Goal: Task Accomplishment & Management: Manage account settings

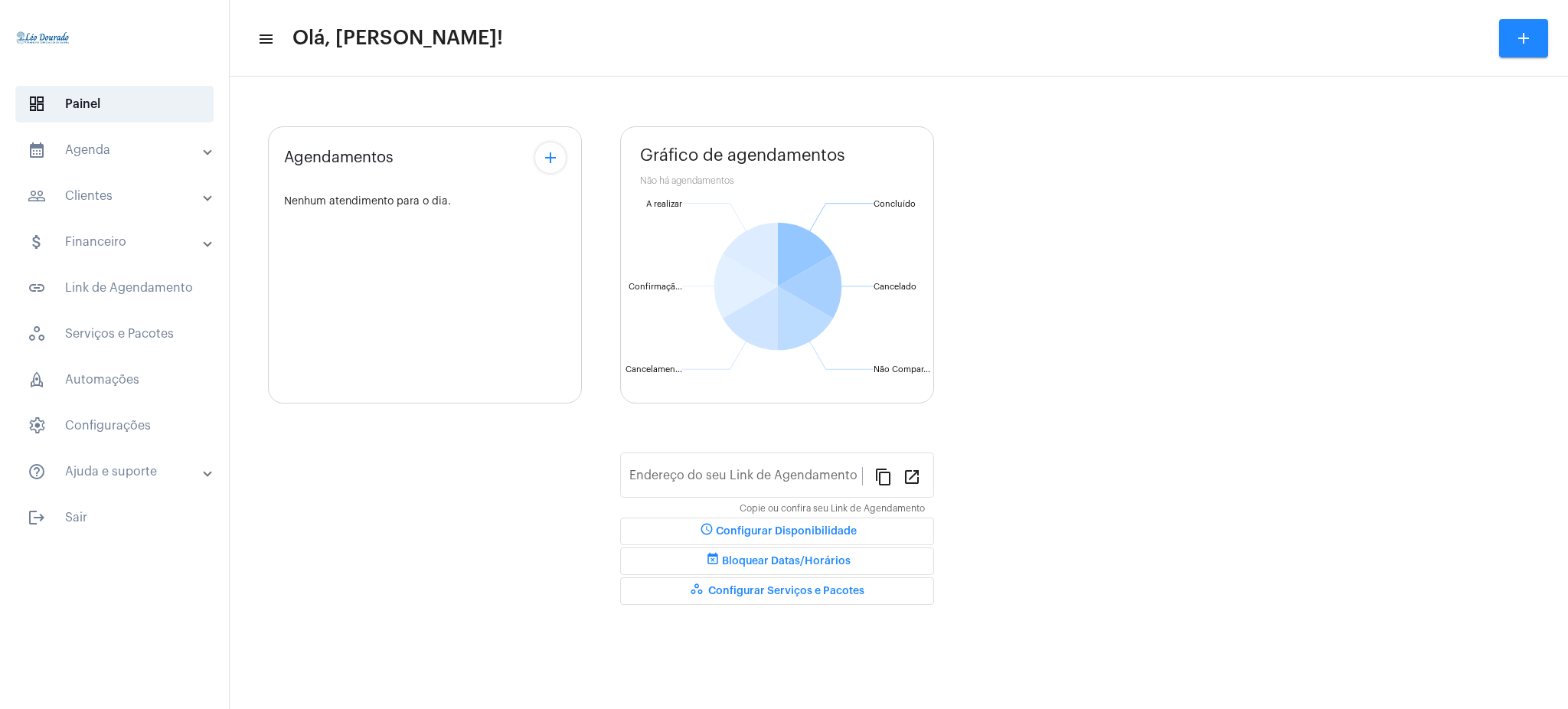
type input "[URL][DOMAIN_NAME][PERSON_NAME]"
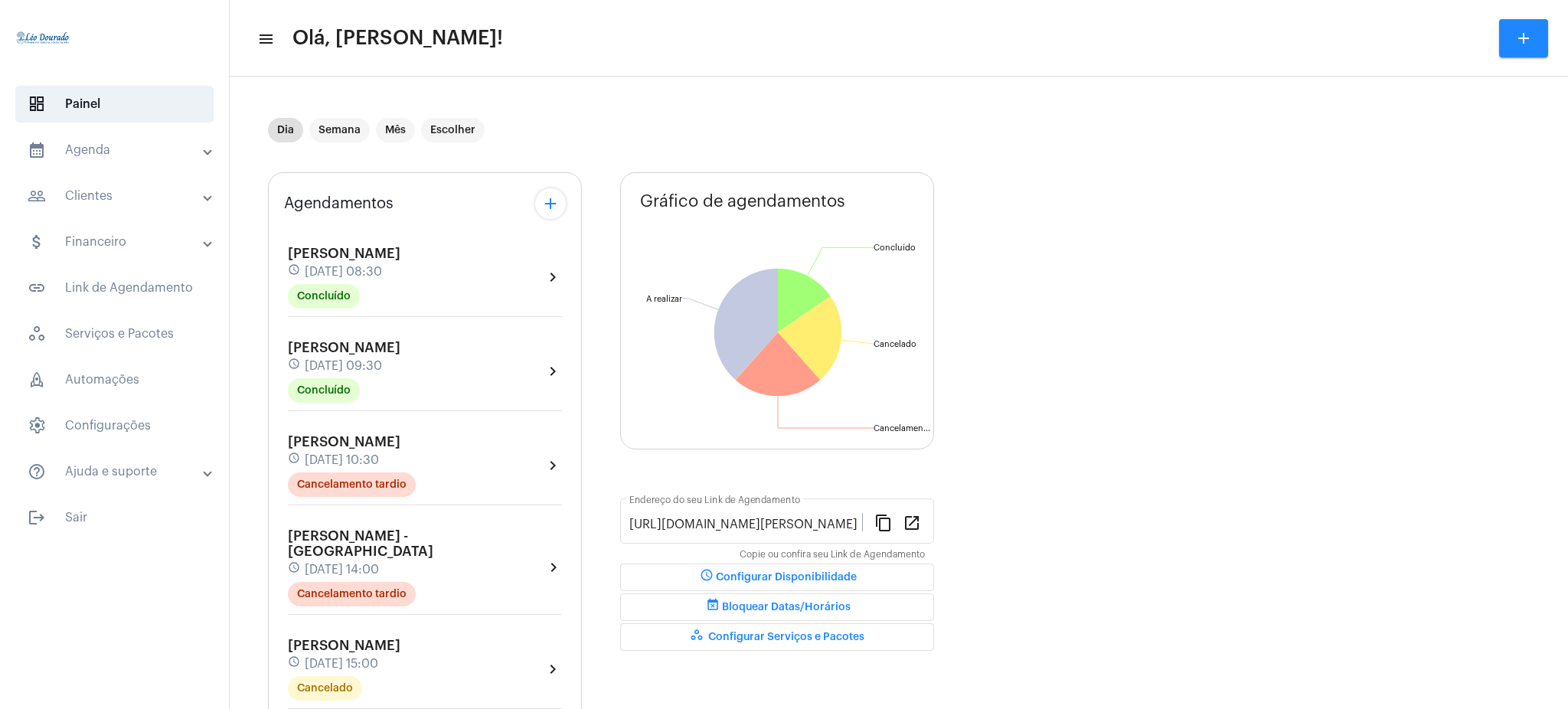
click at [125, 136] on mat-expansion-panel-header "calendar_month_outlined Agenda" at bounding box center [119, 150] width 220 height 37
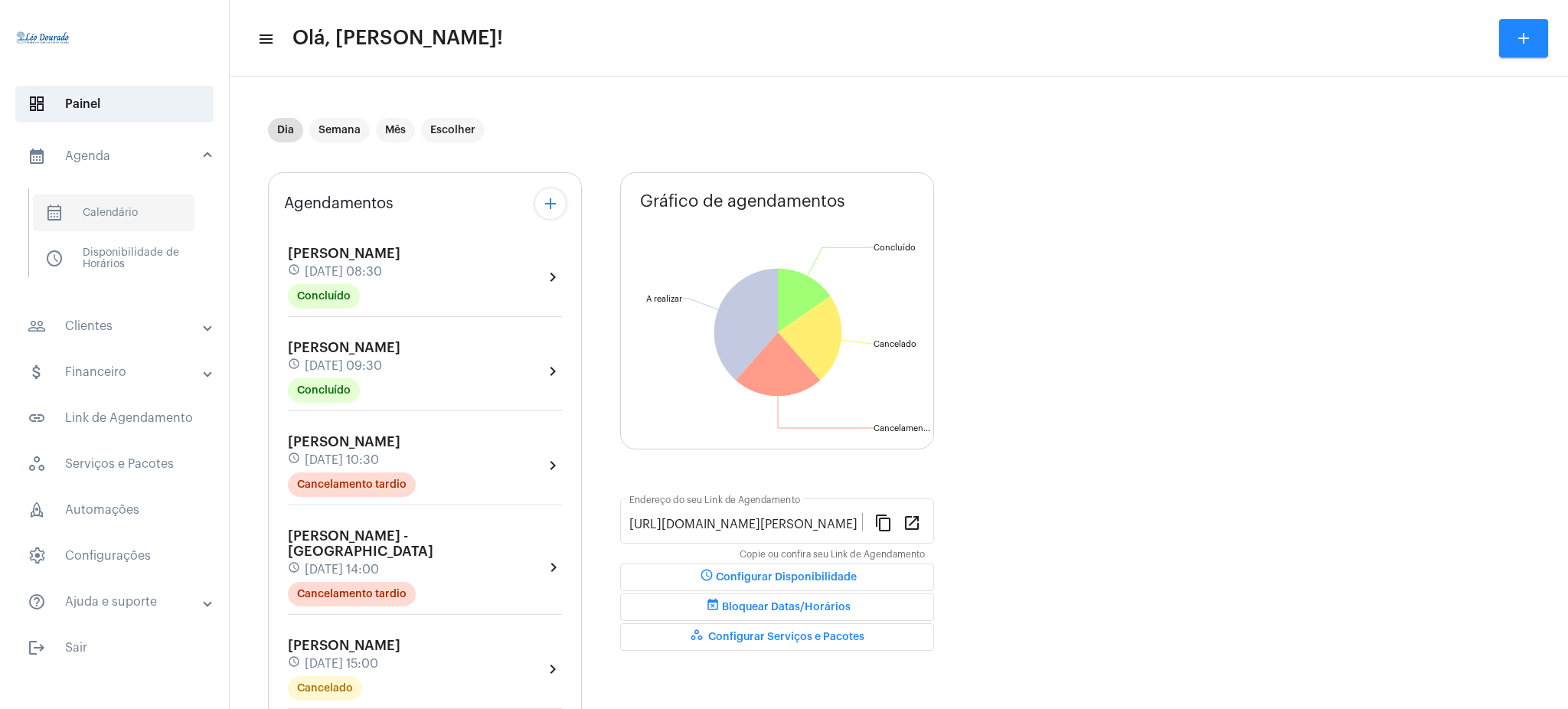
click at [123, 213] on span "calendar_month_outlined Calendário" at bounding box center [113, 213] width 162 height 37
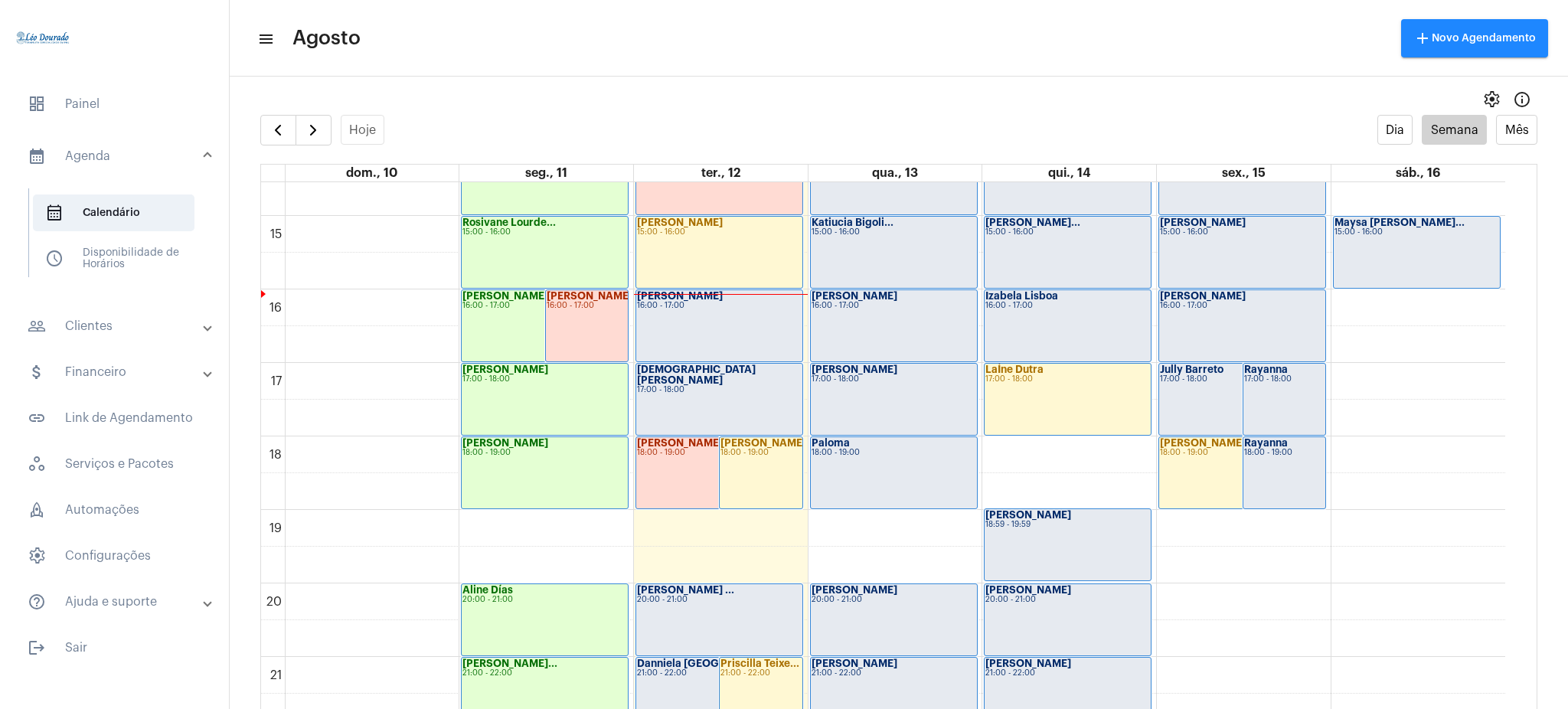
scroll to position [1038, 0]
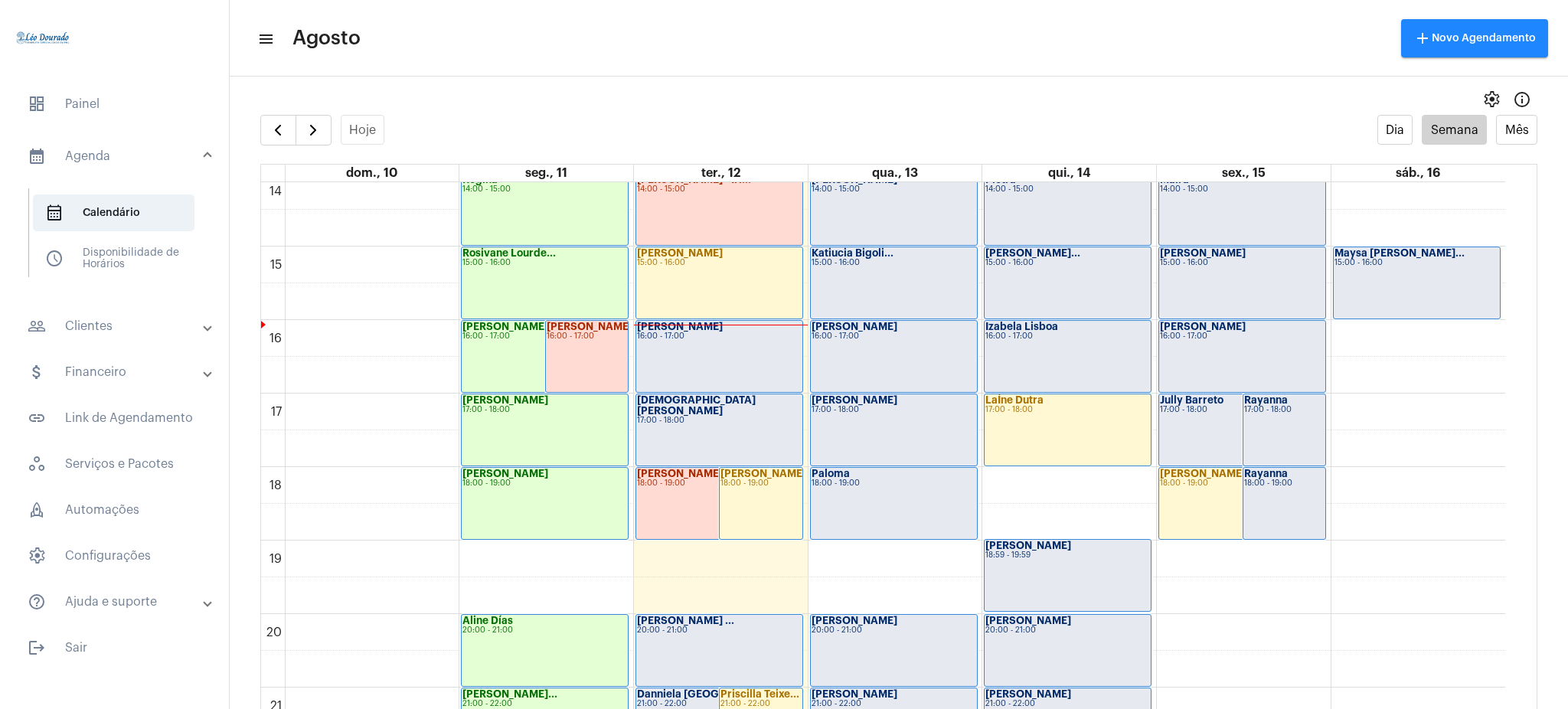
drag, startPoint x: 1505, startPoint y: 551, endPoint x: 1513, endPoint y: 565, distance: 16.1
click at [1513, 565] on div "00 01 02 03 04 05 06 07 08 09 10 11 12 13 14 15 16 17 18 19 20 21 22 23 [PERSON…" at bounding box center [899, 461] width 1275 height 557
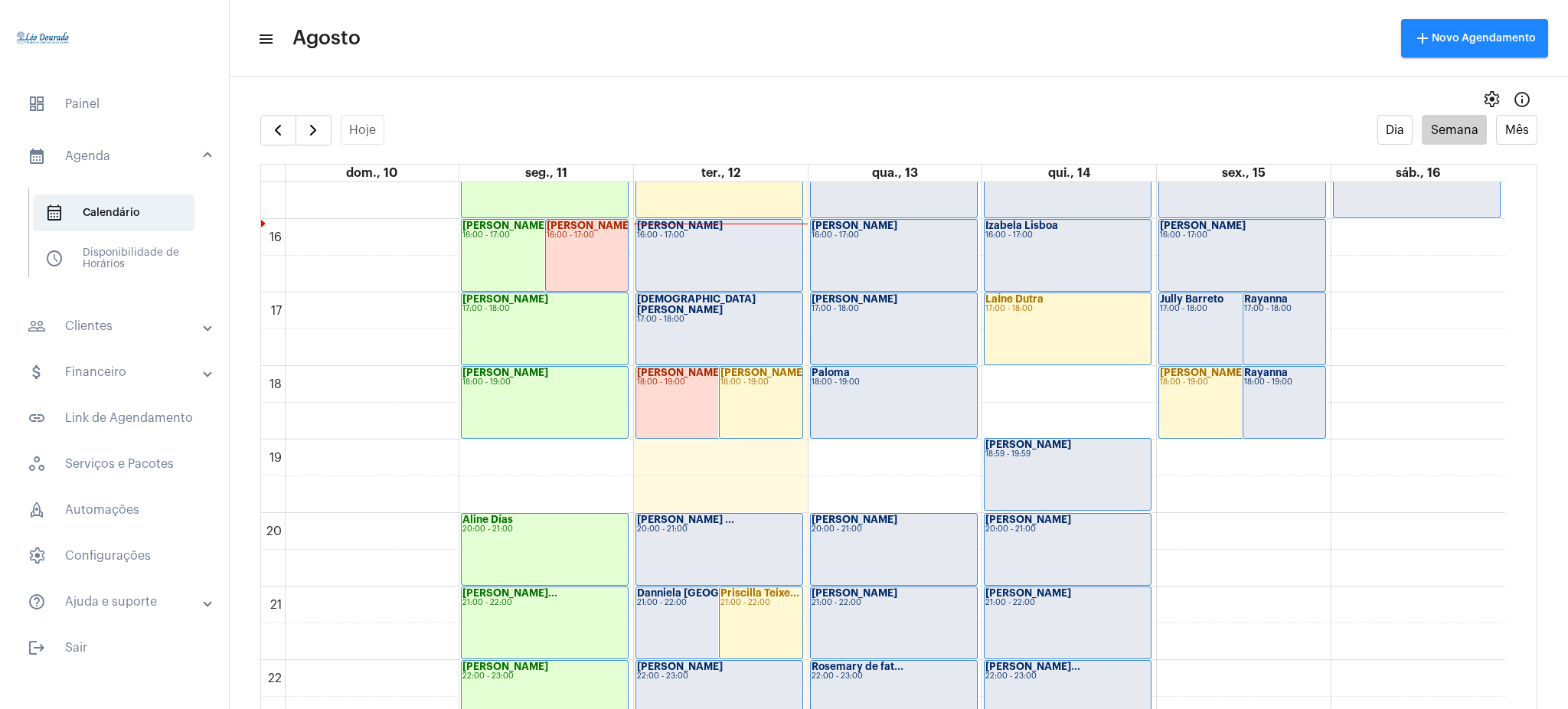
scroll to position [1206, 0]
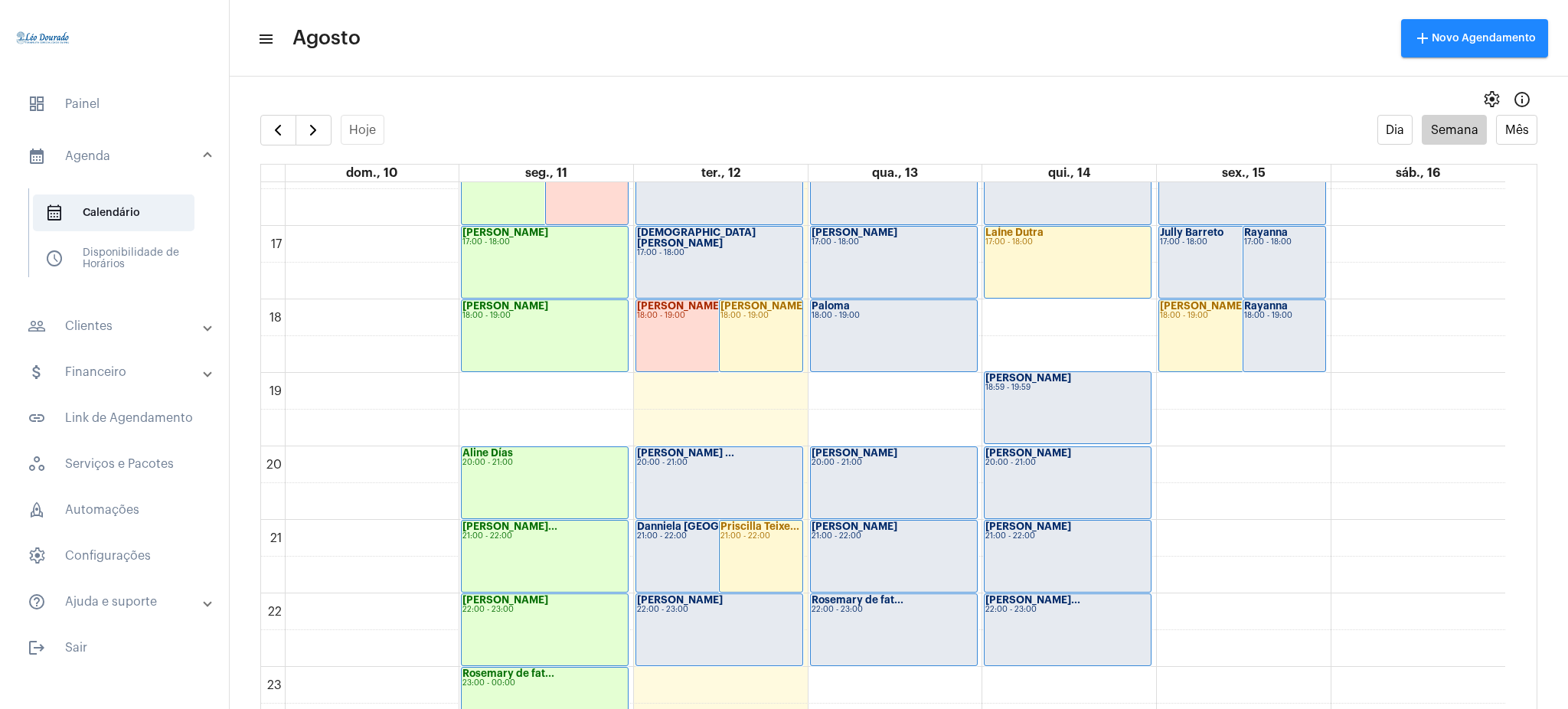
click at [1290, 280] on div "Rayanna 17:00 - 18:00" at bounding box center [1284, 263] width 83 height 71
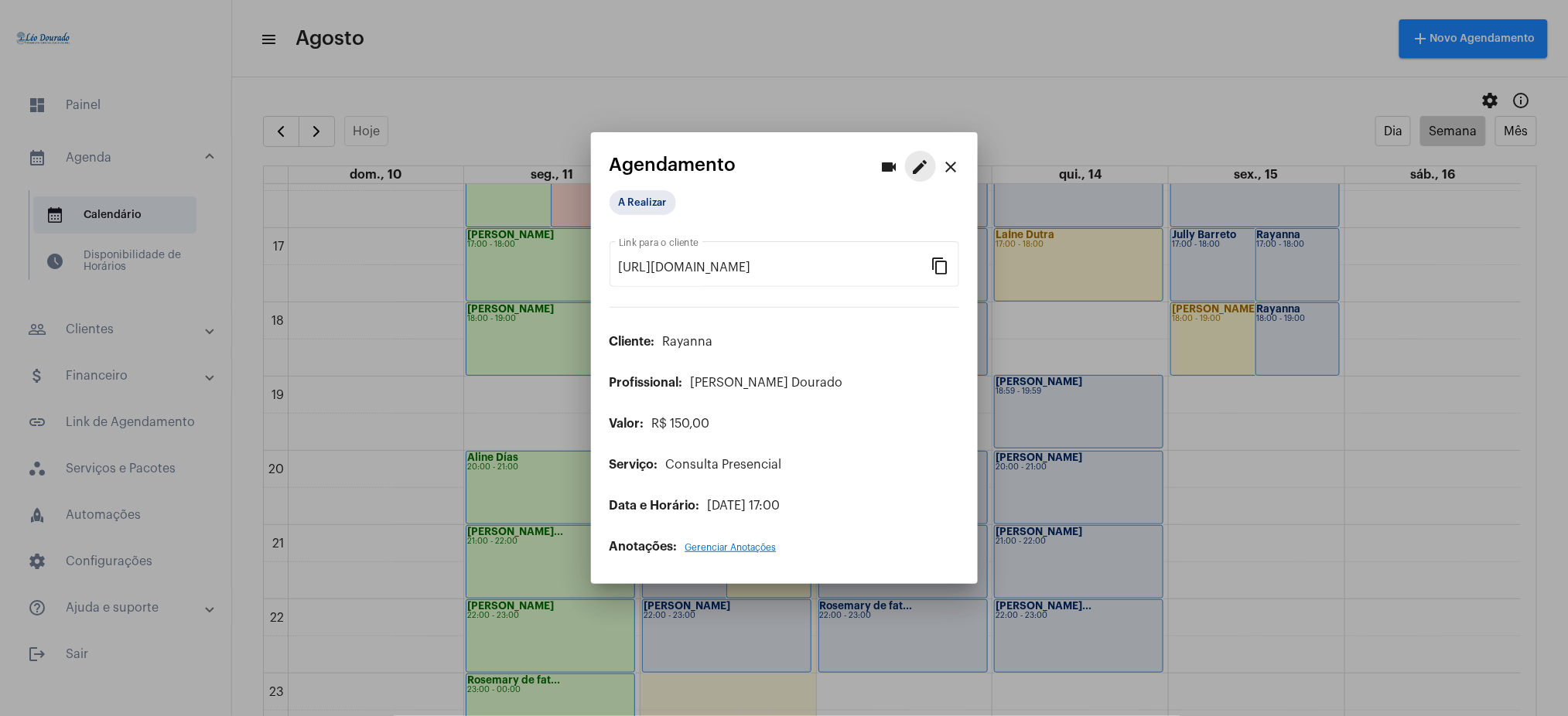
click at [923, 170] on mat-icon "edit" at bounding box center [920, 167] width 19 height 19
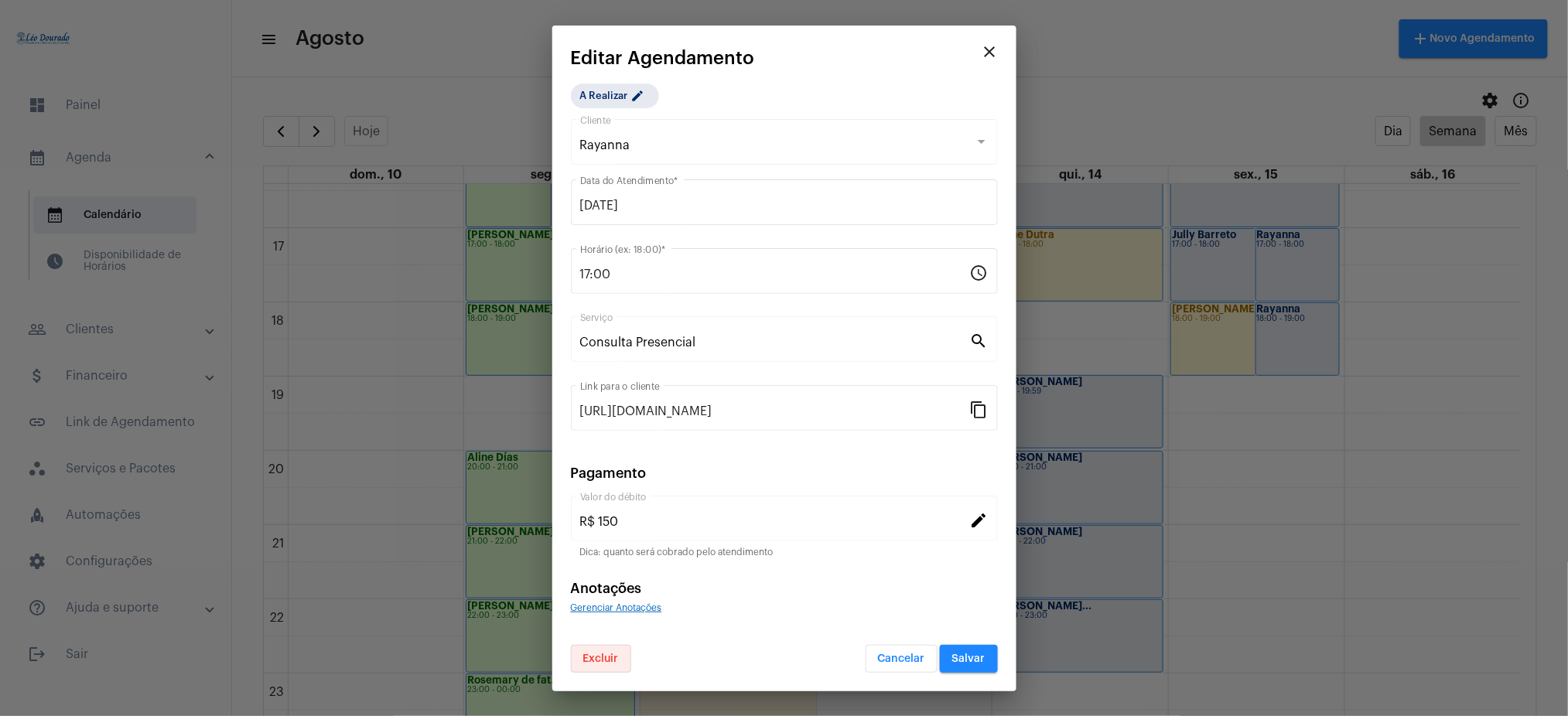
click at [603, 650] on button "Excluir" at bounding box center [601, 658] width 60 height 28
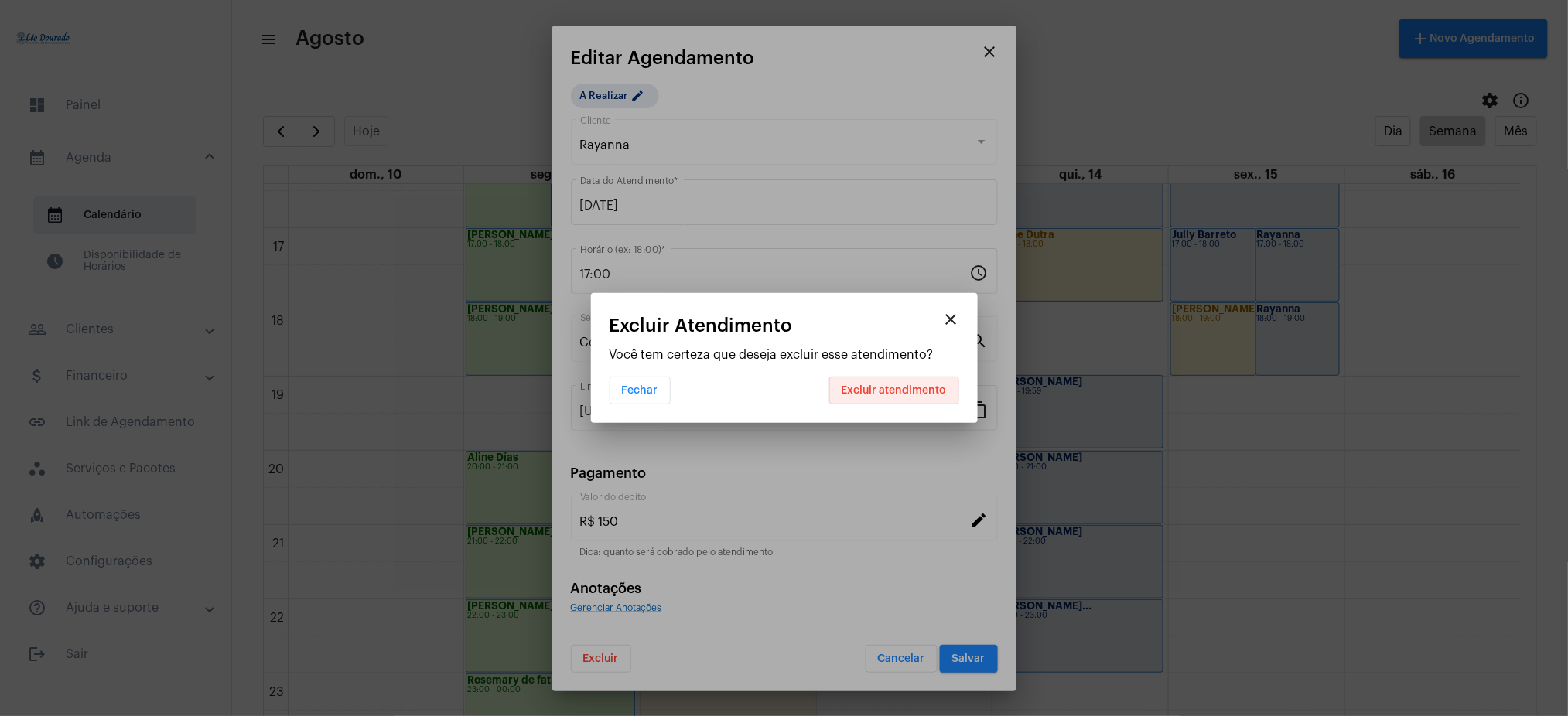
click at [903, 391] on span "Excluir atendimento" at bounding box center [894, 390] width 105 height 11
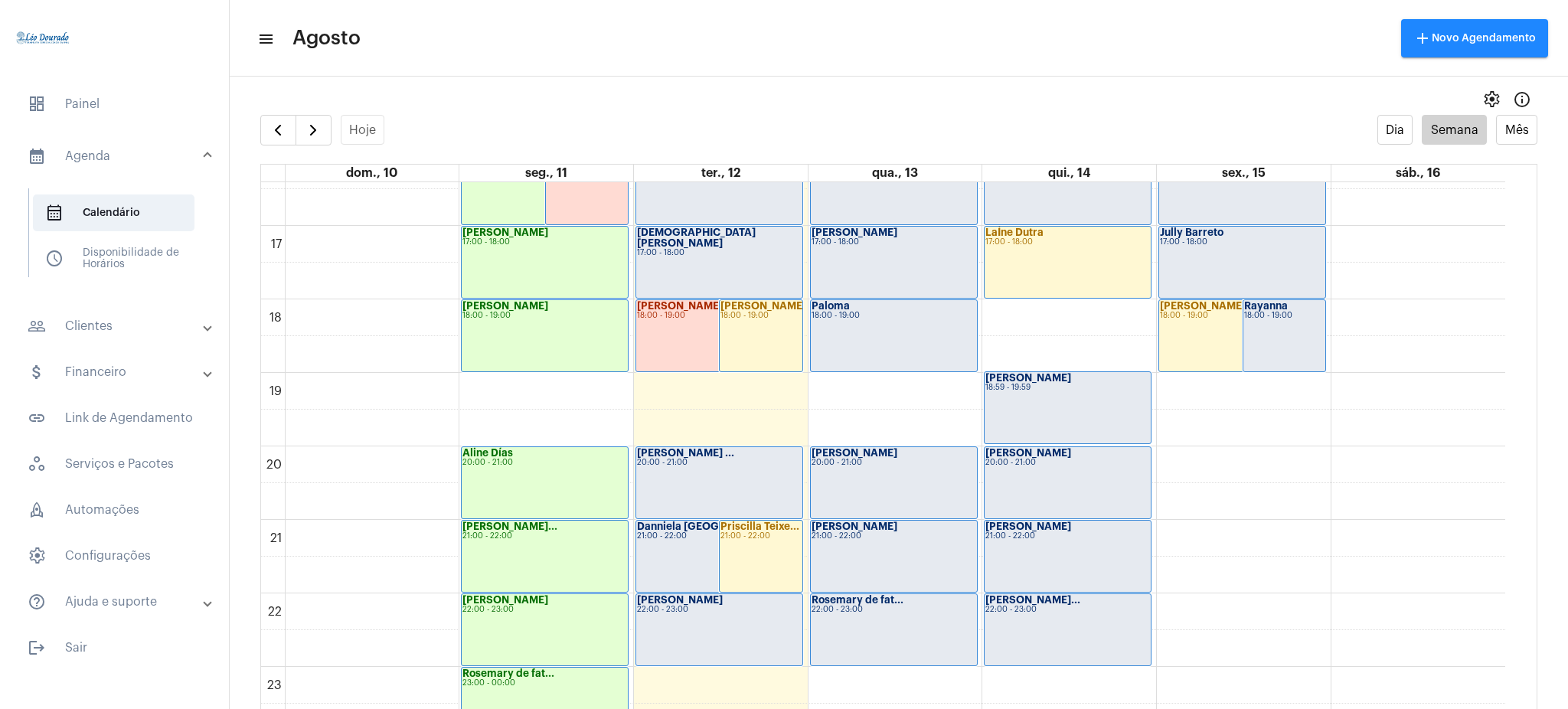
click at [1210, 321] on div "[PERSON_NAME] 18:00 - 19:00" at bounding box center [1242, 336] width 166 height 71
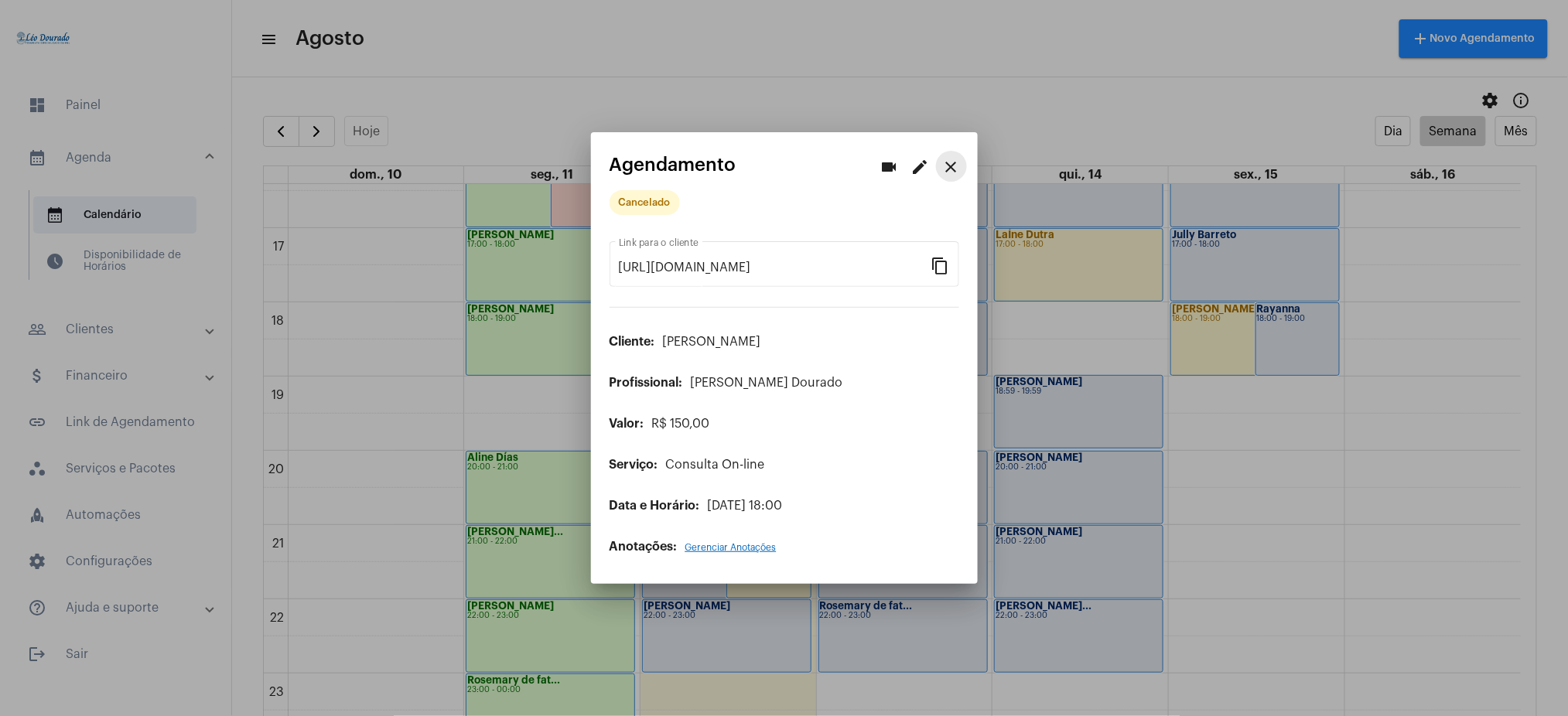
click at [954, 170] on mat-icon "close" at bounding box center [951, 167] width 19 height 19
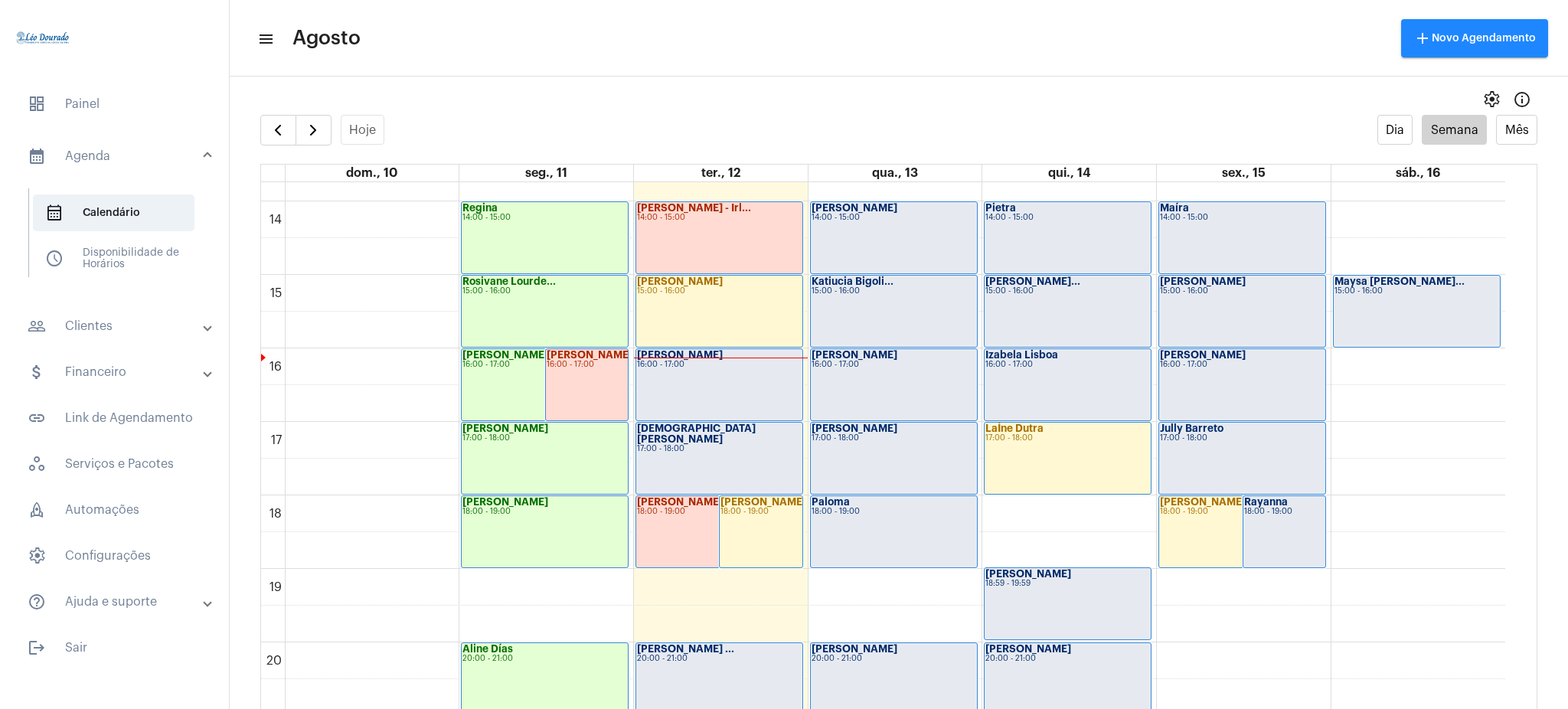
scroll to position [1002, 0]
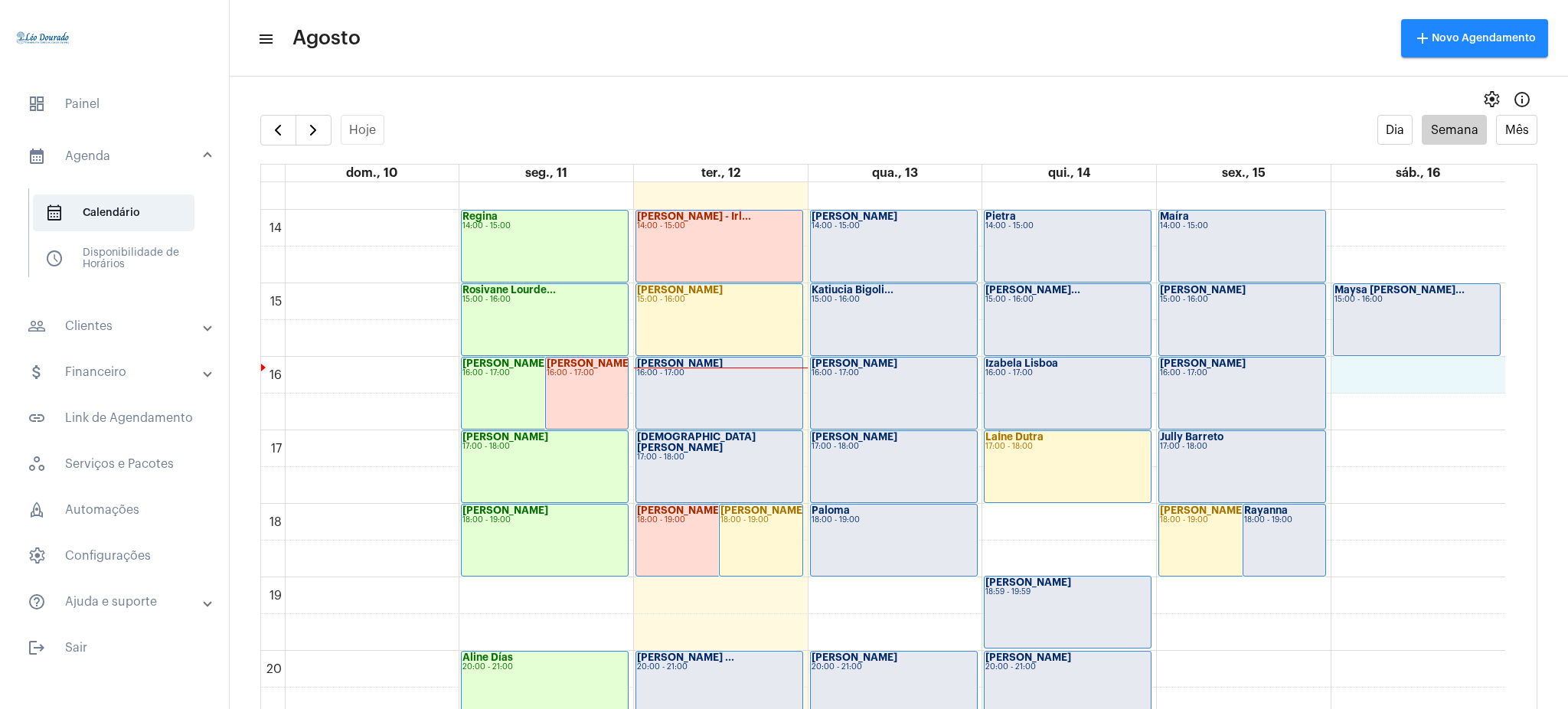
click at [1378, 385] on div "00 01 02 03 04 05 06 07 08 09 10 11 12 13 14 15 16 17 18 19 20 21 22 23 [PERSON…" at bounding box center [884, 63] width 1244 height 1764
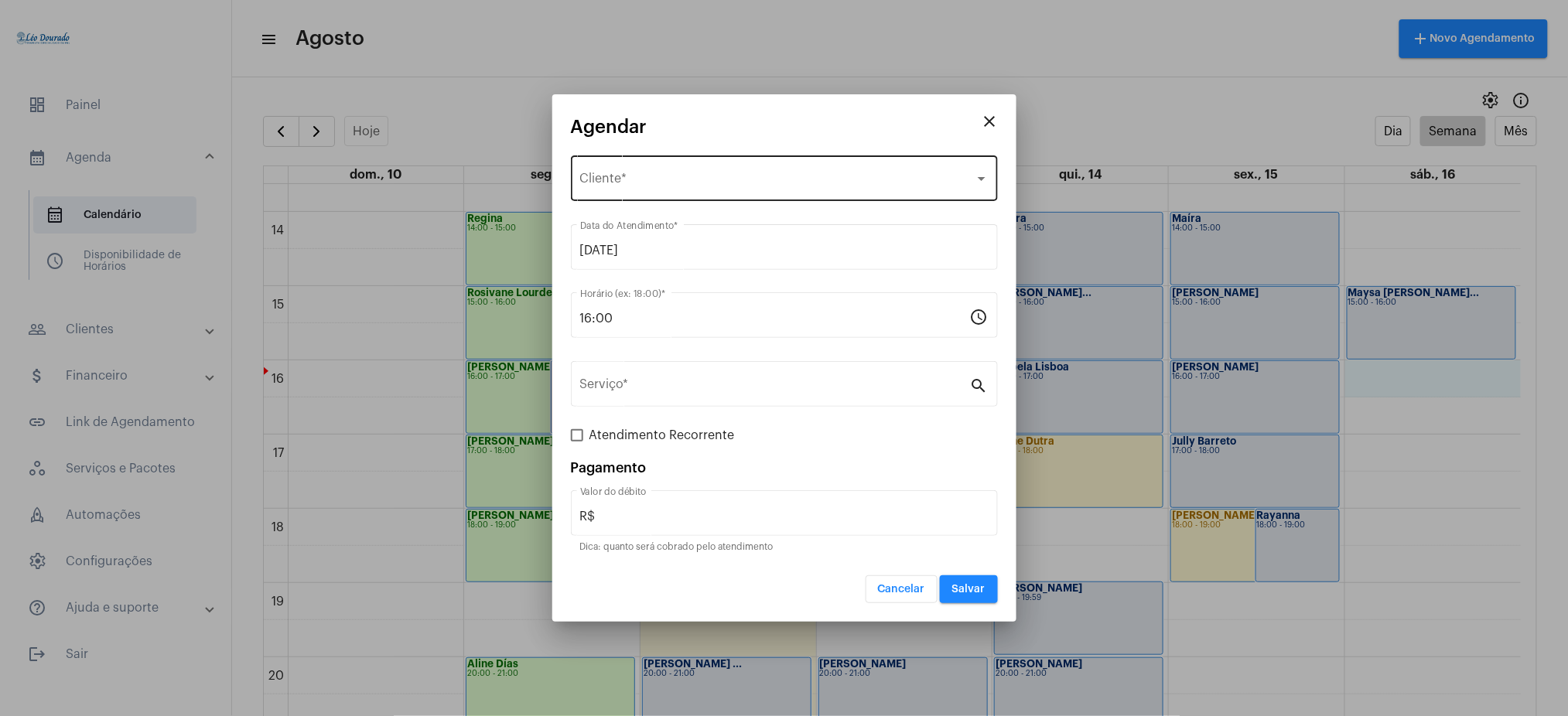
click at [701, 191] on div "Selecione o Cliente Cliente *" at bounding box center [784, 177] width 408 height 49
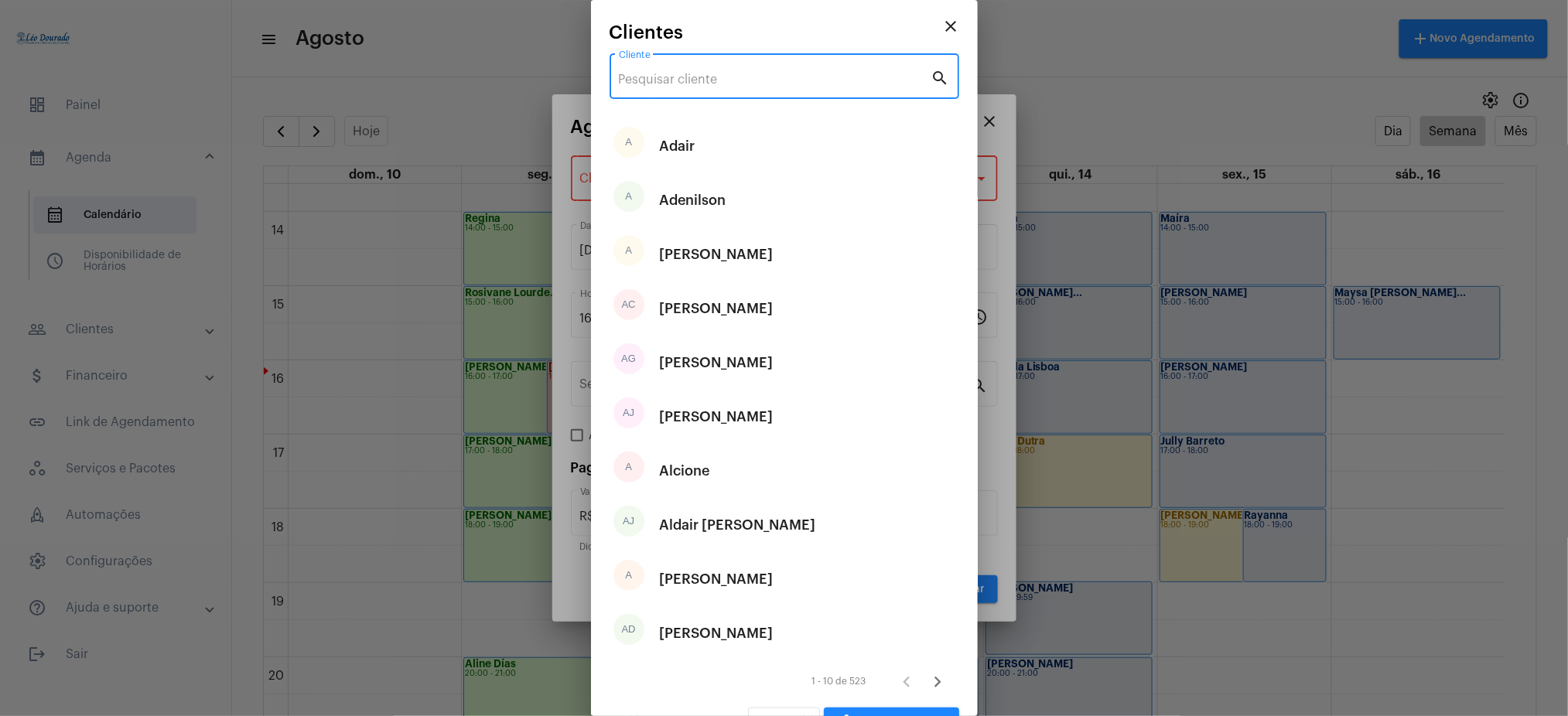
click at [752, 78] on input "Cliente" at bounding box center [775, 79] width 313 height 14
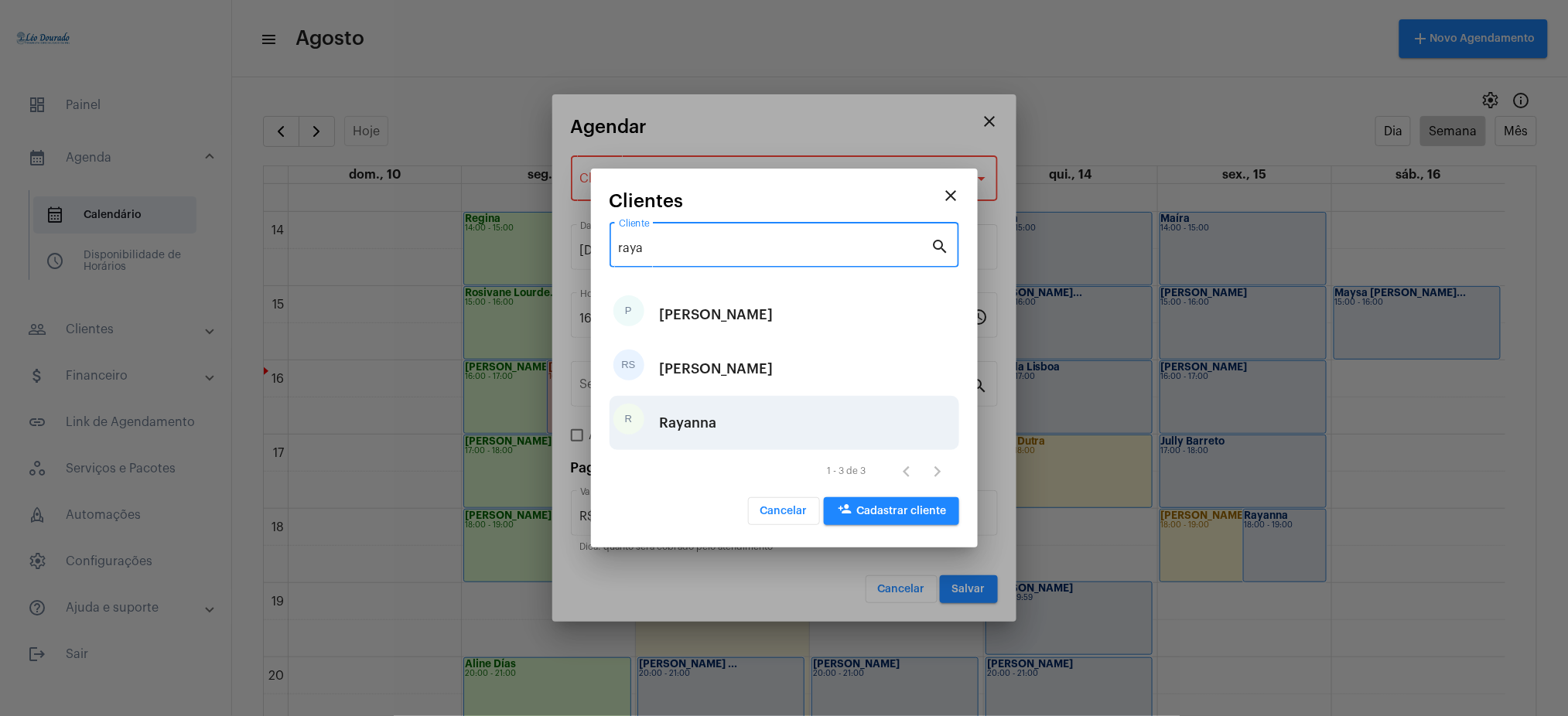
type input "raya"
click at [711, 417] on div "Rayanna" at bounding box center [688, 422] width 57 height 46
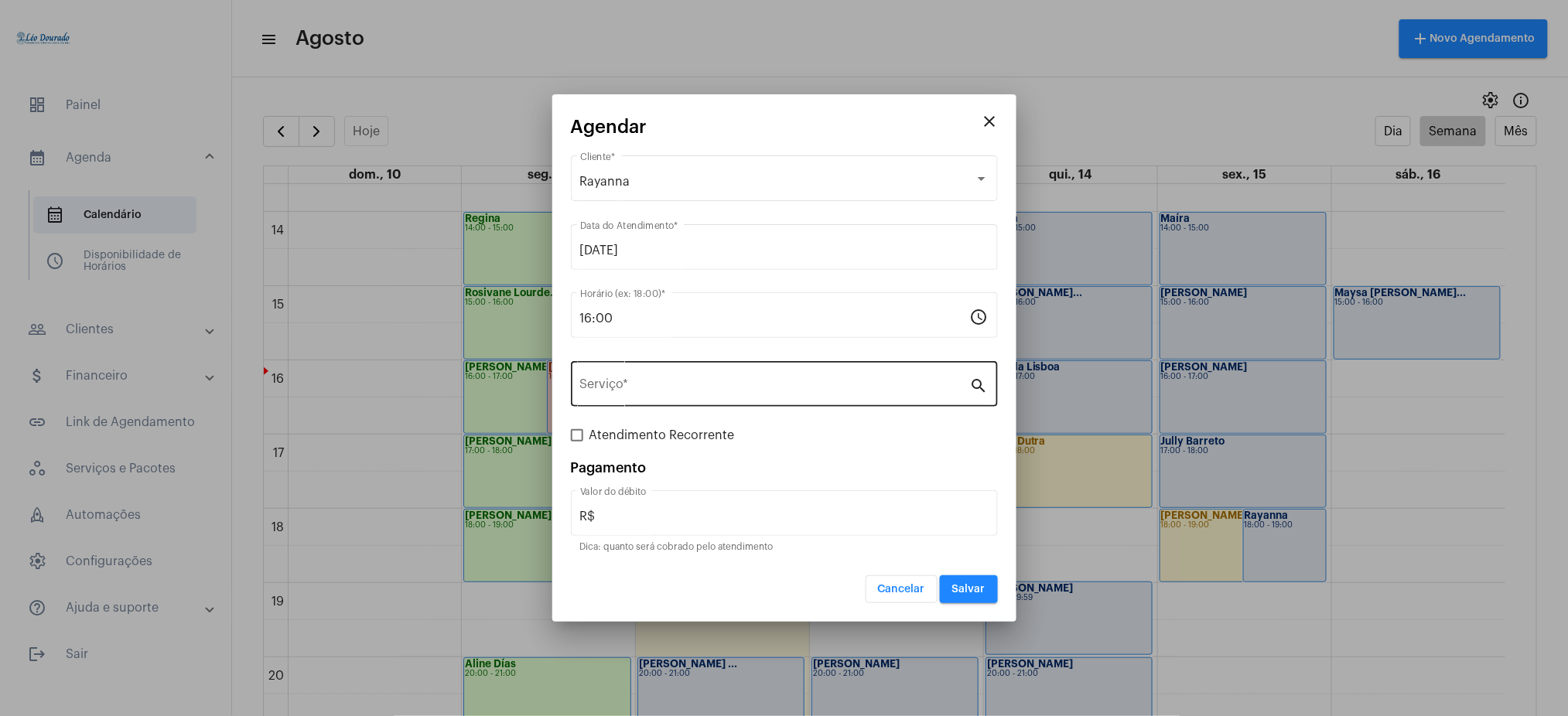
click at [641, 377] on div "Serviço *" at bounding box center [775, 382] width 390 height 49
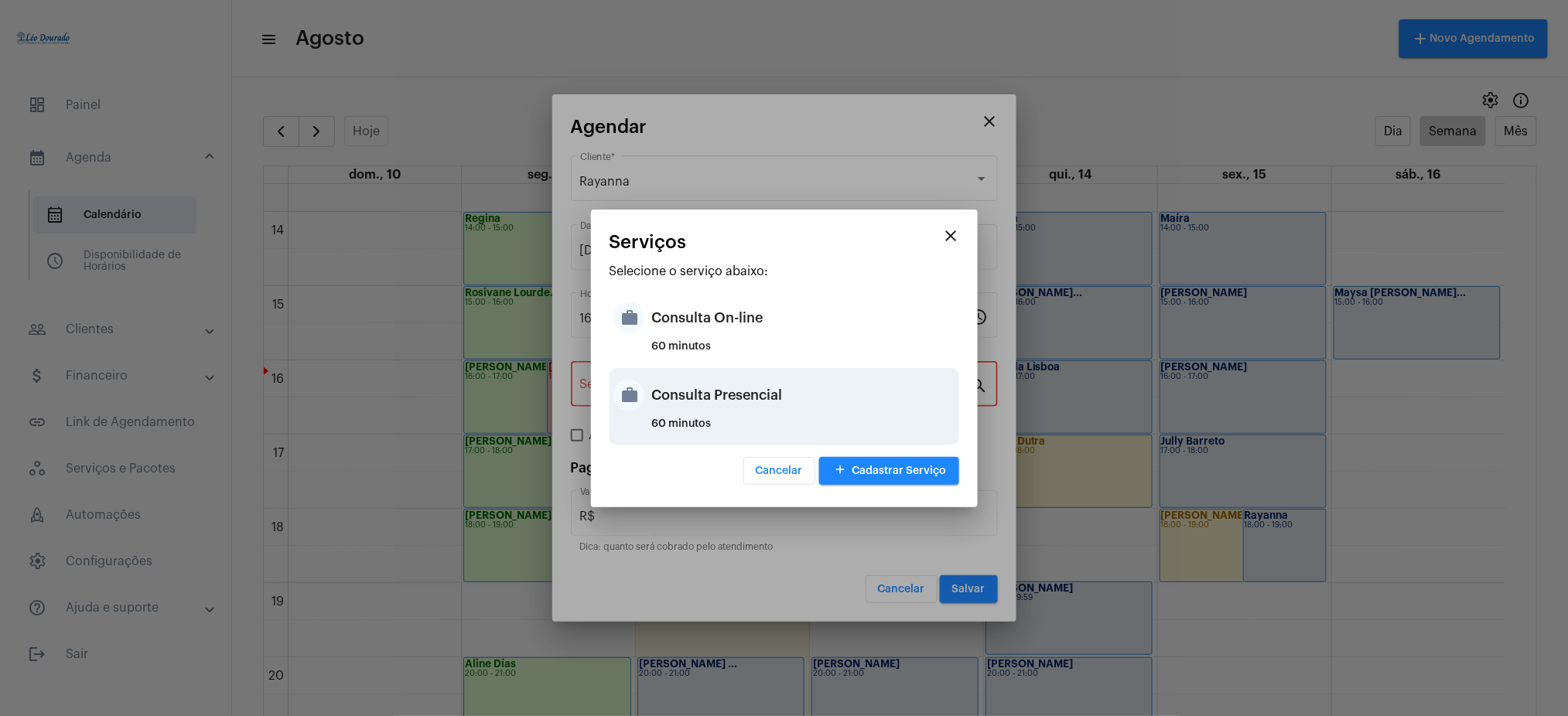
click at [733, 378] on div "Consulta Presencial" at bounding box center [803, 395] width 303 height 46
type input "Consulta Presencial"
type input "R$ 150"
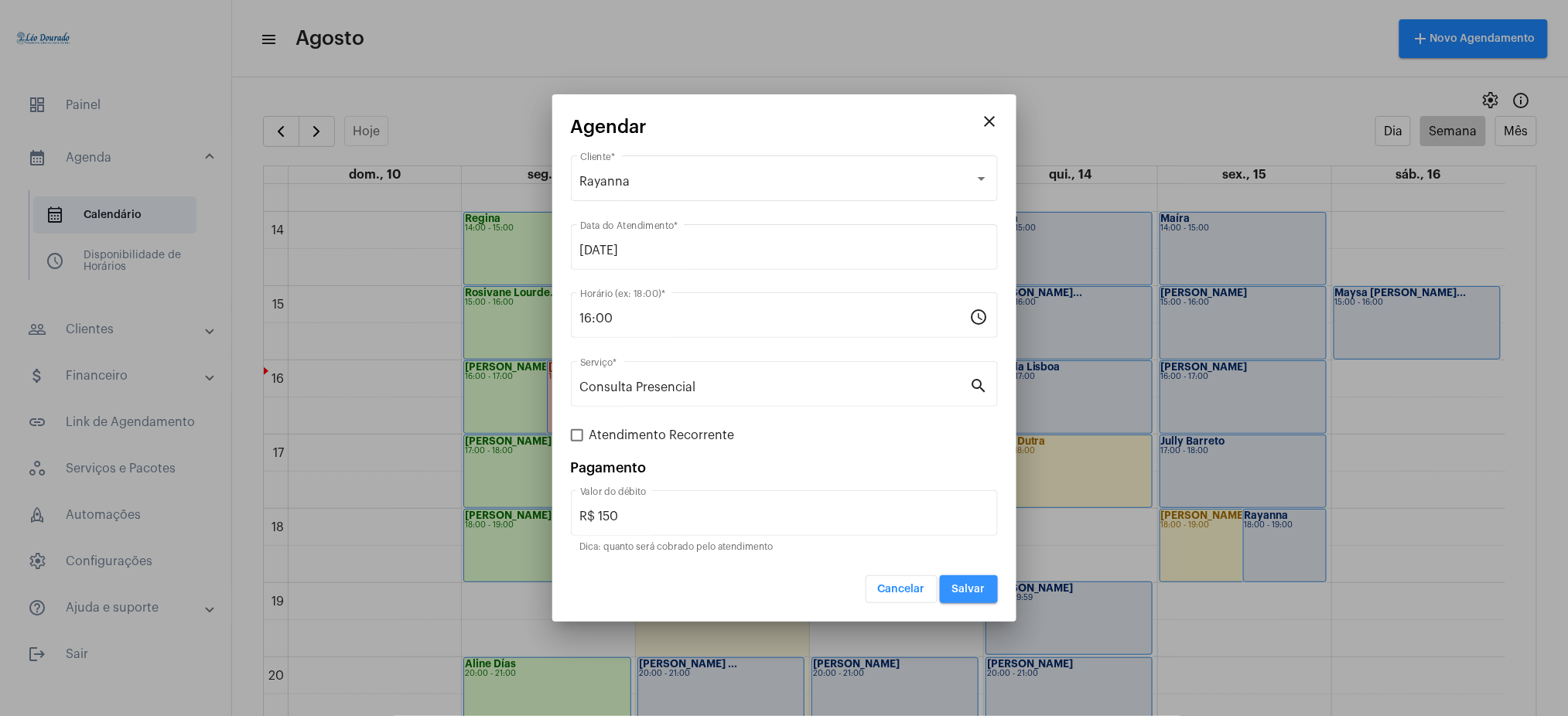
click at [967, 593] on span "Salvar" at bounding box center [968, 590] width 33 height 11
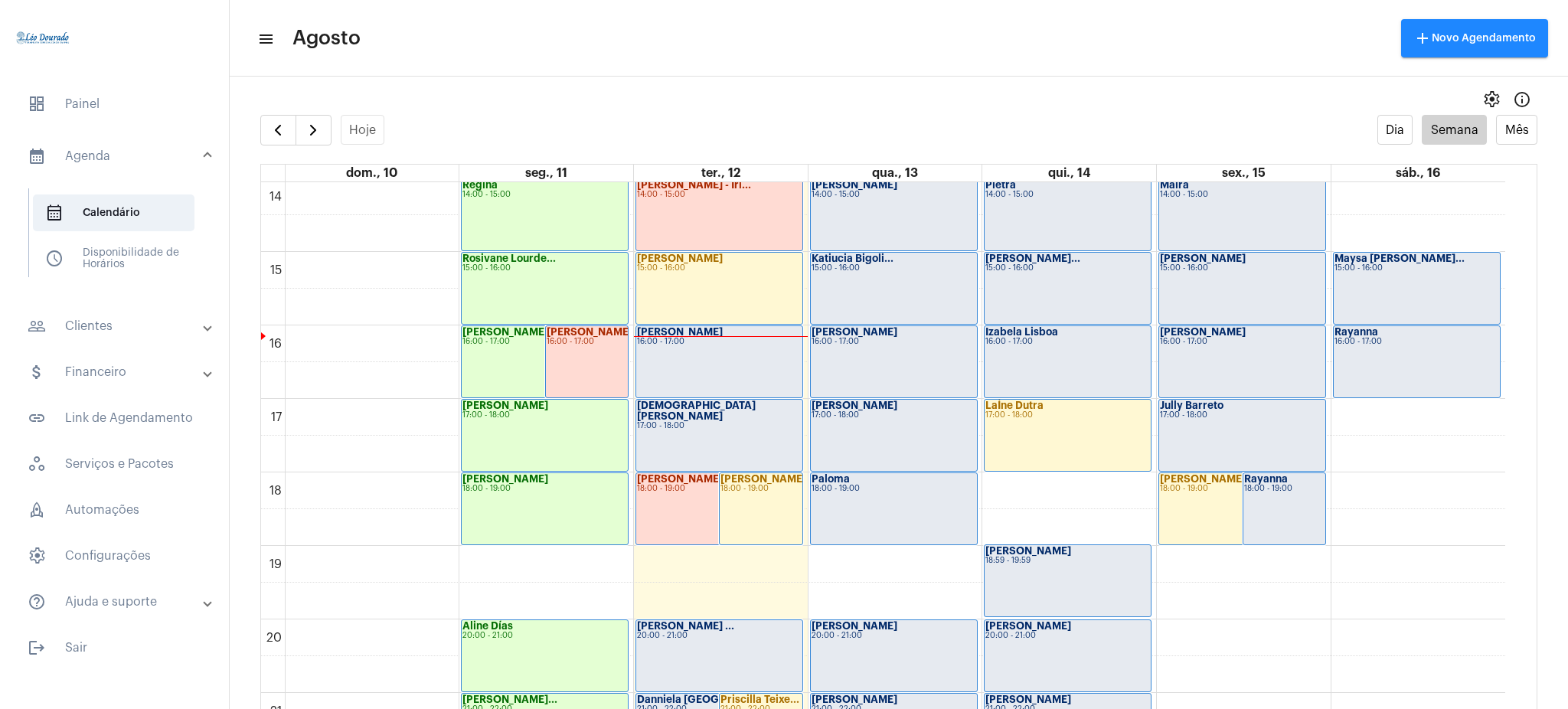
scroll to position [1206, 0]
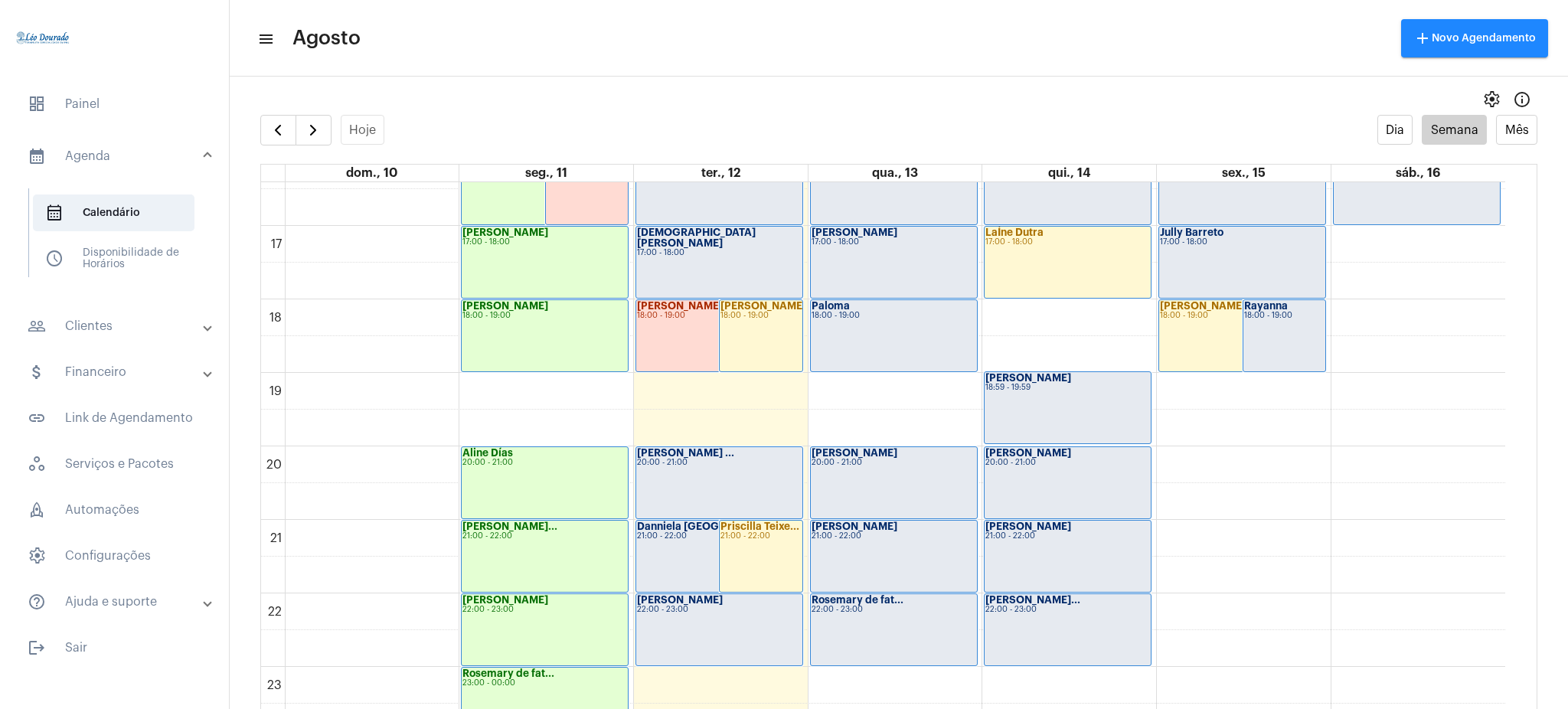
click at [88, 313] on mat-expansion-panel-header "people_outline Clientes" at bounding box center [119, 326] width 220 height 37
click at [115, 272] on span "people_outline Meus Clientes" at bounding box center [113, 262] width 162 height 37
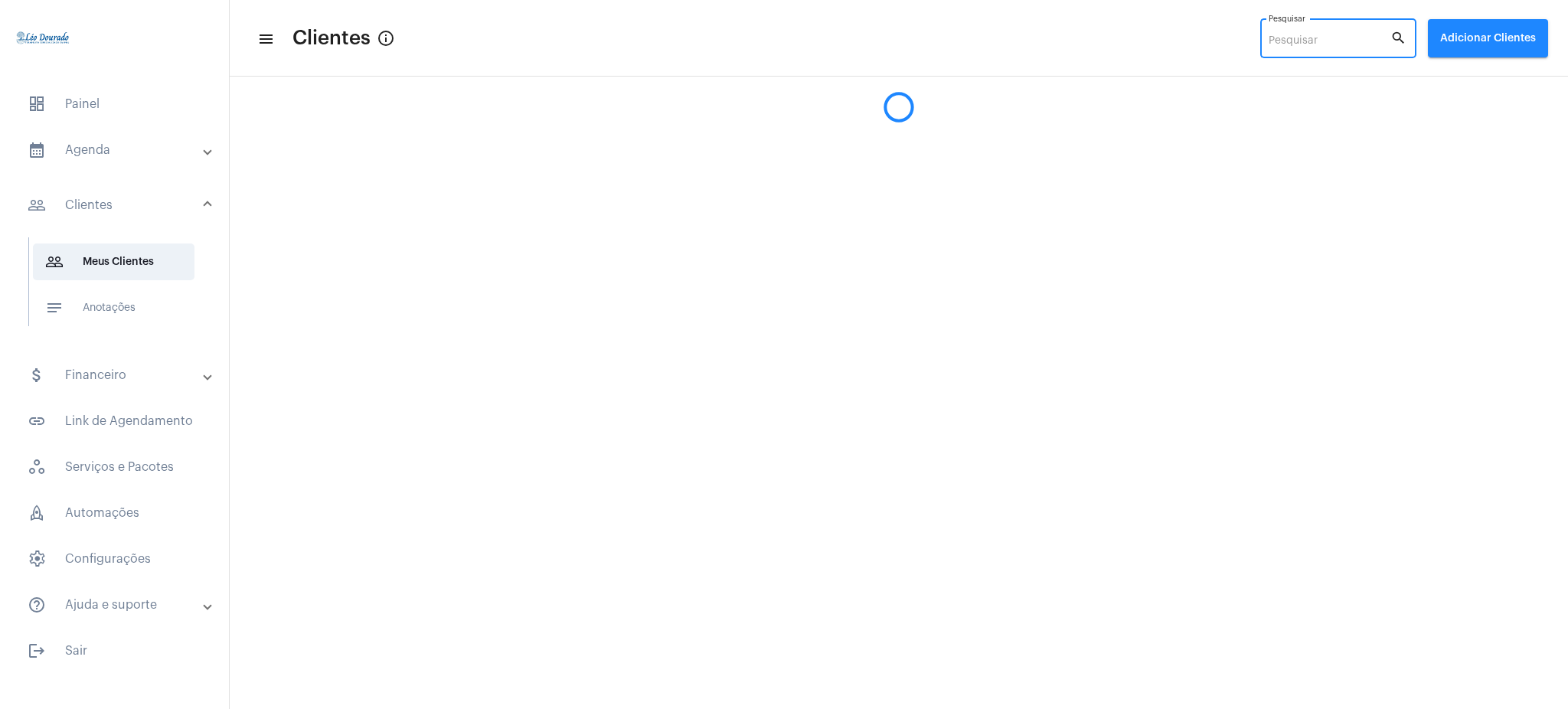
click at [1293, 43] on input "Pesquisar" at bounding box center [1329, 41] width 121 height 13
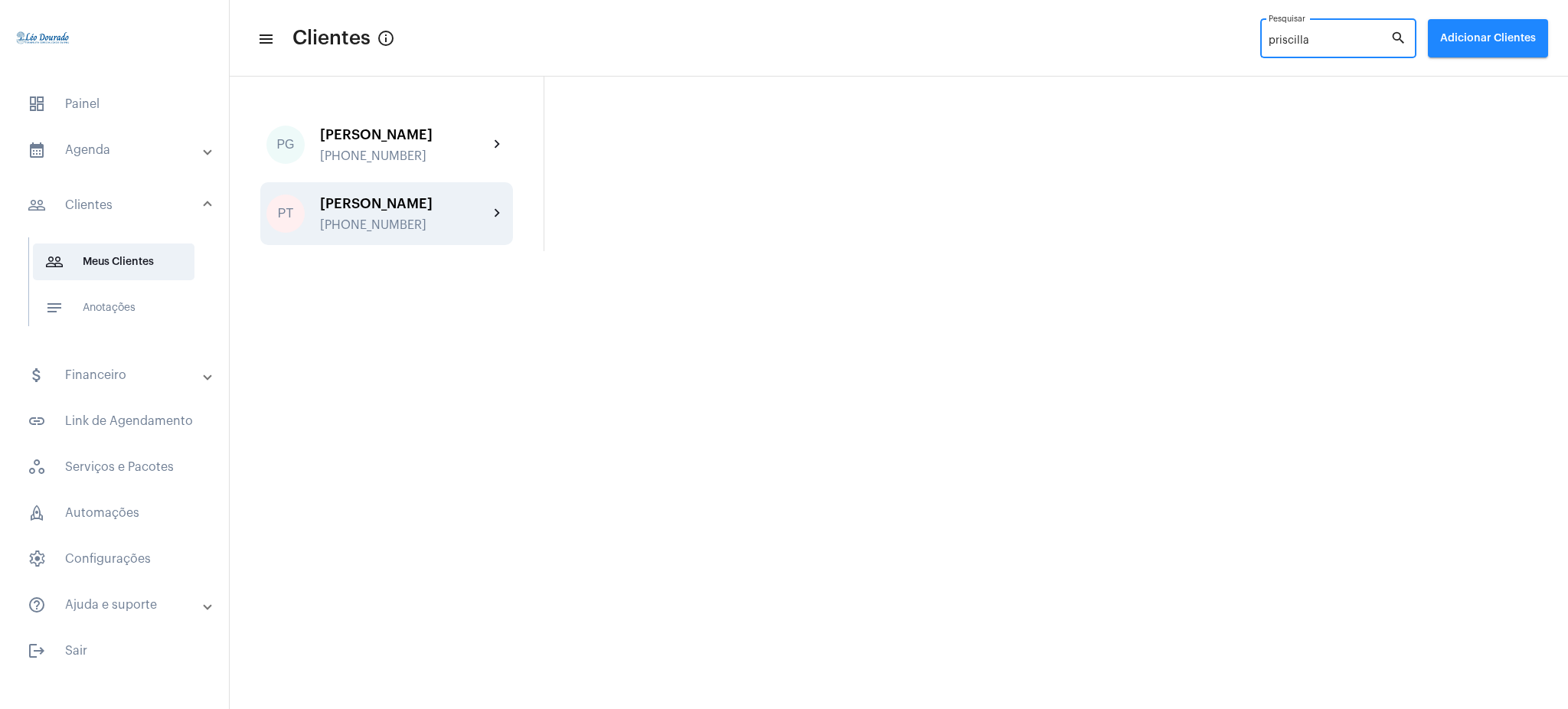
type input "priscilla"
click at [491, 217] on mat-icon "chevron_right" at bounding box center [497, 213] width 19 height 19
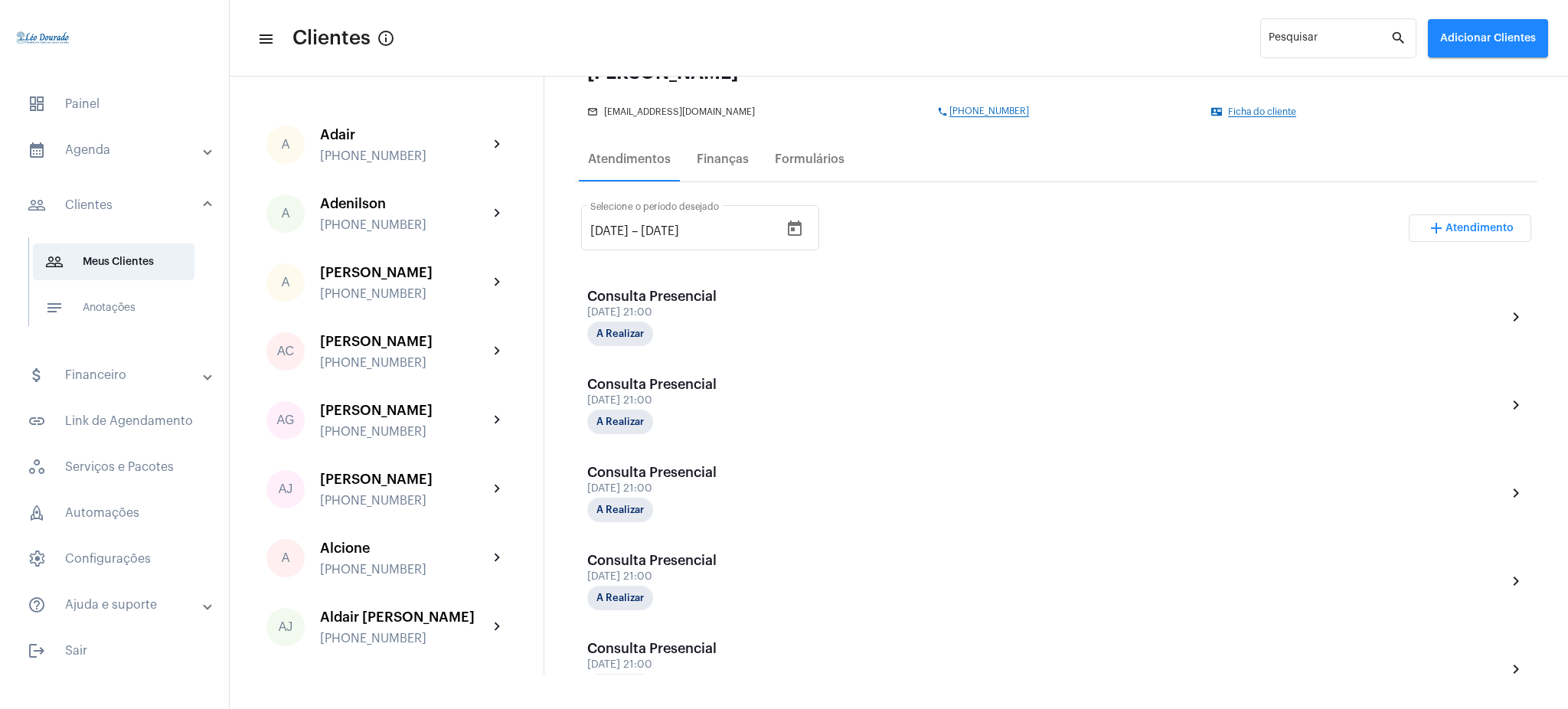
scroll to position [210, 0]
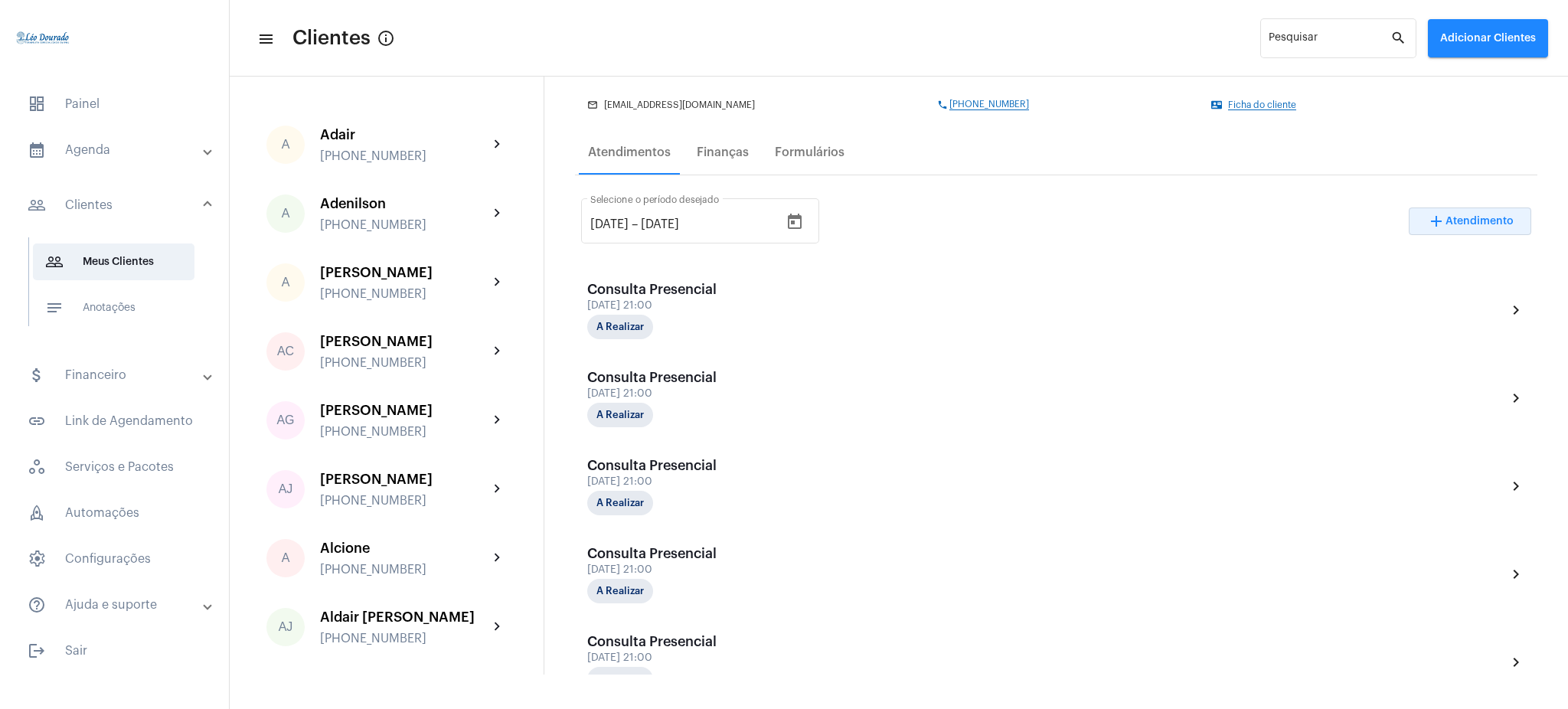
click at [1451, 229] on button "add Atendimento" at bounding box center [1469, 221] width 122 height 28
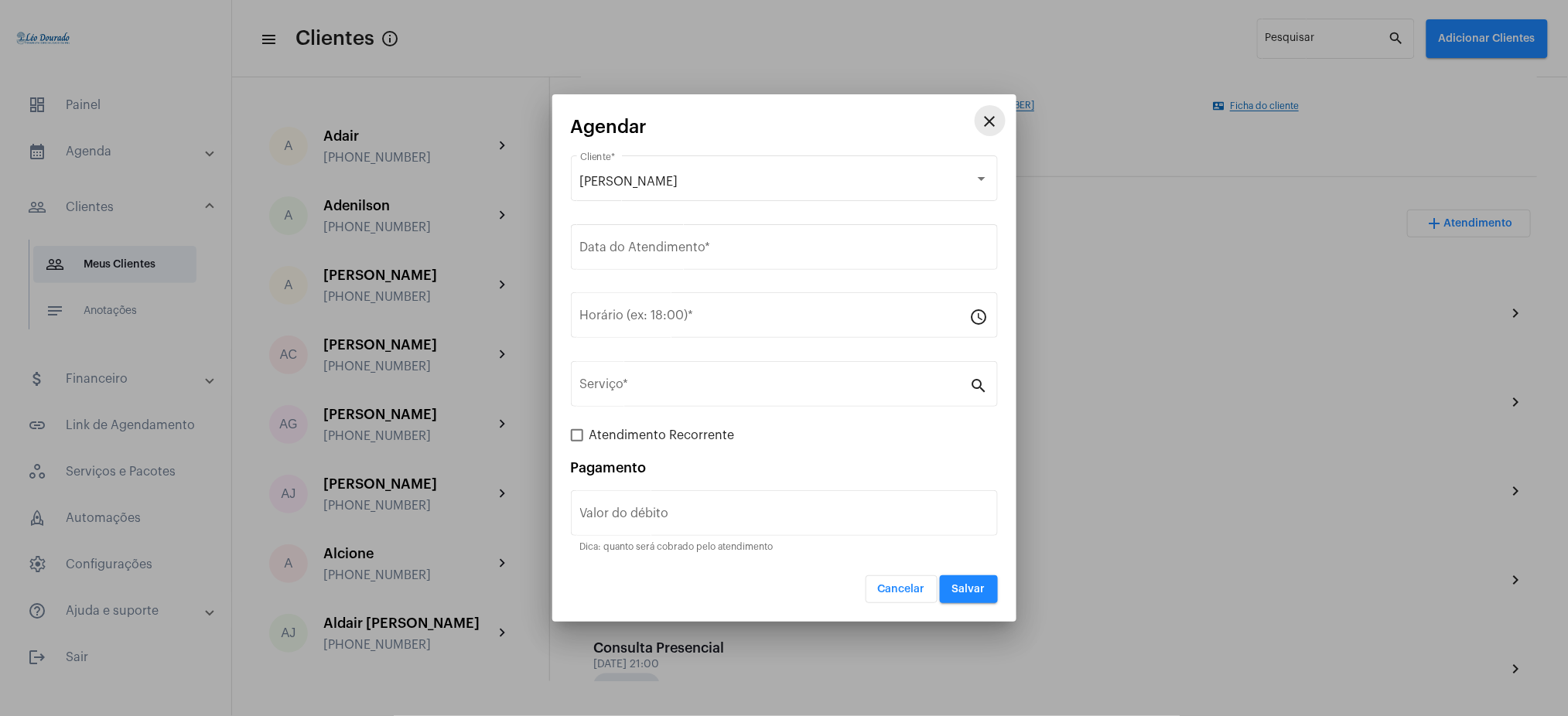
click at [998, 112] on mat-icon "close" at bounding box center [990, 121] width 19 height 19
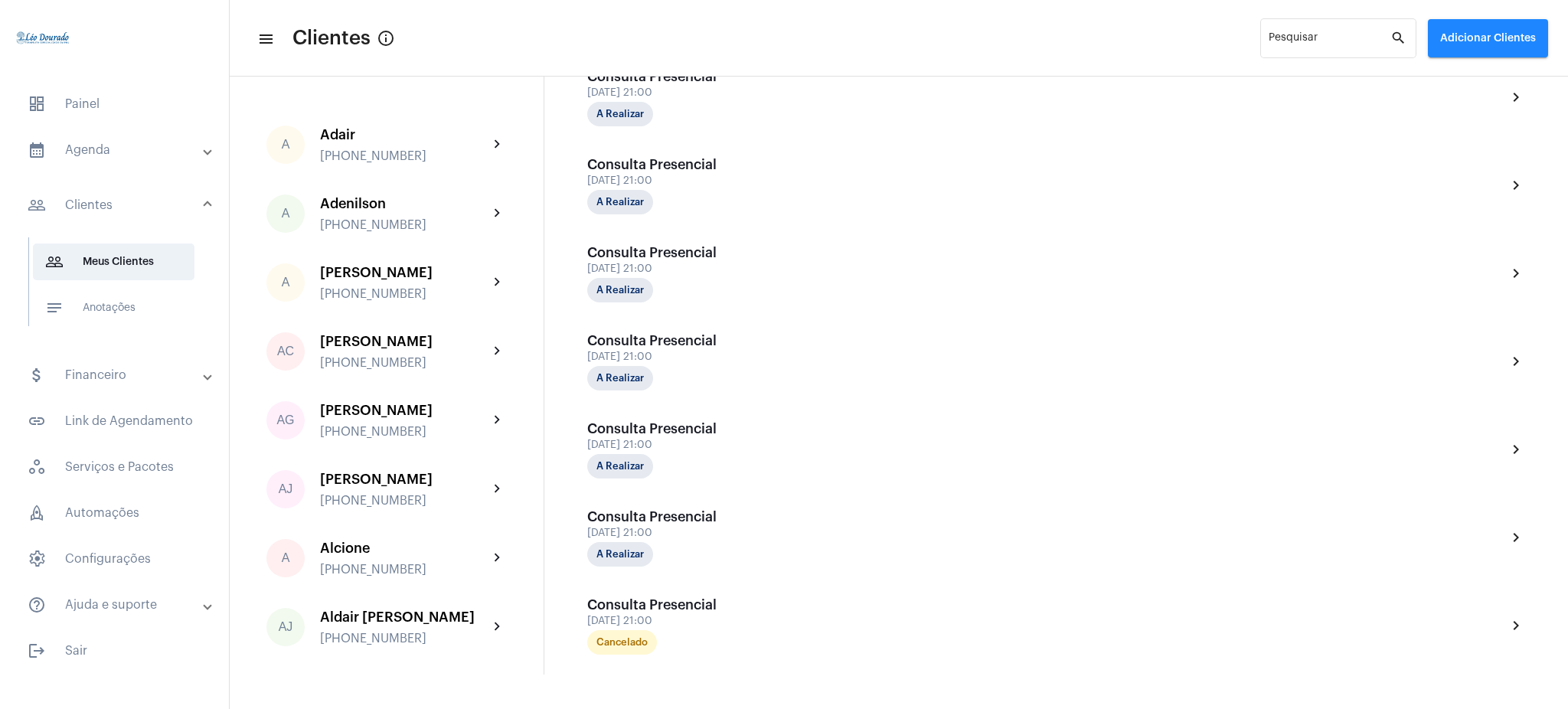
scroll to position [496, 0]
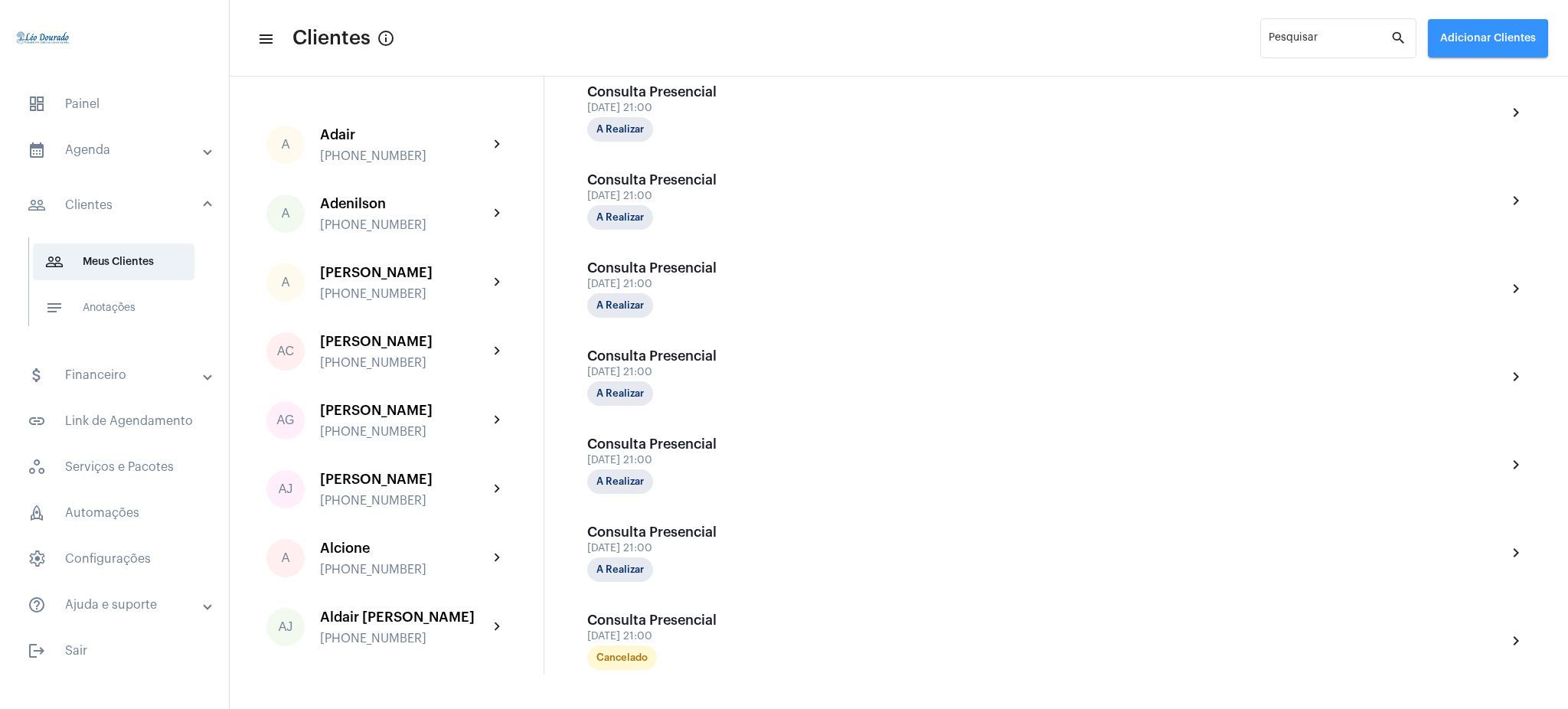
click at [1452, 41] on span "Adicionar Clientes" at bounding box center [1487, 38] width 95 height 11
click at [1054, 37] on div at bounding box center [784, 354] width 1568 height 709
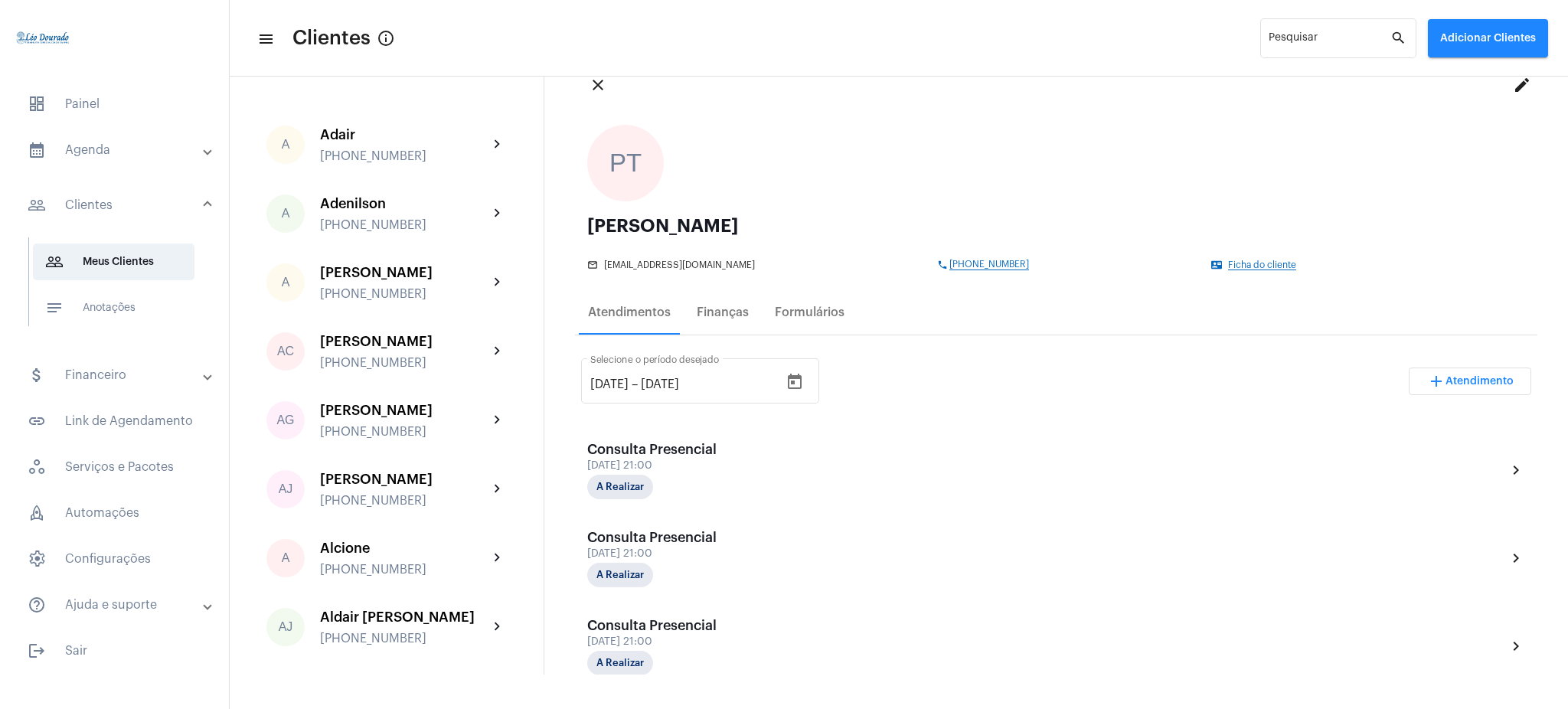
scroll to position [21, 0]
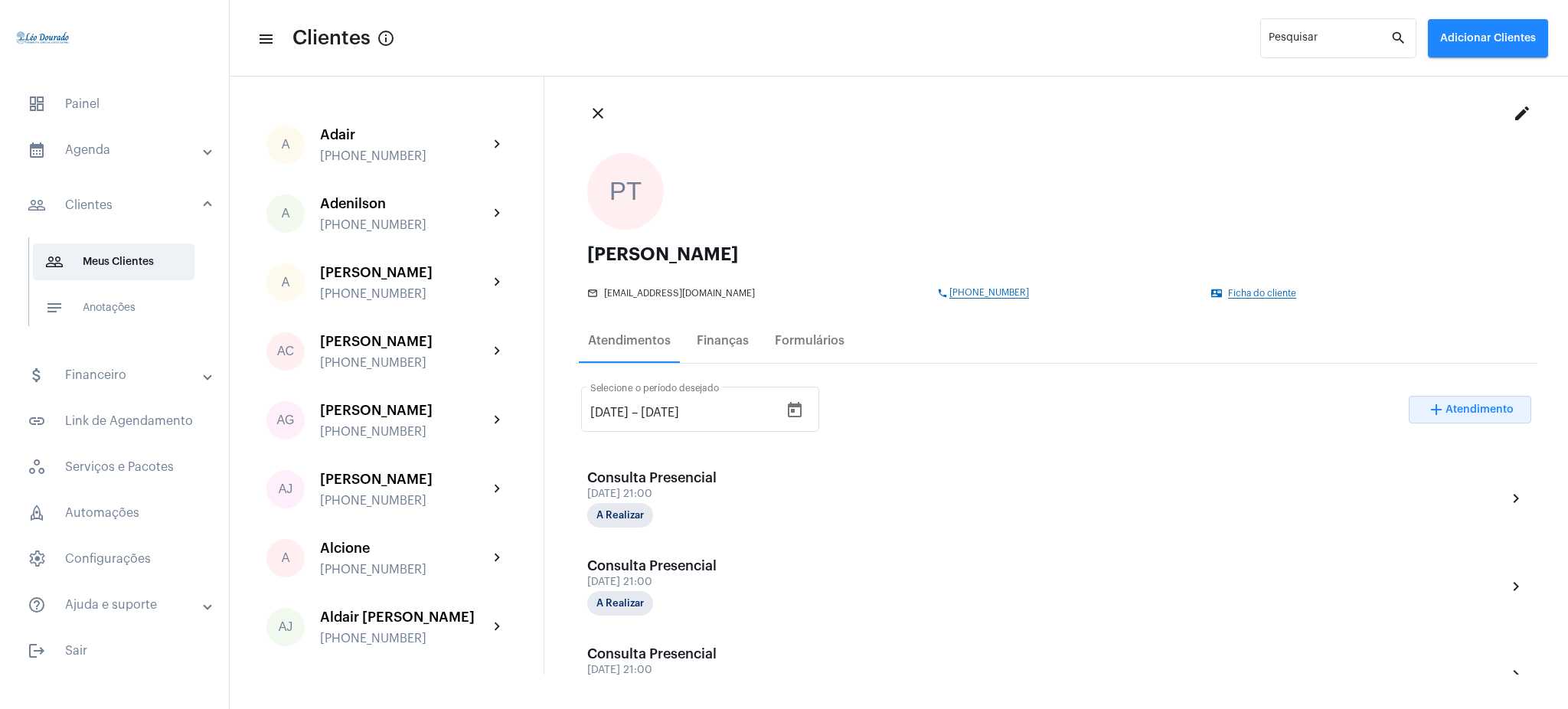
click at [1465, 405] on span "Atendimento" at bounding box center [1479, 410] width 68 height 11
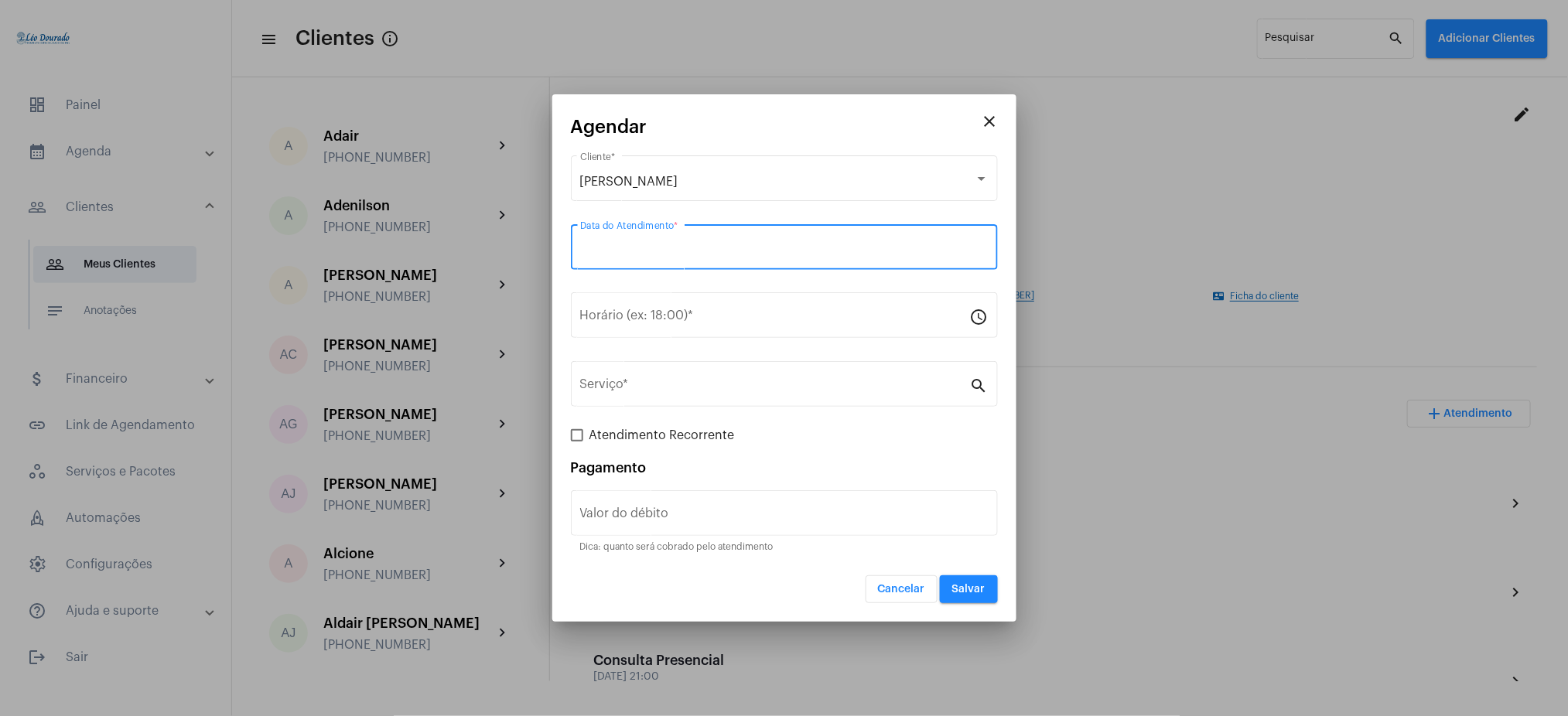
click at [628, 247] on input "Data do Atendimento *" at bounding box center [784, 250] width 408 height 14
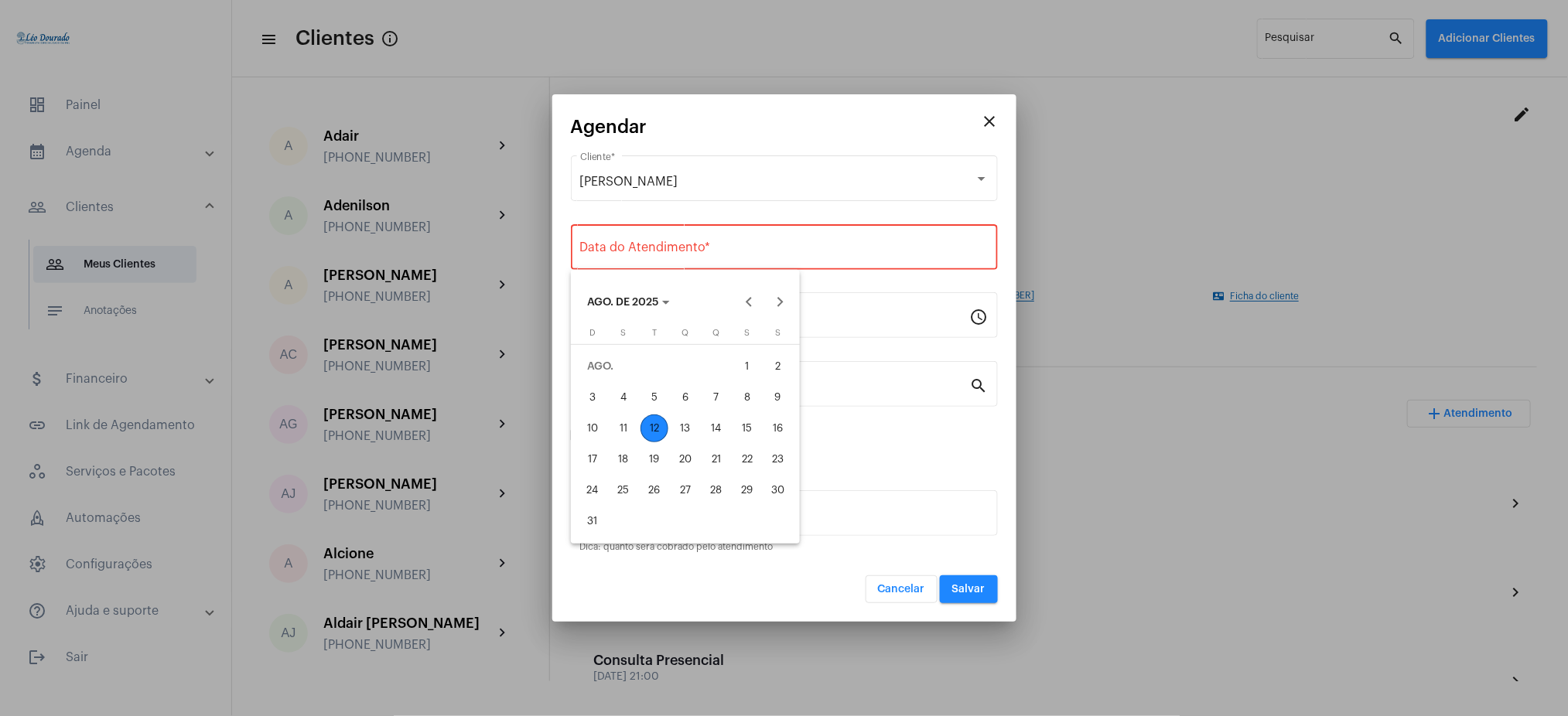
click at [746, 422] on div "15" at bounding box center [747, 428] width 28 height 28
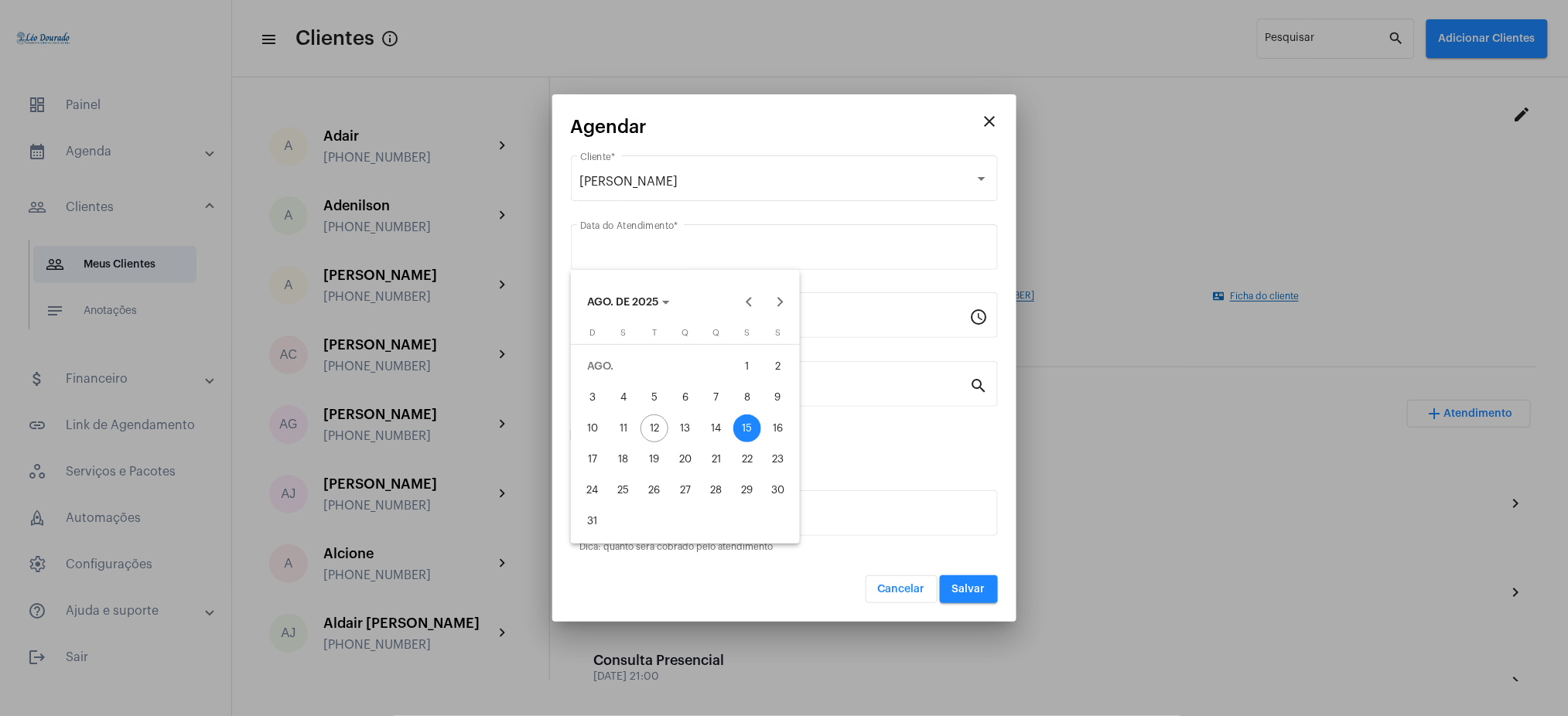
type input "[DATE]"
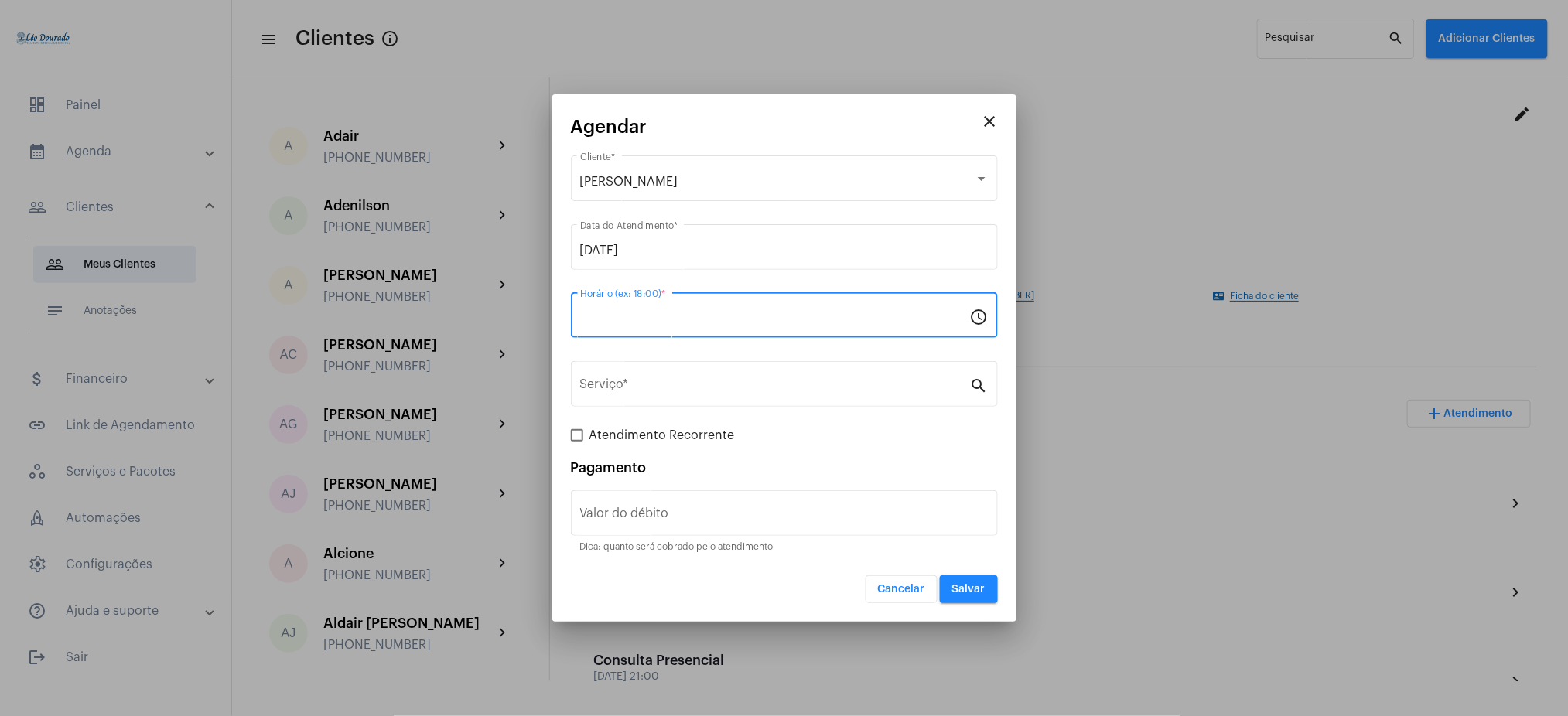
click at [601, 314] on input "Horário (ex: 18:00) *" at bounding box center [775, 318] width 390 height 14
click at [623, 318] on input "Horário (ex: 18:00) *" at bounding box center [775, 318] width 390 height 14
type input "21:00"
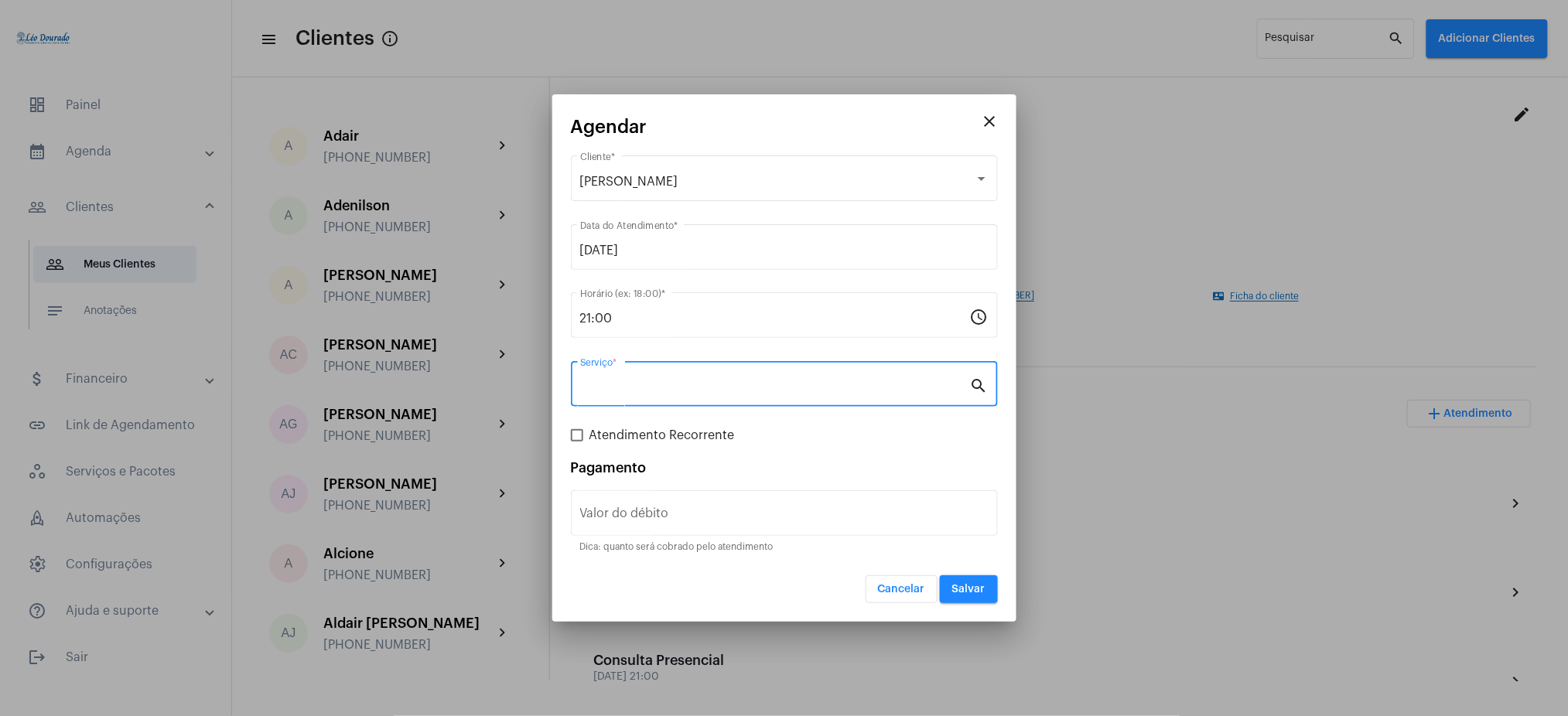
click at [653, 388] on input "Serviço *" at bounding box center [775, 387] width 390 height 14
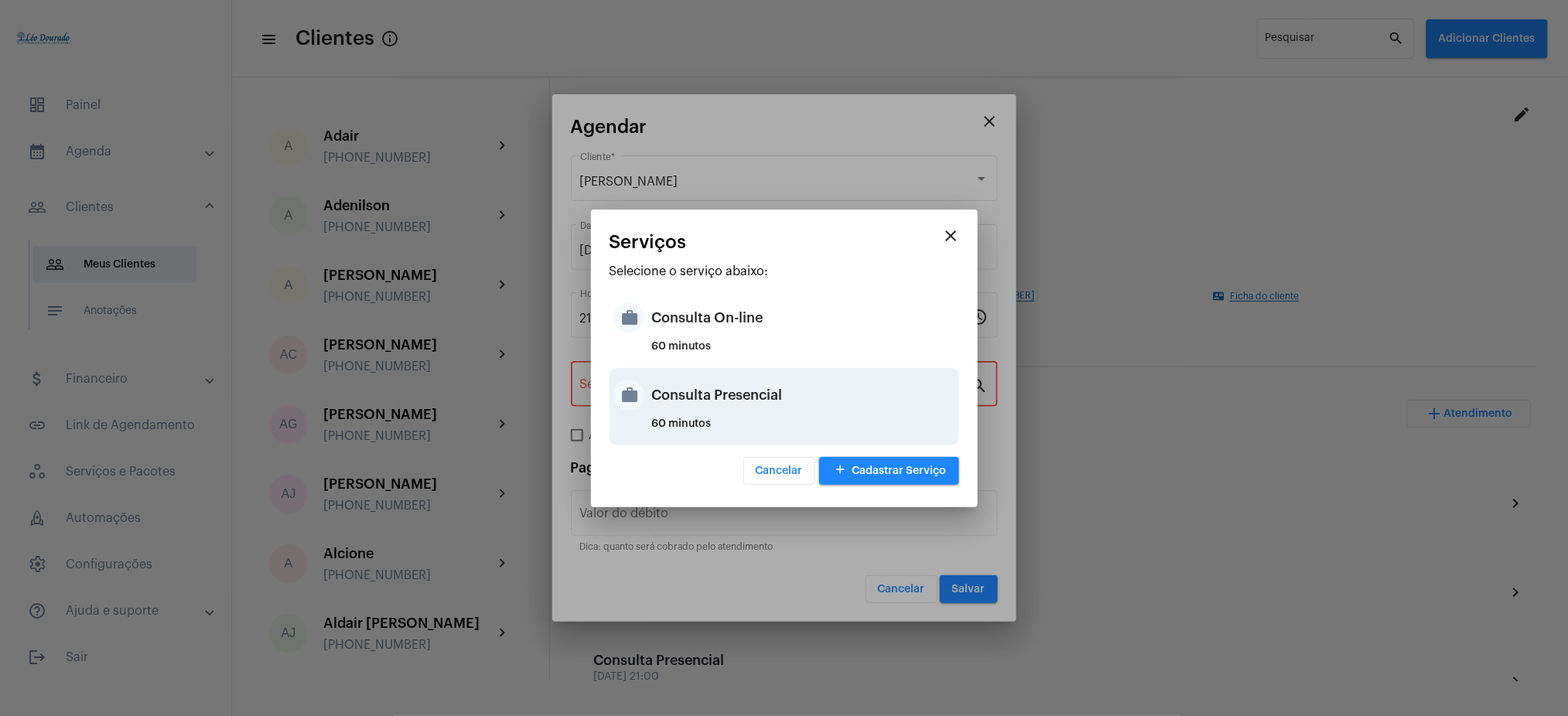
click at [774, 378] on div "Consulta Presencial" at bounding box center [803, 395] width 303 height 46
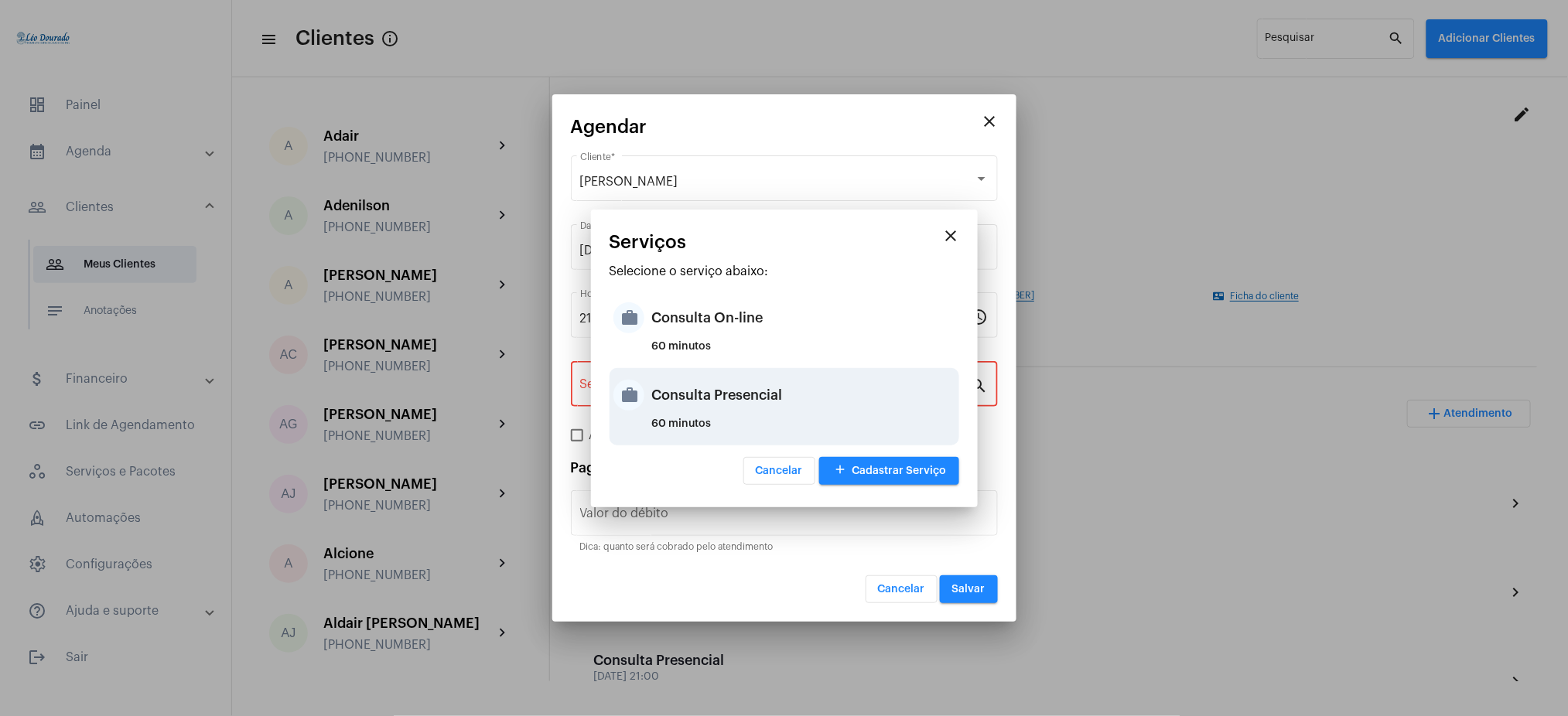
type input "Consulta Presencial"
type input "R$ 150"
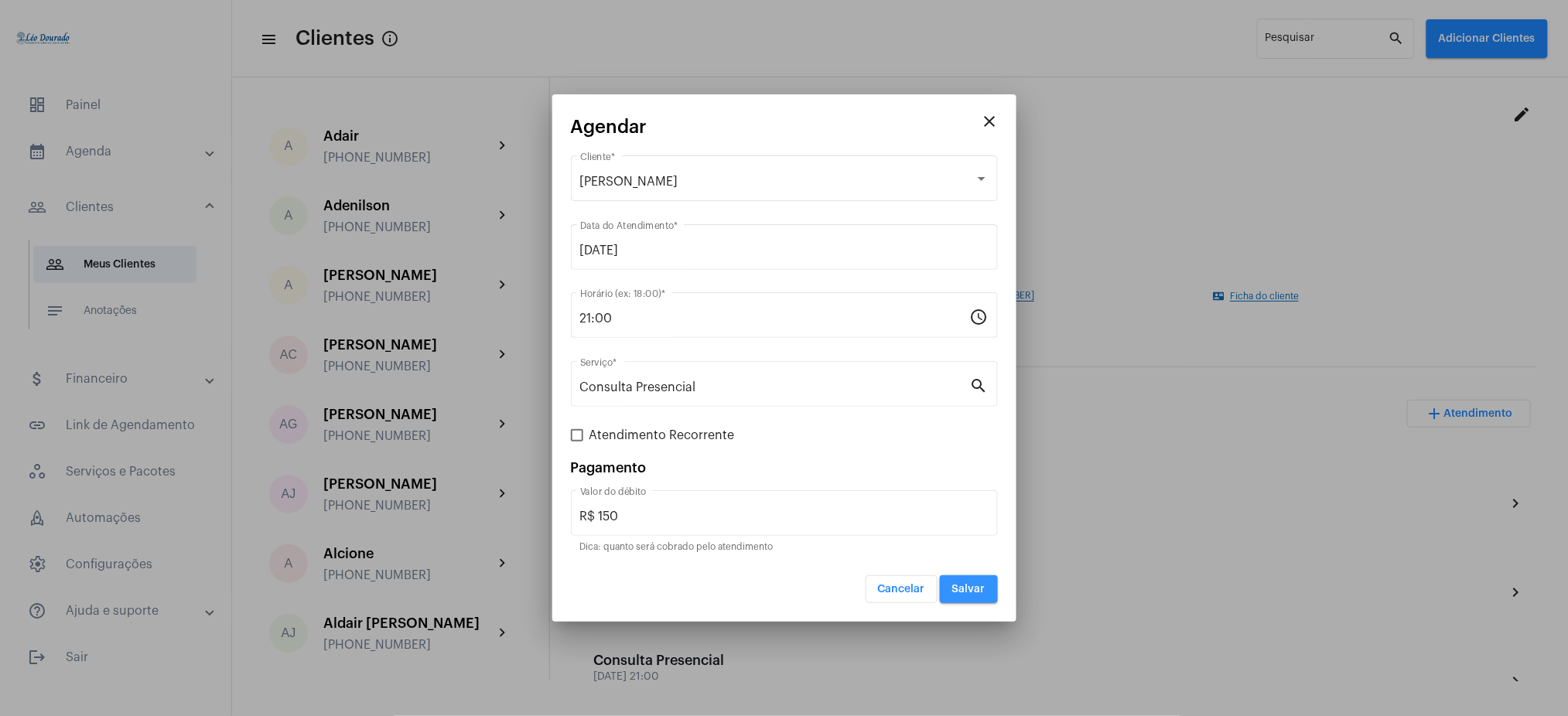
click at [971, 584] on span "Salvar" at bounding box center [968, 590] width 33 height 11
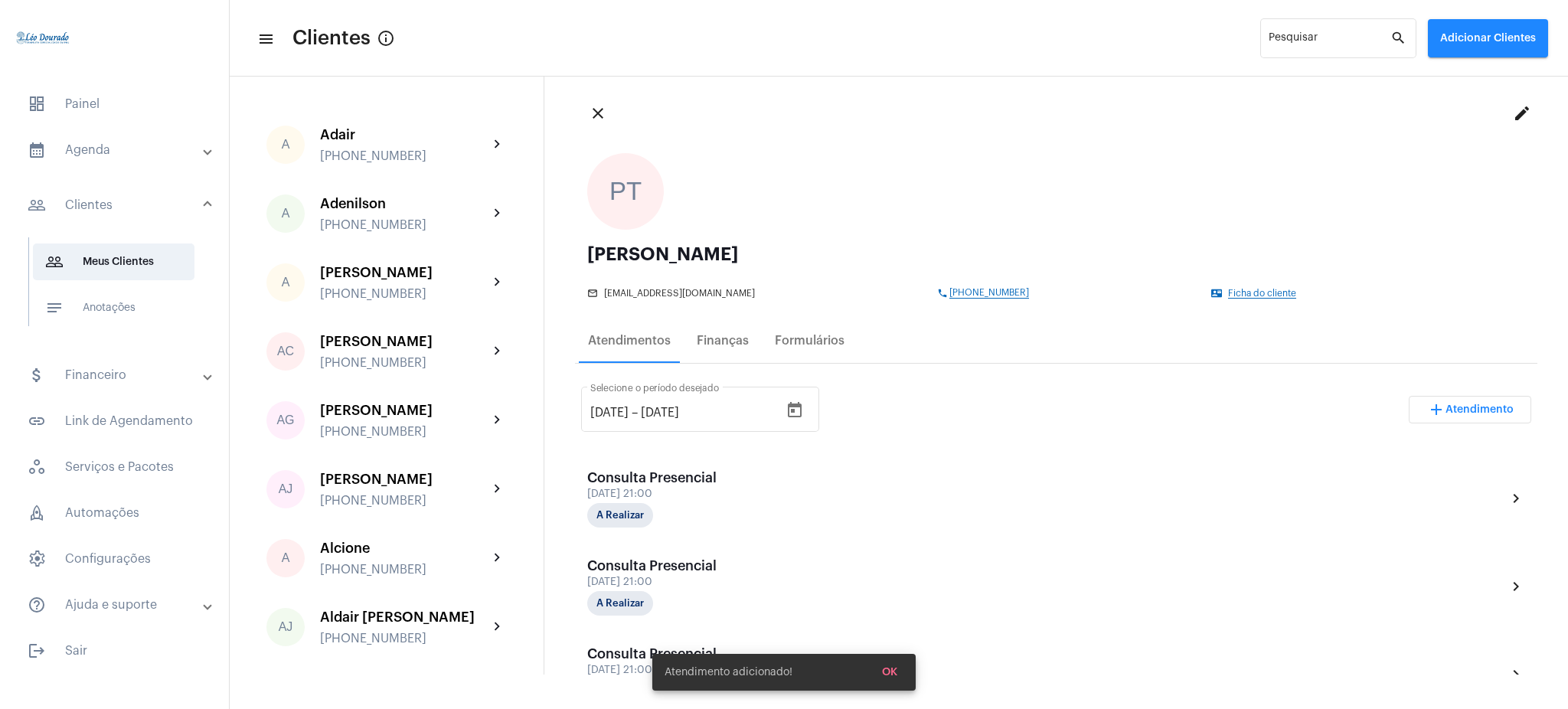
click at [122, 146] on mat-panel-title "calendar_month_outlined Agenda" at bounding box center [116, 150] width 177 height 19
click at [147, 216] on span "calendar_month_outlined Calendário" at bounding box center [113, 213] width 162 height 37
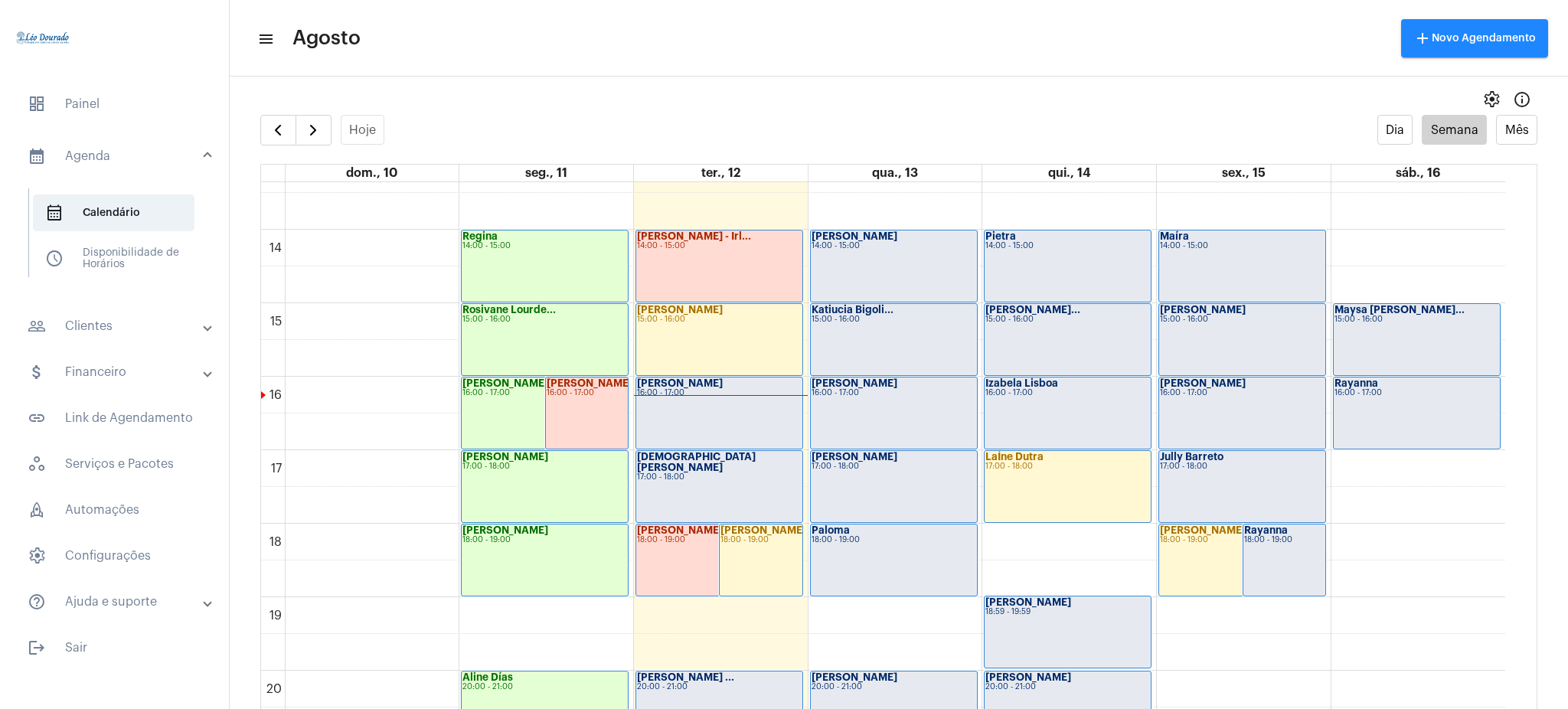
scroll to position [968, 0]
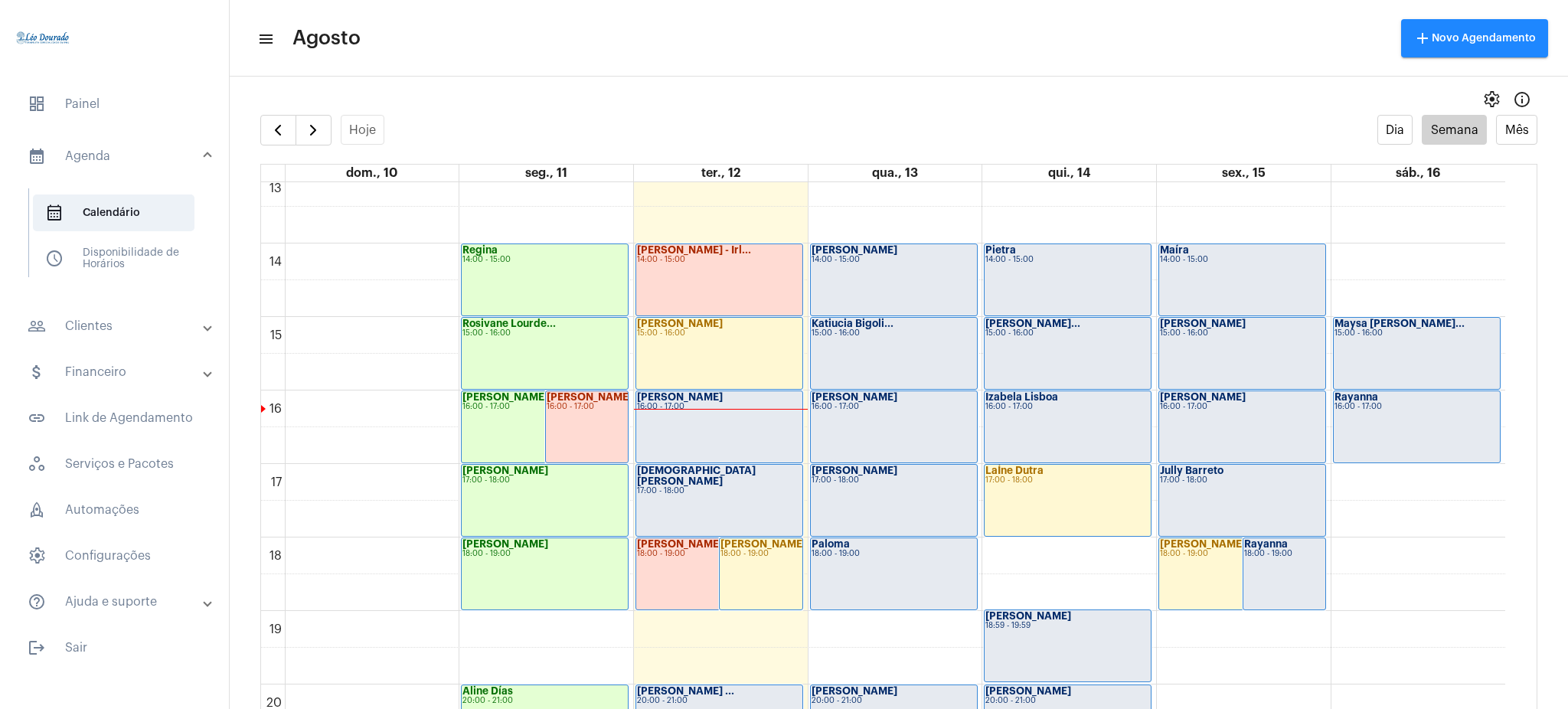
click at [1354, 352] on div "Maysa [PERSON_NAME]... 15:00 - 16:00" at bounding box center [1416, 354] width 167 height 71
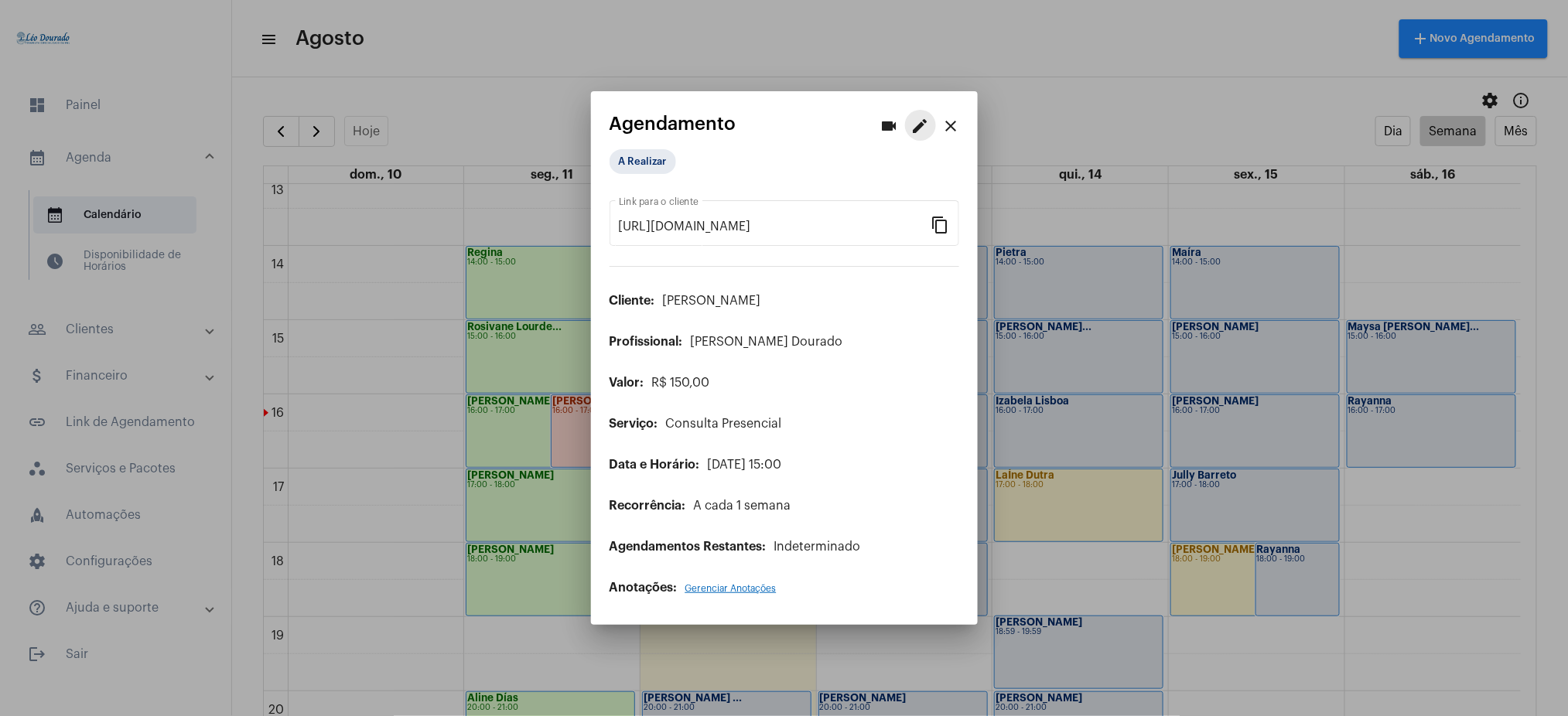
click at [922, 123] on mat-icon "edit" at bounding box center [920, 126] width 19 height 19
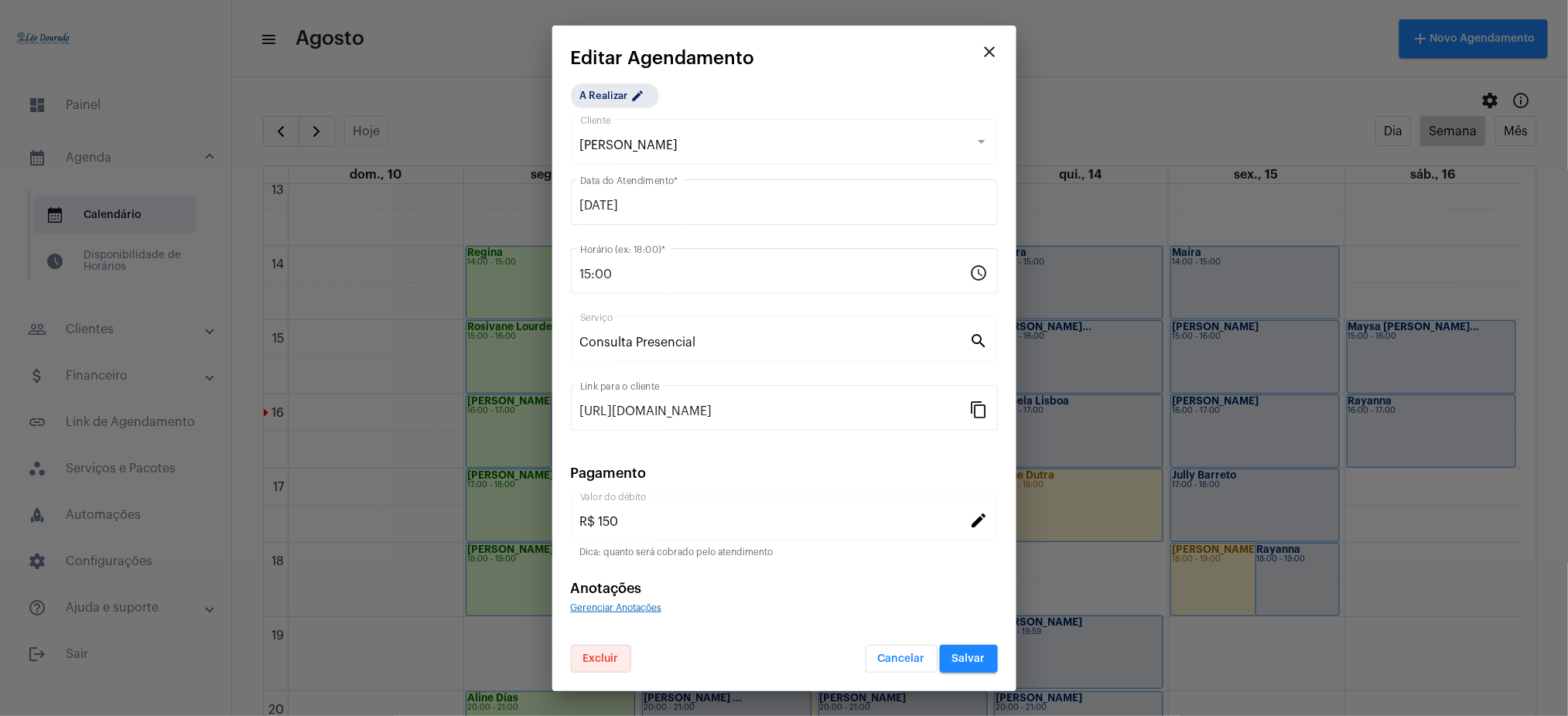
click at [619, 661] on button "Excluir" at bounding box center [601, 658] width 60 height 28
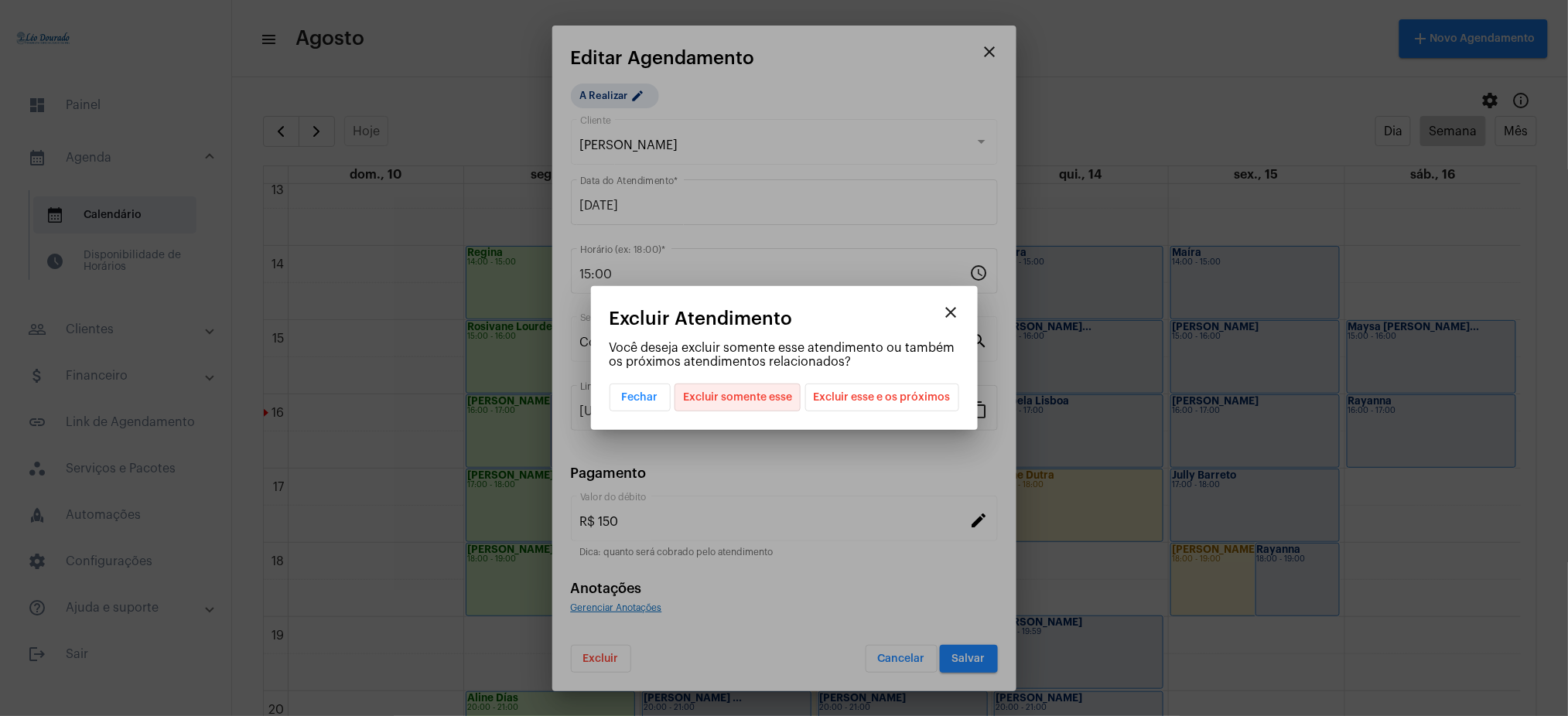
click at [767, 387] on span "Excluir somente esse" at bounding box center [737, 397] width 109 height 26
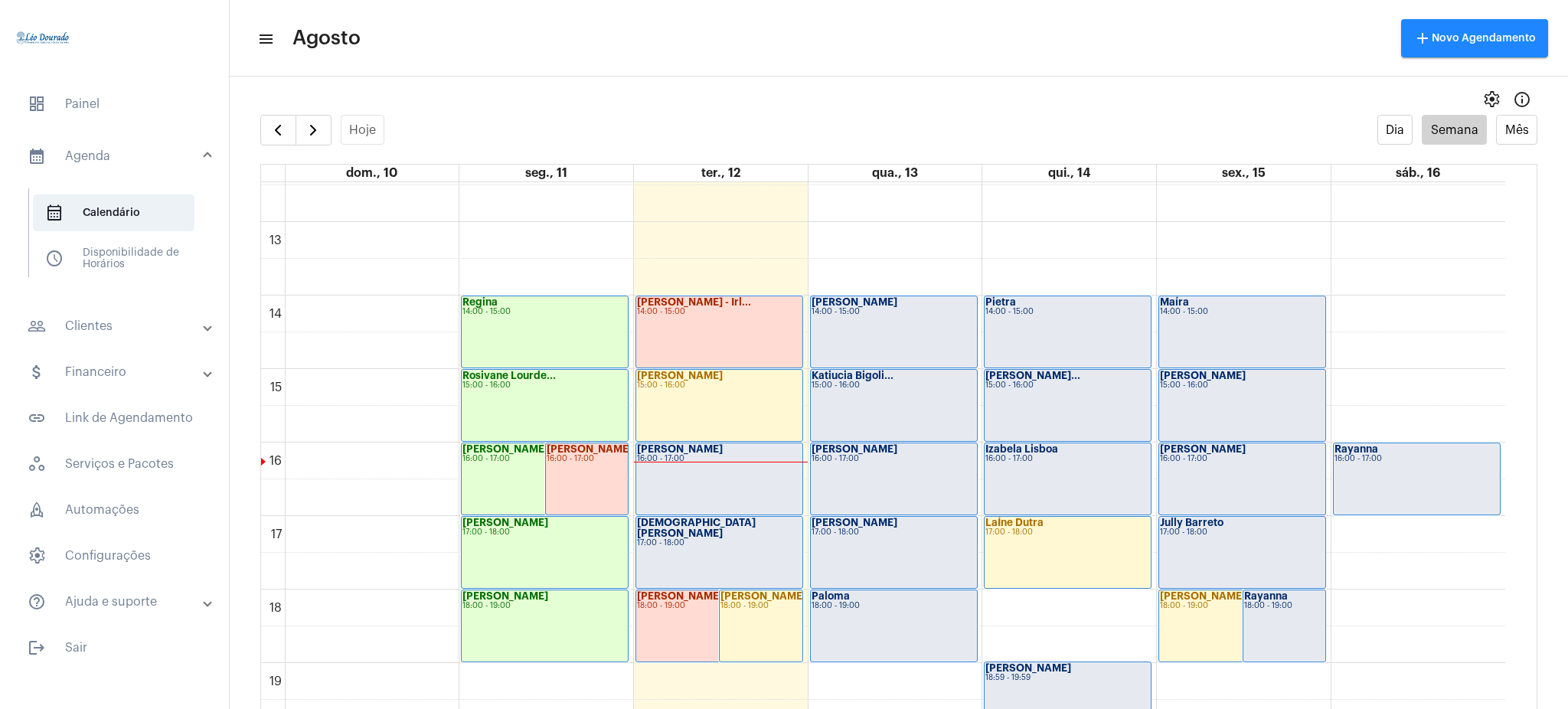
scroll to position [916, 0]
click at [1440, 40] on span "add Novo Agendamento" at bounding box center [1473, 38] width 122 height 11
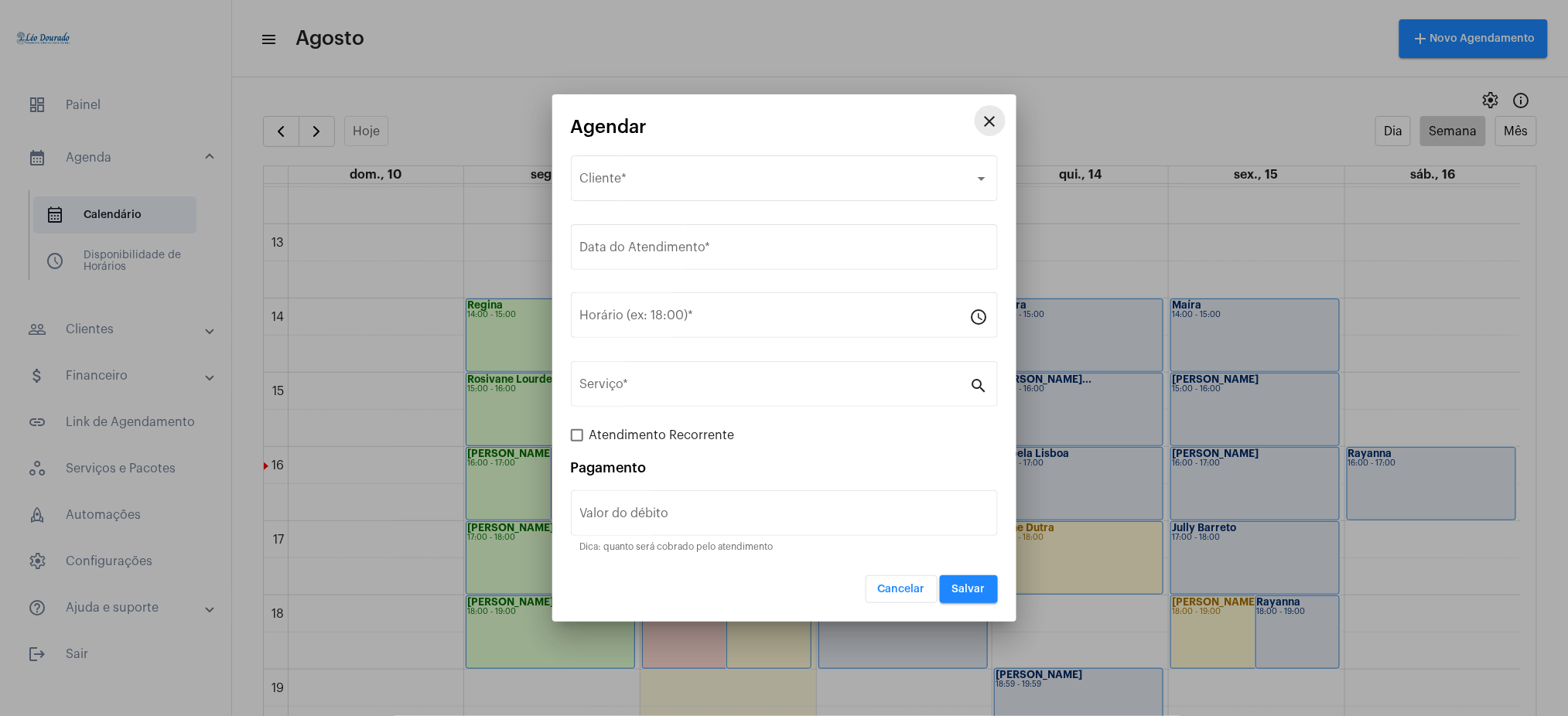
click at [998, 123] on mat-icon "close" at bounding box center [990, 121] width 19 height 19
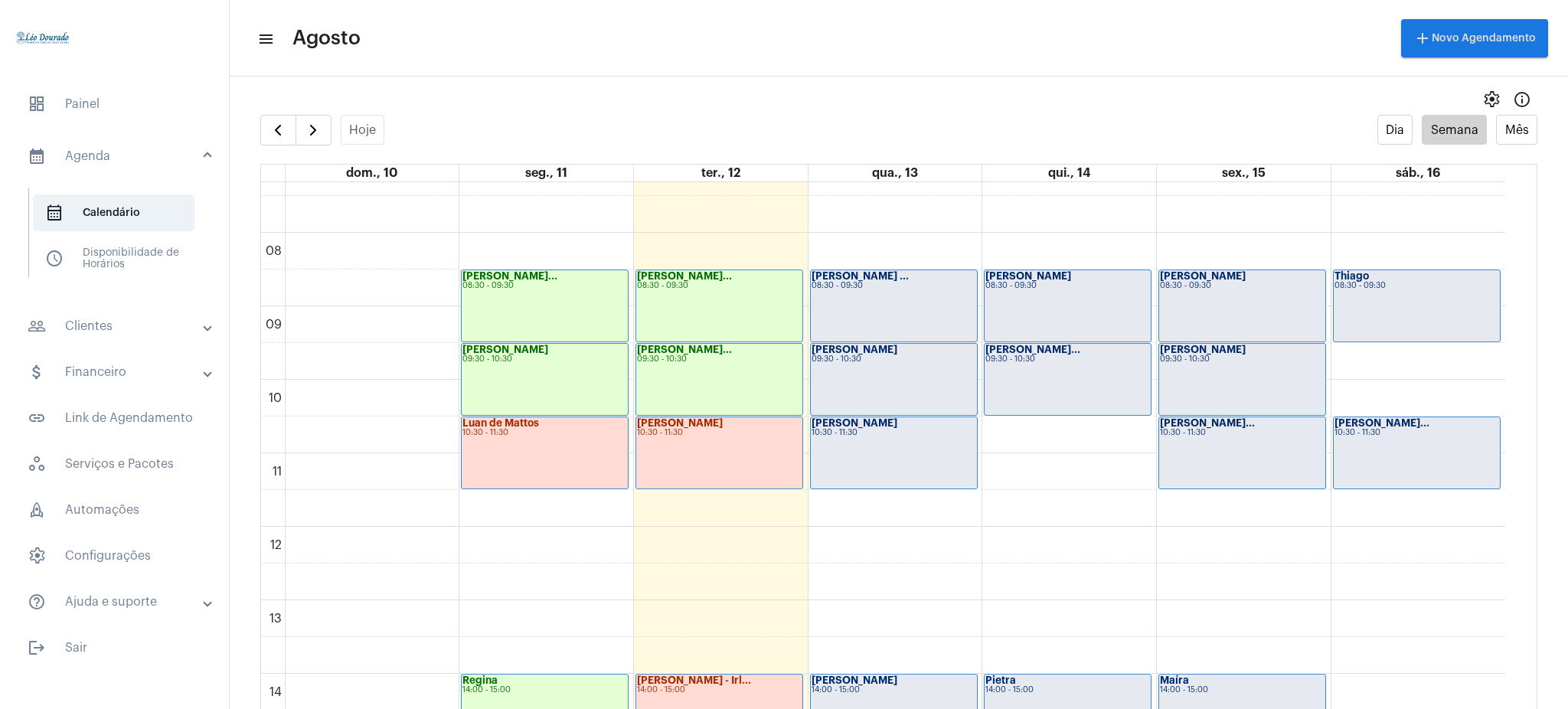
scroll to position [510, 0]
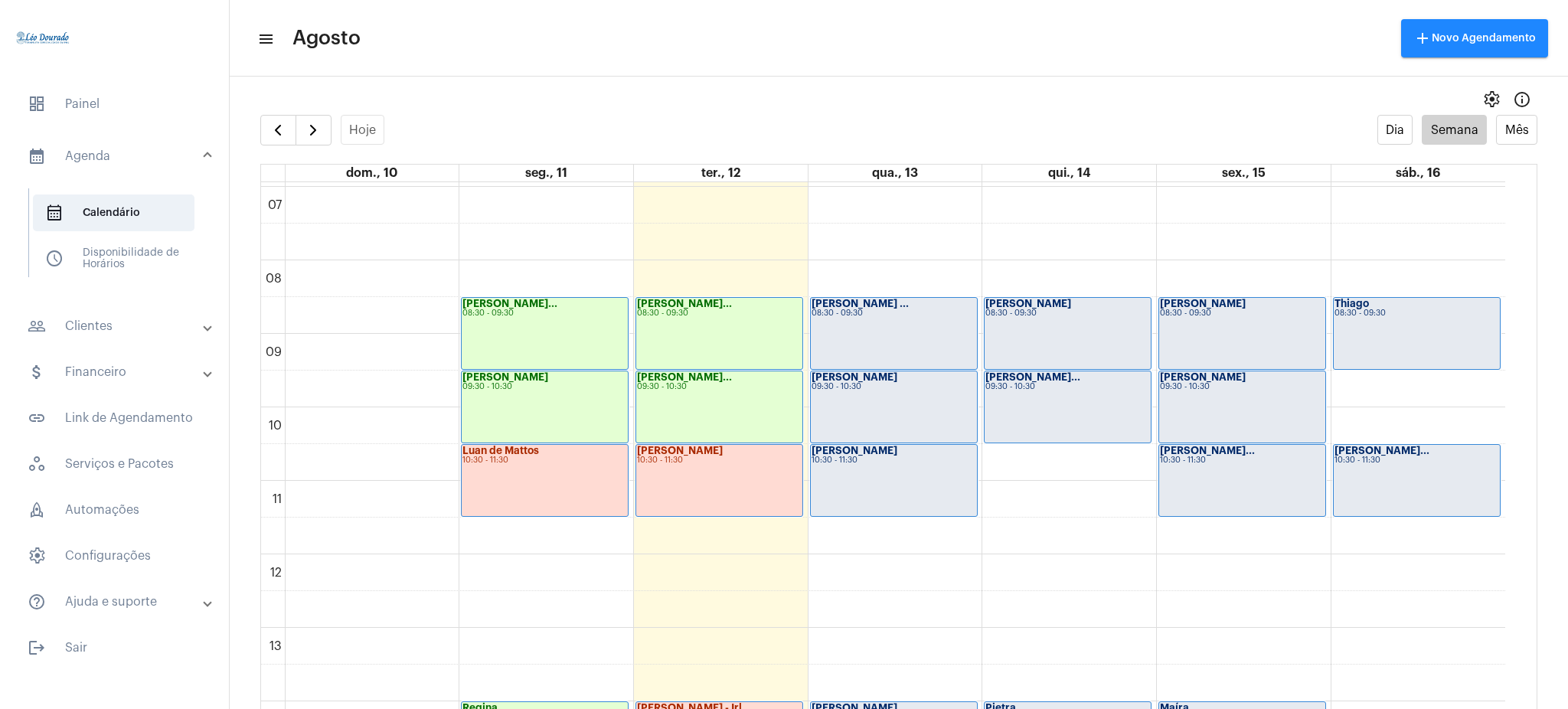
click at [77, 329] on mat-panel-title "people_outline Clientes" at bounding box center [116, 326] width 177 height 19
click at [144, 271] on span "people_outline Meus Clientes" at bounding box center [113, 262] width 162 height 37
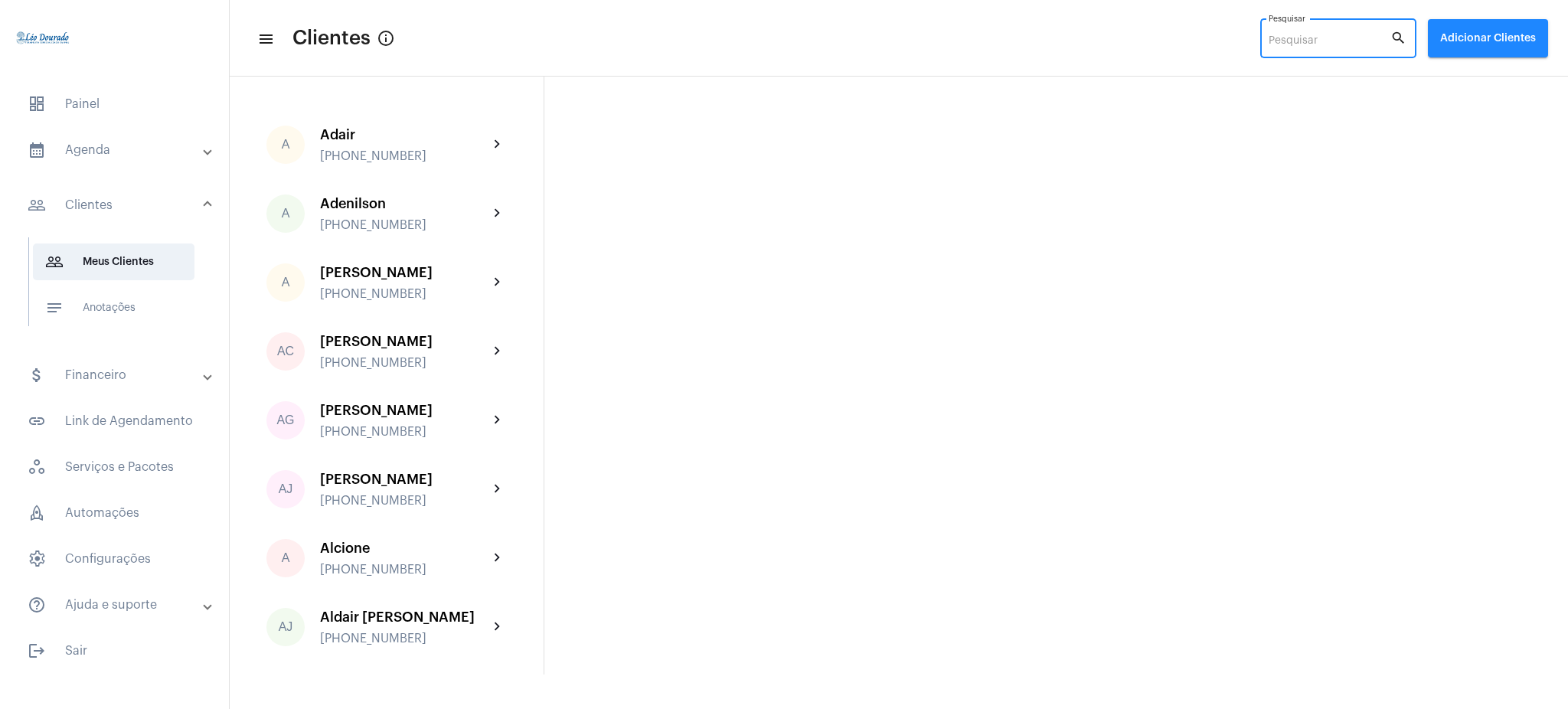
click at [1294, 37] on input "Pesquisar" at bounding box center [1329, 41] width 121 height 13
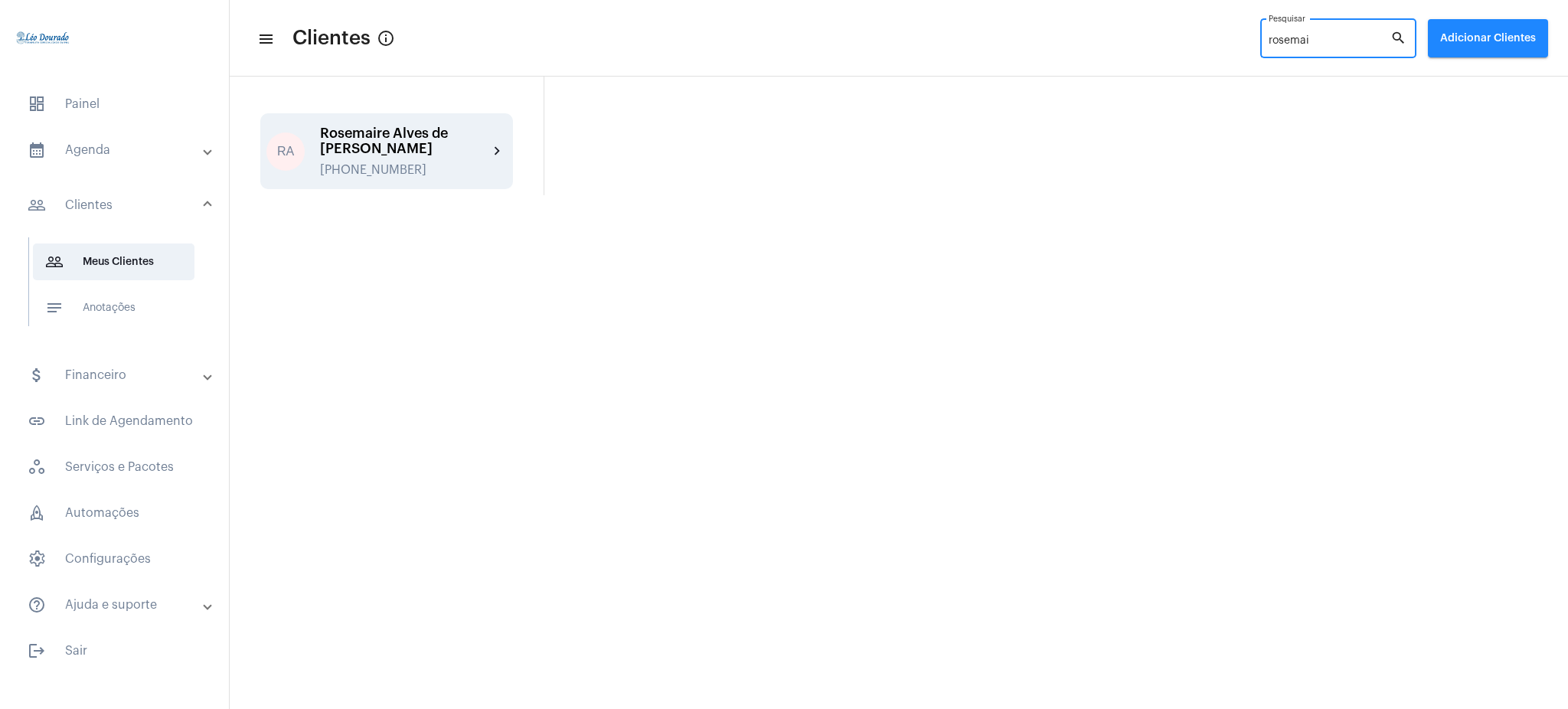
type input "rosemai"
click at [477, 143] on div "Rosemaire Alves de [PERSON_NAME]" at bounding box center [404, 141] width 169 height 30
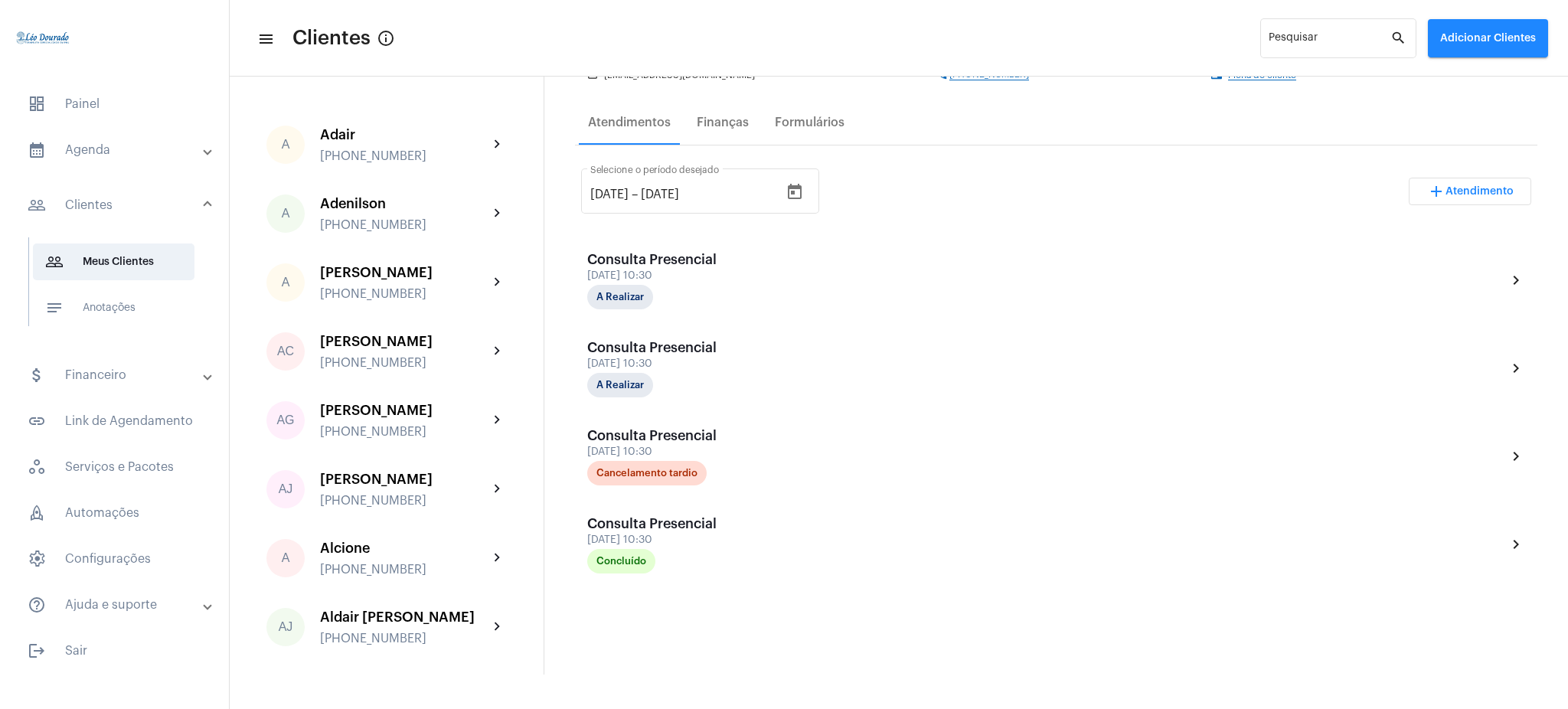
scroll to position [226, 0]
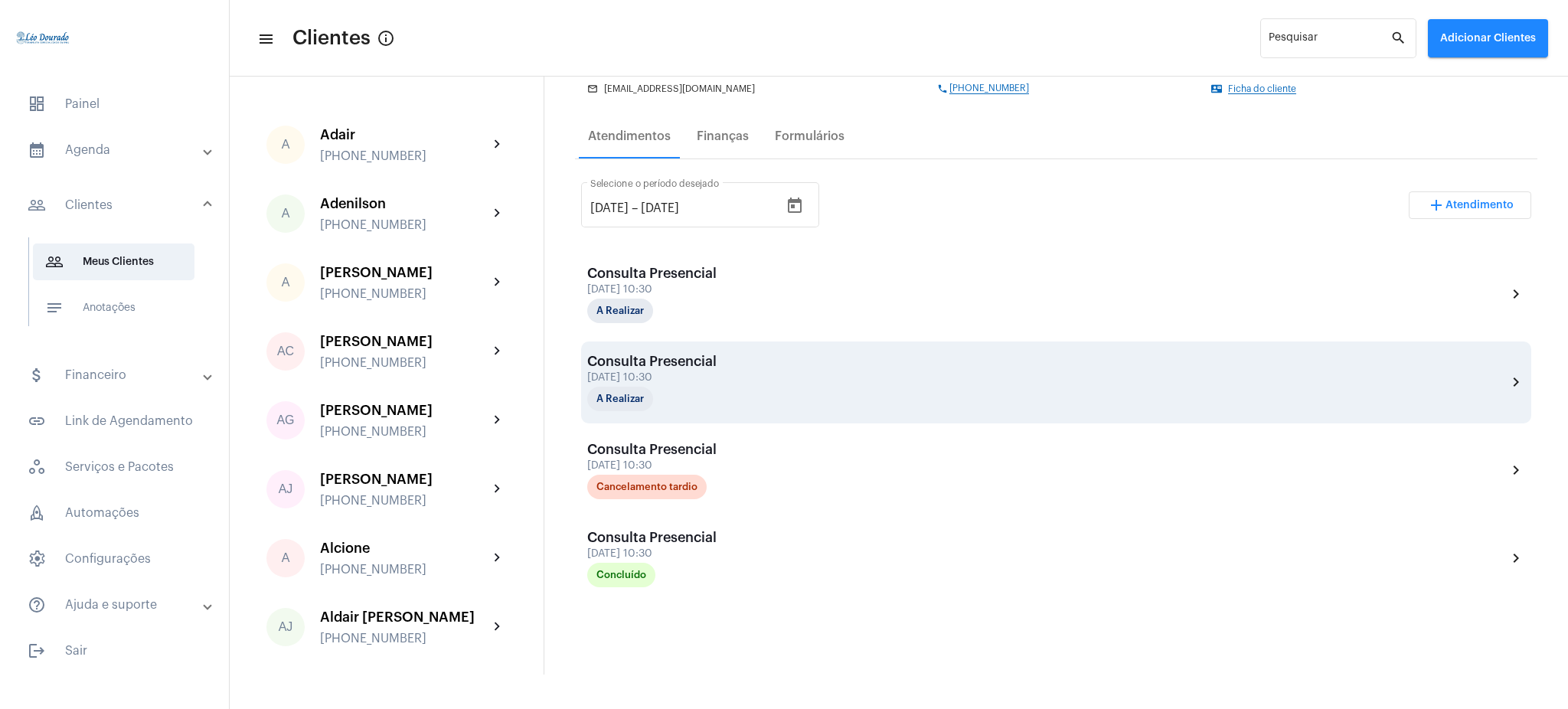
click at [1489, 378] on div "Consulta Presencial [DATE] 10:30 A Realizar chevron_right" at bounding box center [1056, 382] width 938 height 57
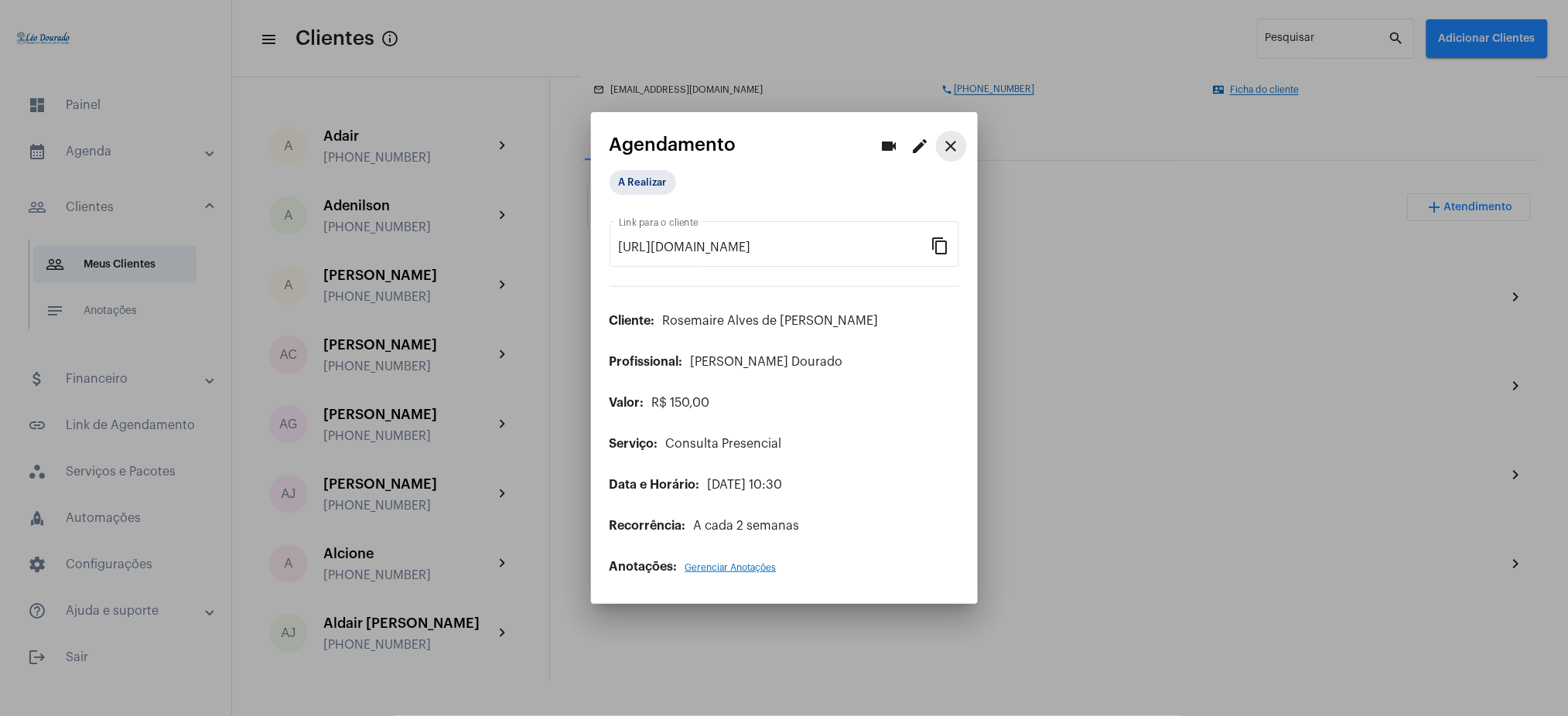
click at [958, 144] on mat-icon "close" at bounding box center [951, 146] width 19 height 19
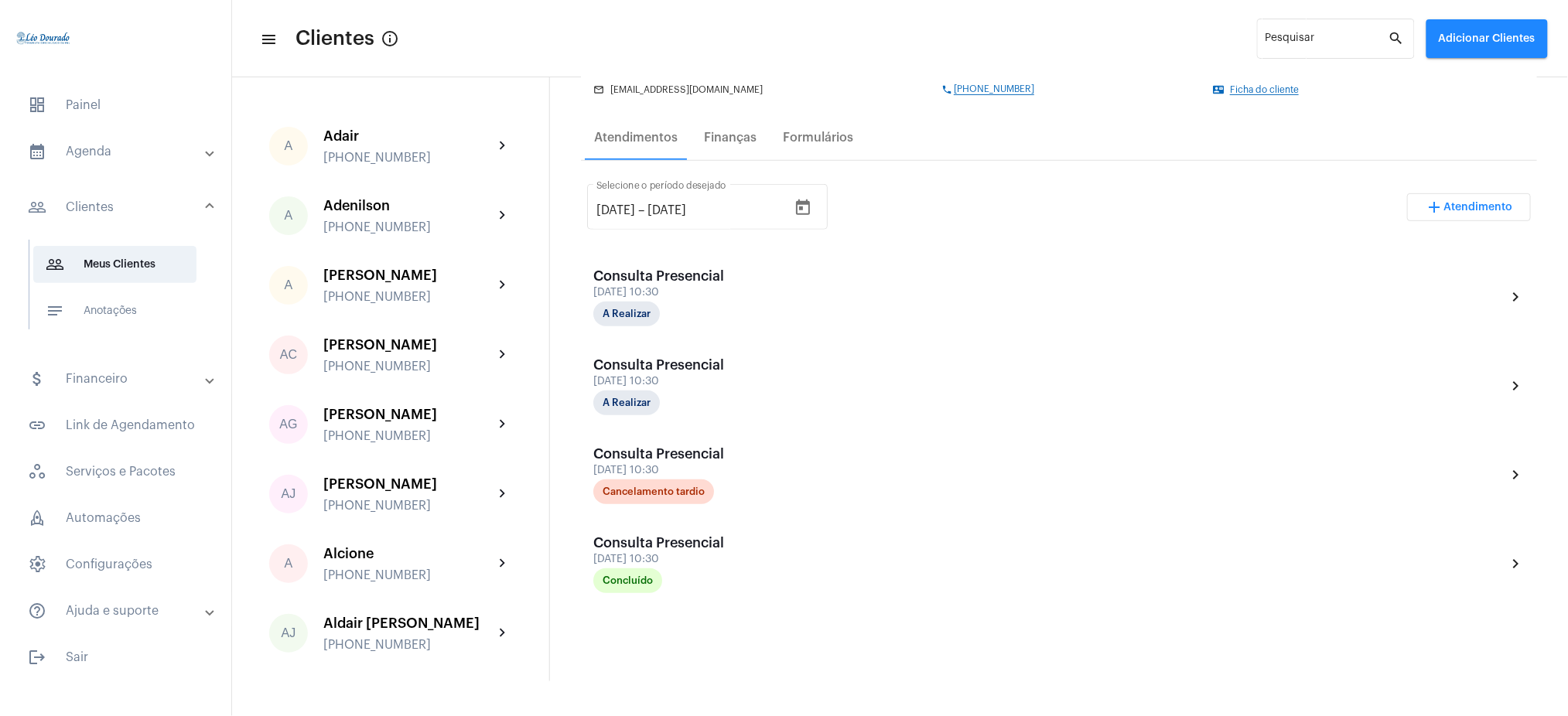
click at [980, 88] on span "[PHONE_NUMBER]" at bounding box center [994, 89] width 80 height 11
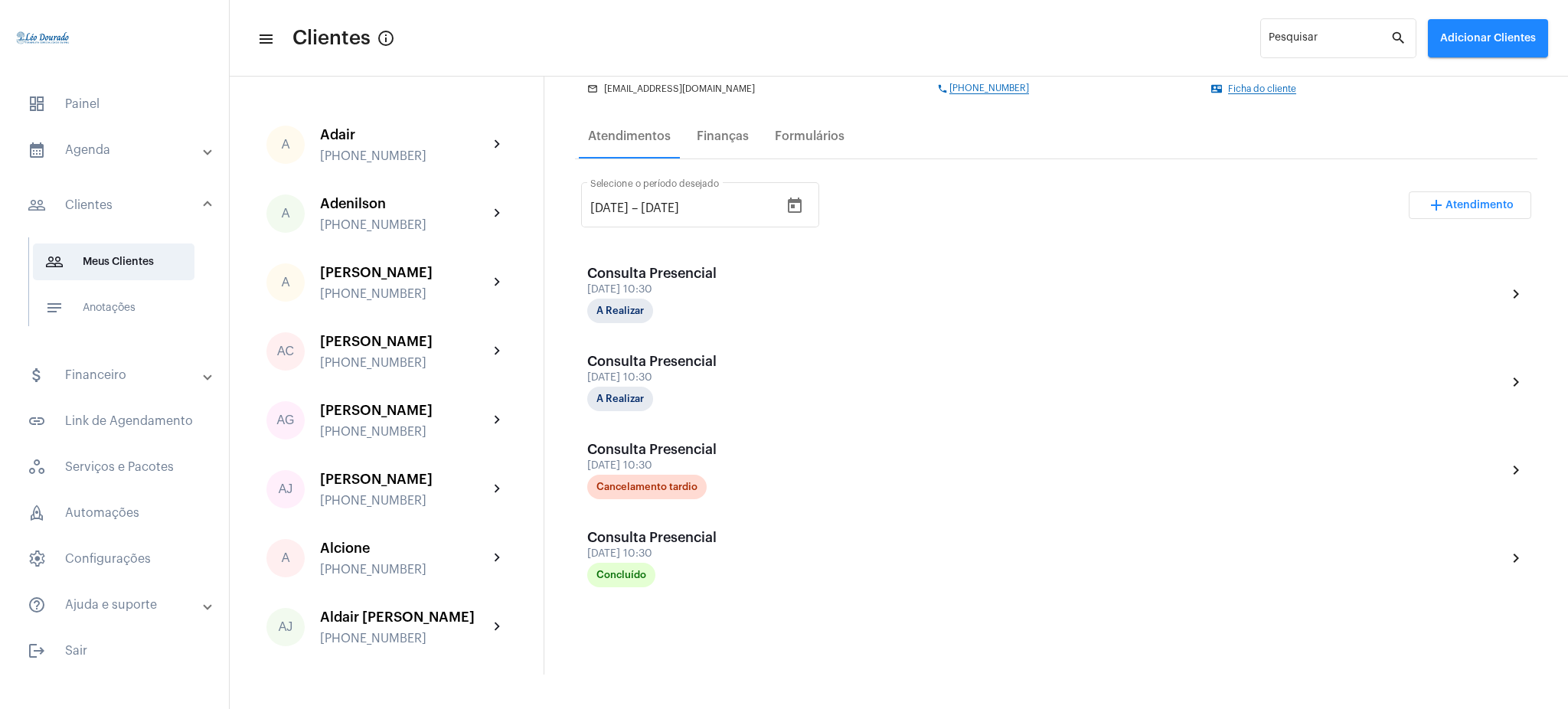
click at [83, 154] on mat-panel-title "calendar_month_outlined Agenda" at bounding box center [116, 150] width 177 height 19
click at [1287, 37] on input "Pesquisar" at bounding box center [1329, 41] width 121 height 13
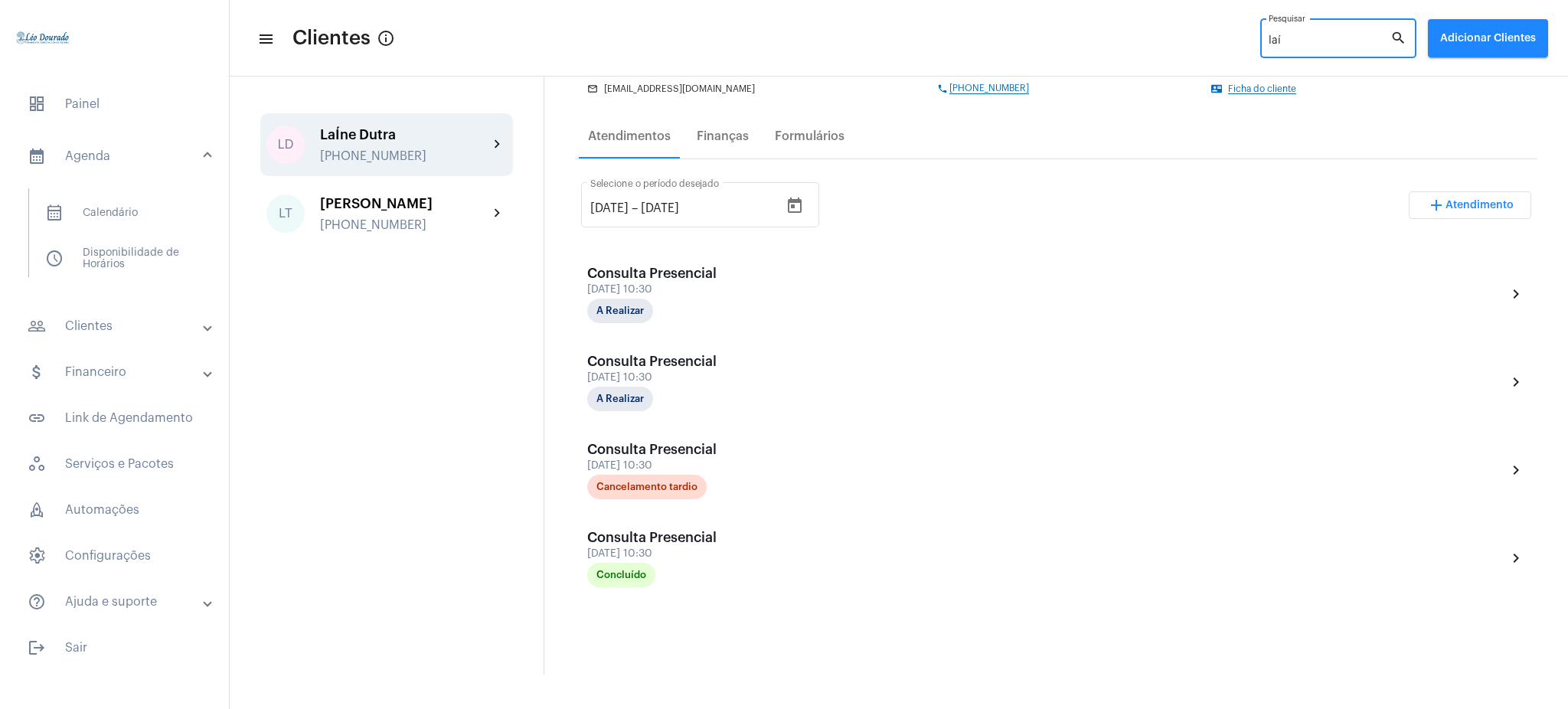
type input "laí"
click at [494, 133] on div "LD LaÍne Dutra [PHONE_NUMBER] chevron_right" at bounding box center [386, 145] width 253 height 63
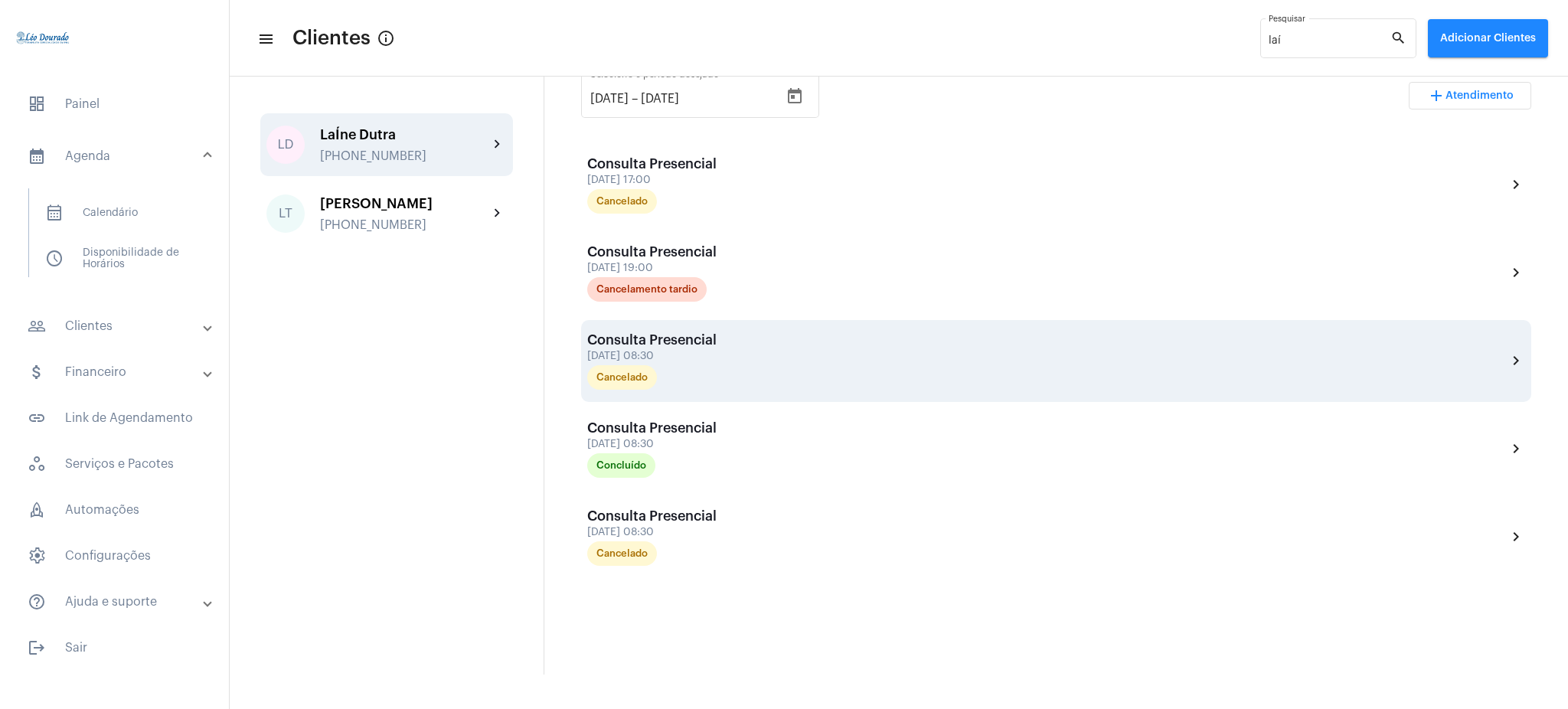
scroll to position [332, 0]
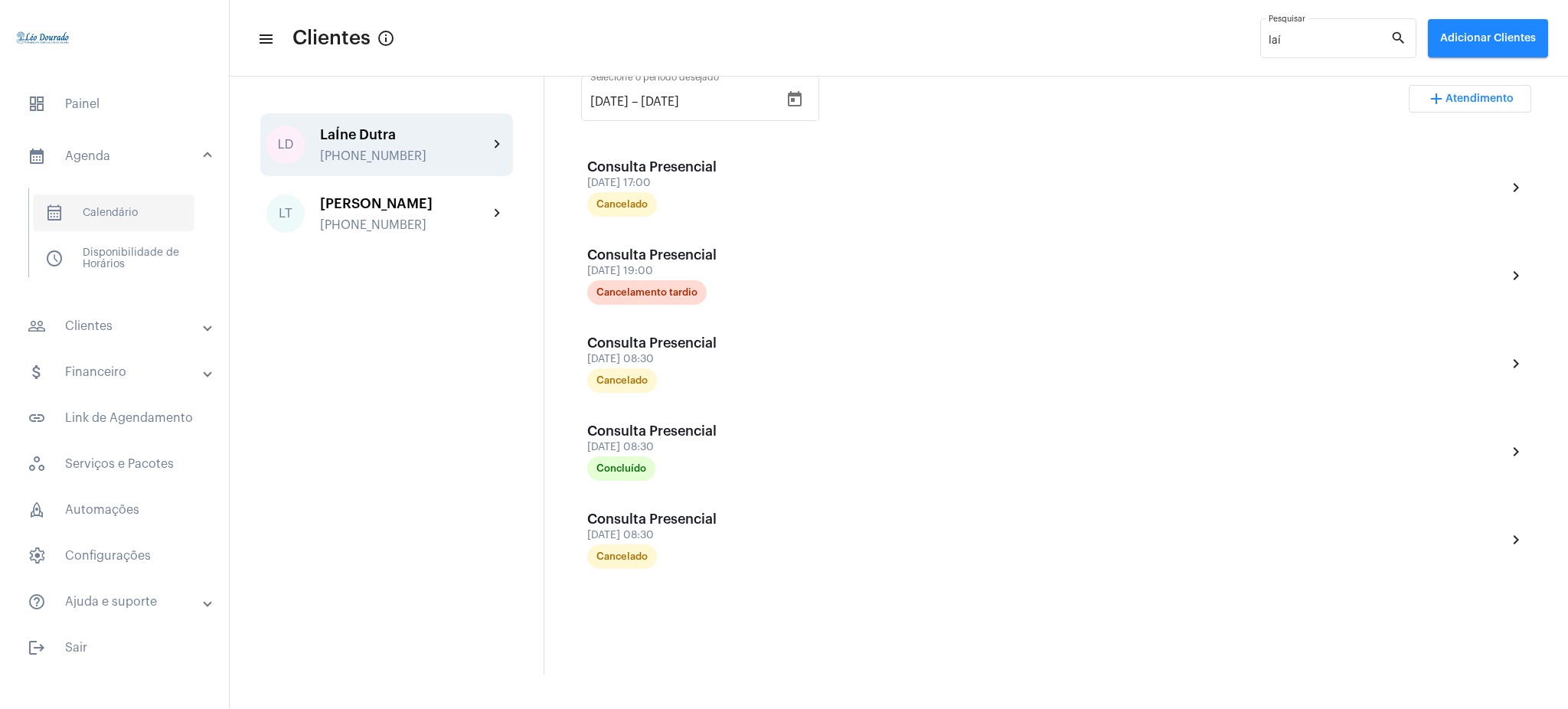
click at [132, 212] on span "calendar_month_outlined Calendário" at bounding box center [113, 213] width 162 height 37
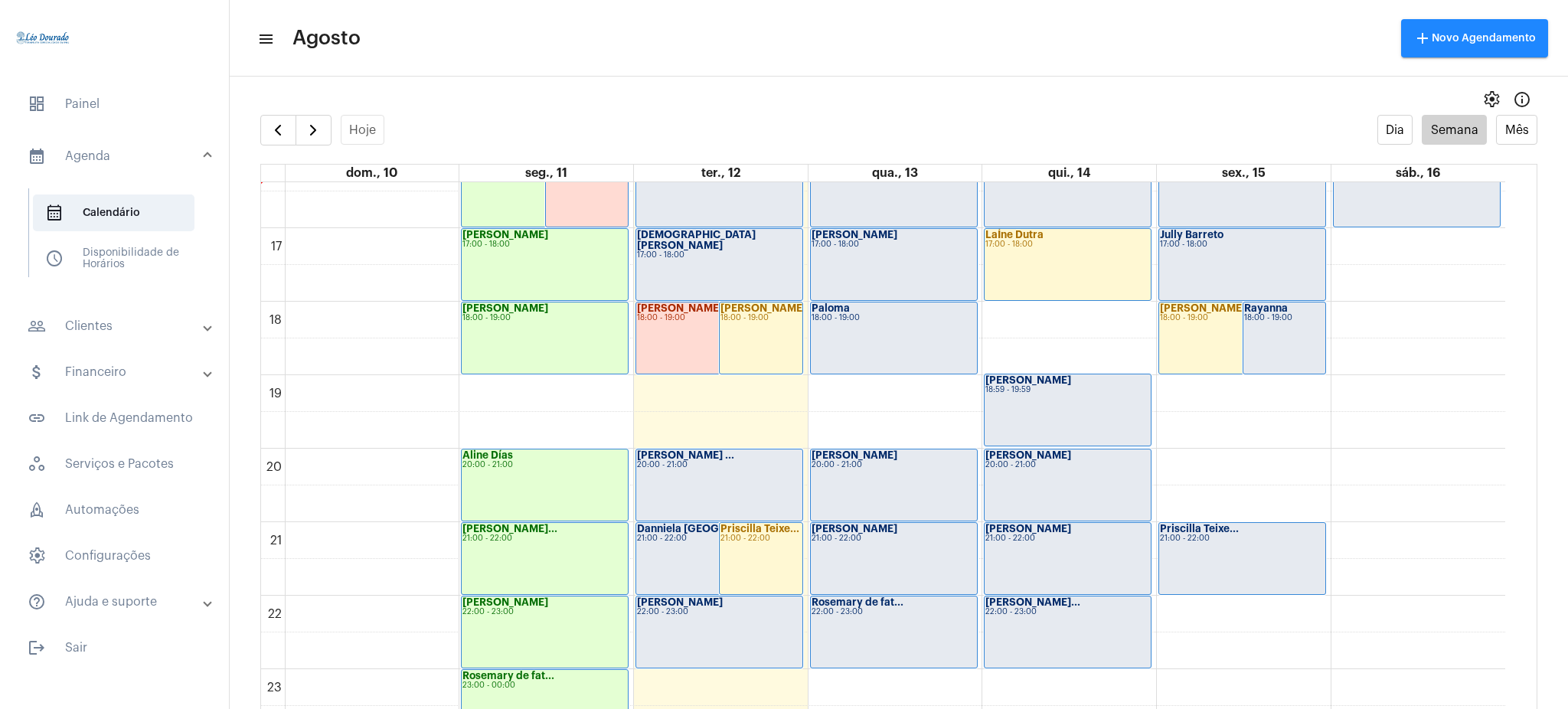
scroll to position [1206, 0]
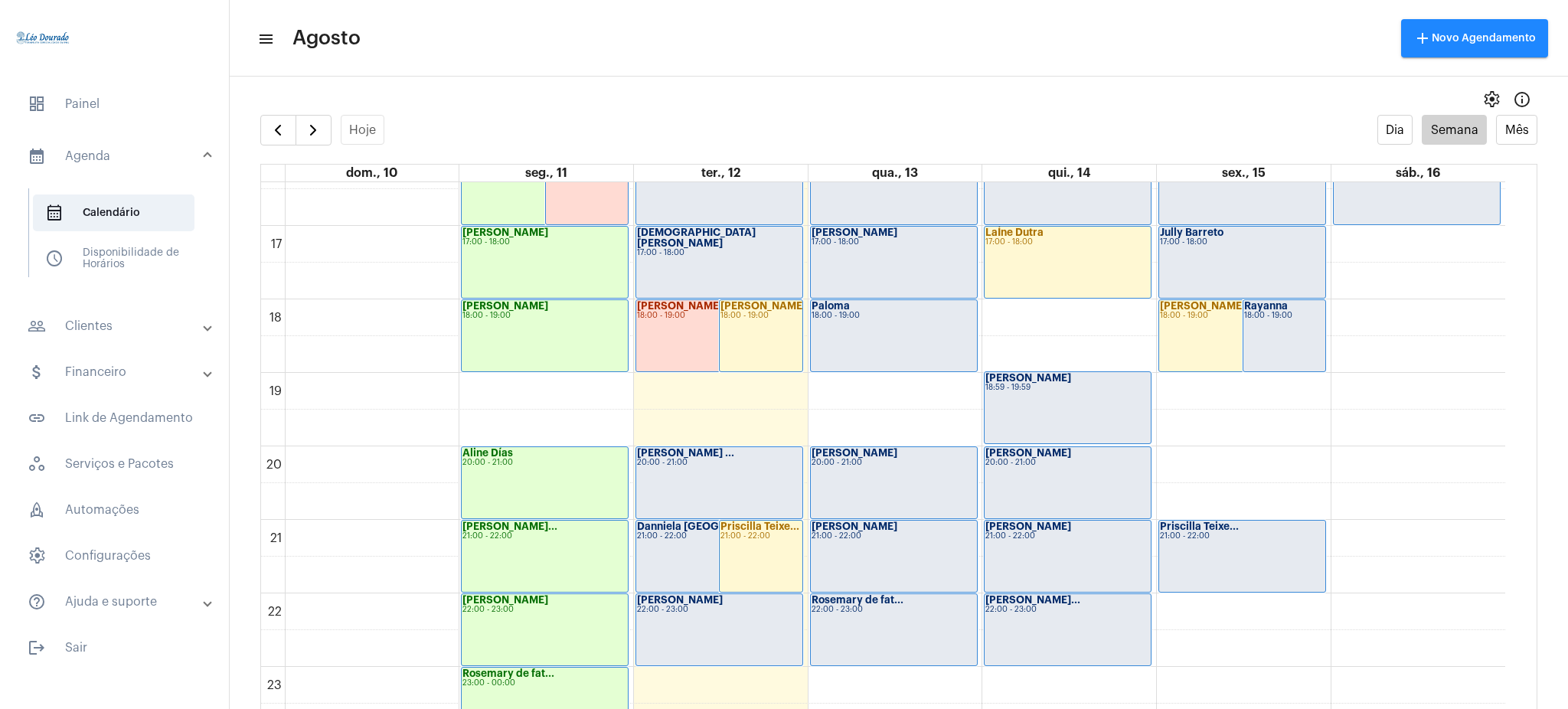
click at [1233, 548] on div "Priscilla Teixe... 21:00 - 22:00" at bounding box center [1242, 556] width 166 height 71
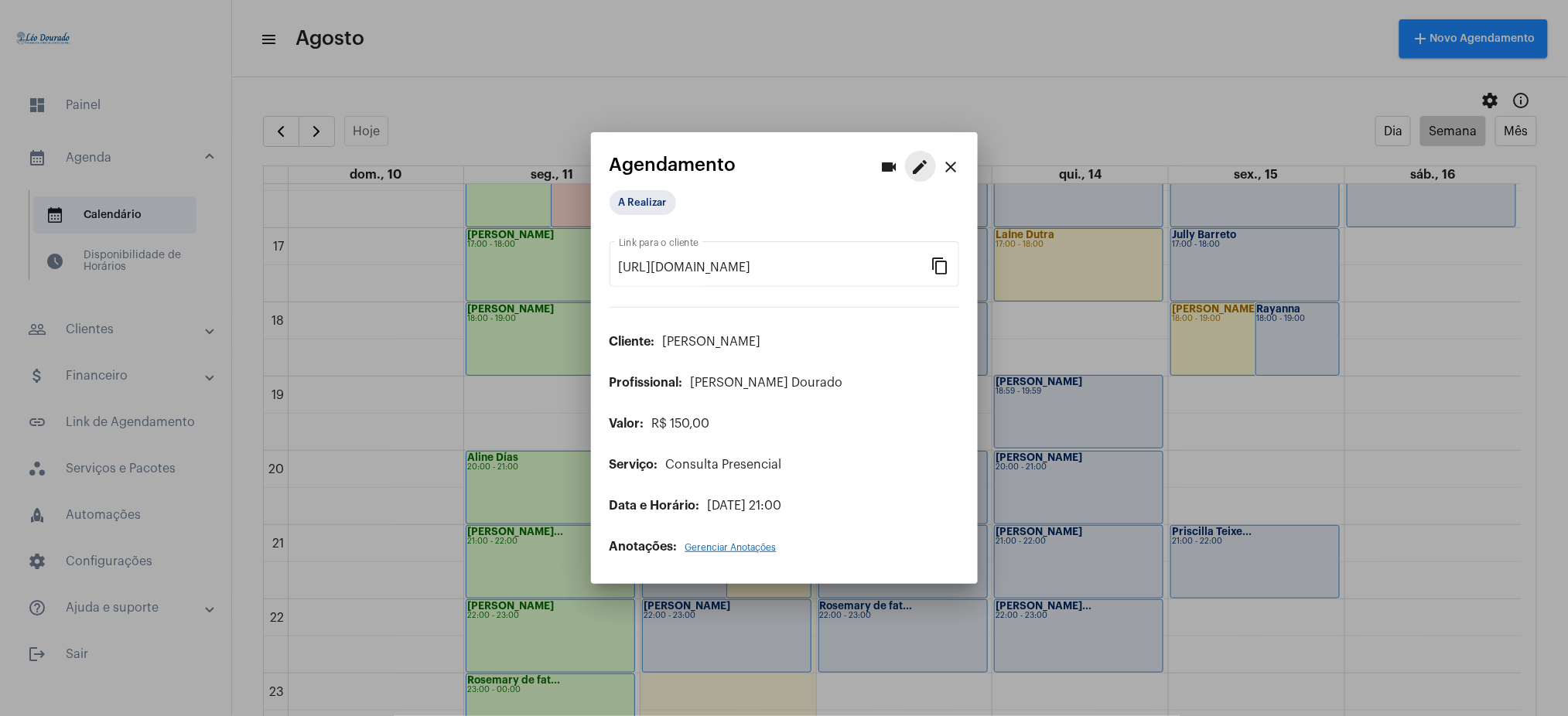
click at [924, 168] on mat-icon "edit" at bounding box center [920, 167] width 19 height 19
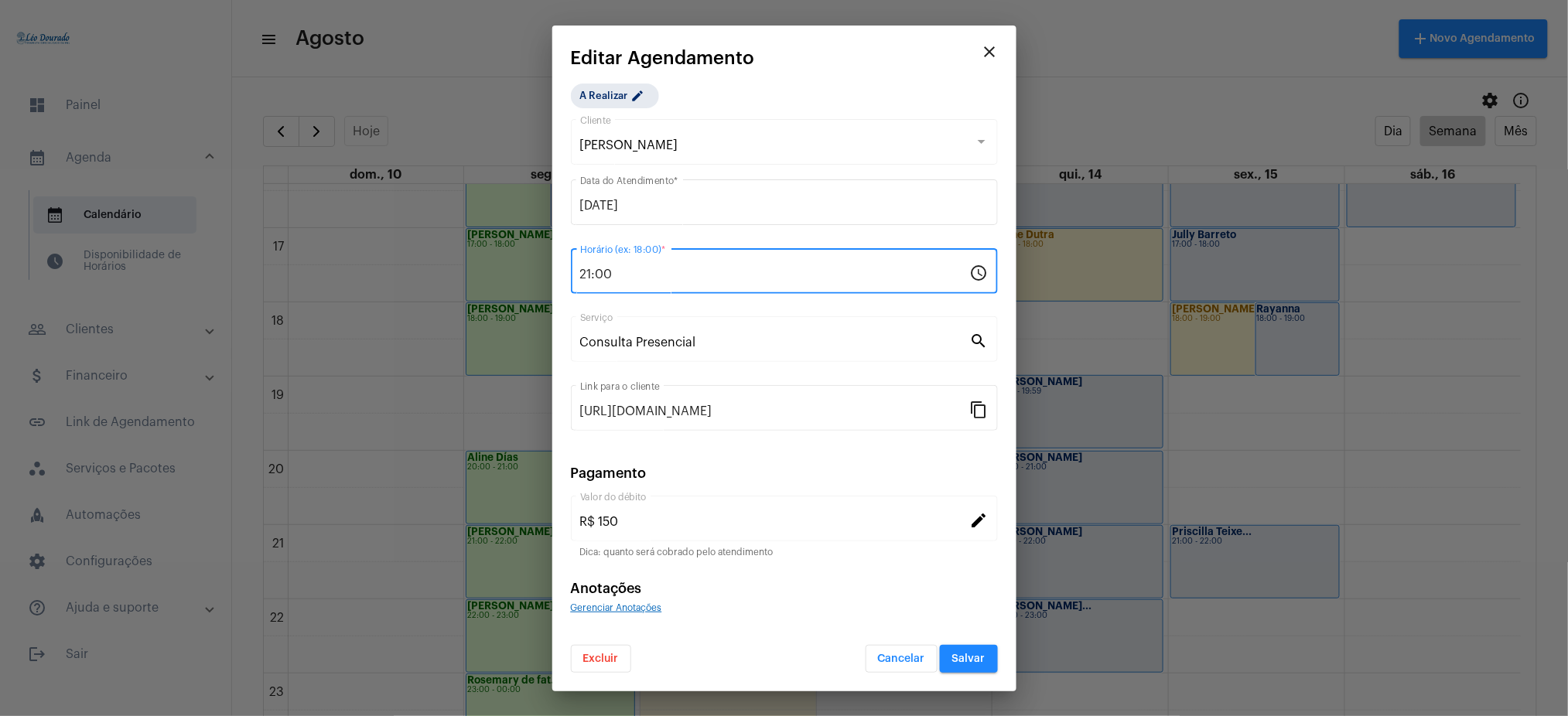
click at [592, 271] on input "21:00" at bounding box center [775, 274] width 390 height 14
type input "20:00"
click at [964, 661] on span "Salvar" at bounding box center [968, 659] width 33 height 11
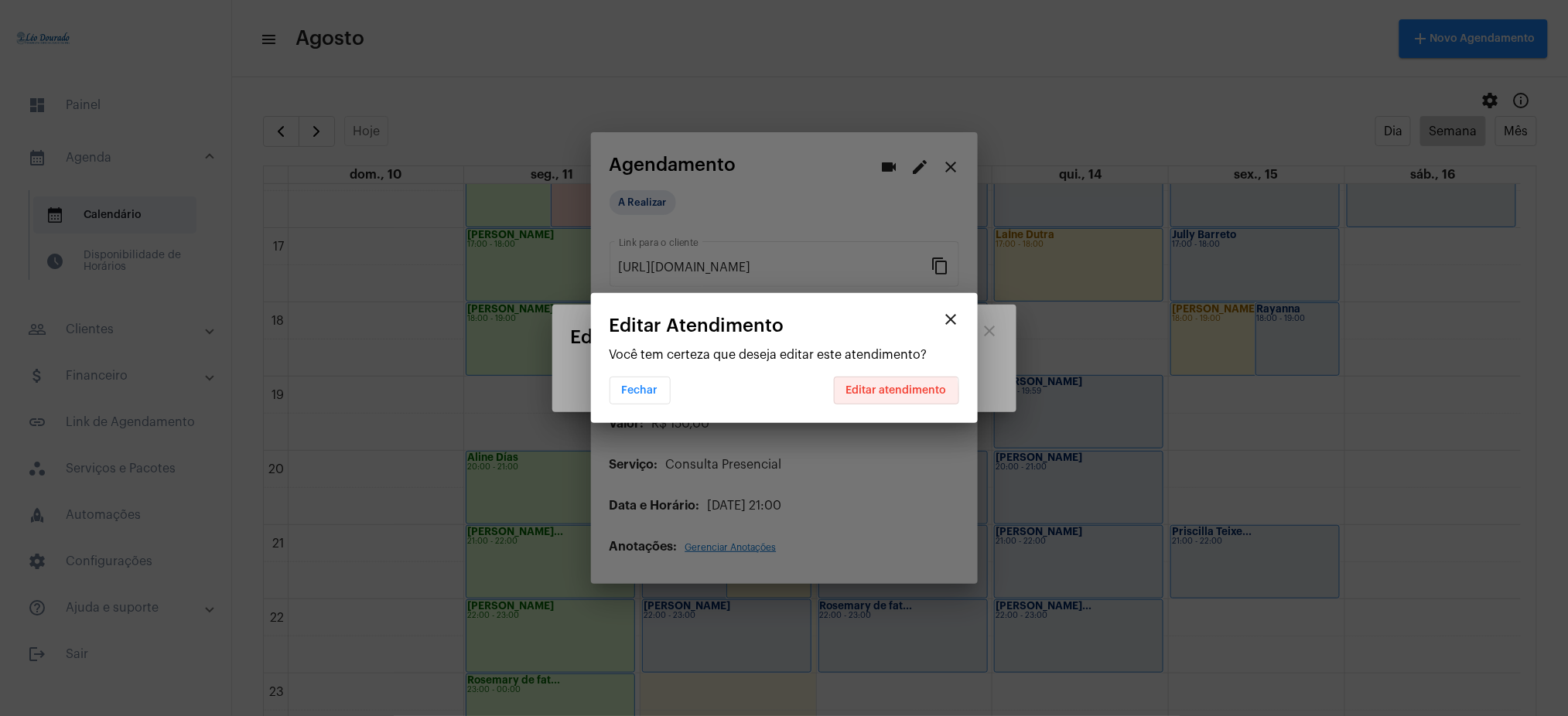
click at [876, 394] on span "Editar atendimento" at bounding box center [896, 390] width 101 height 11
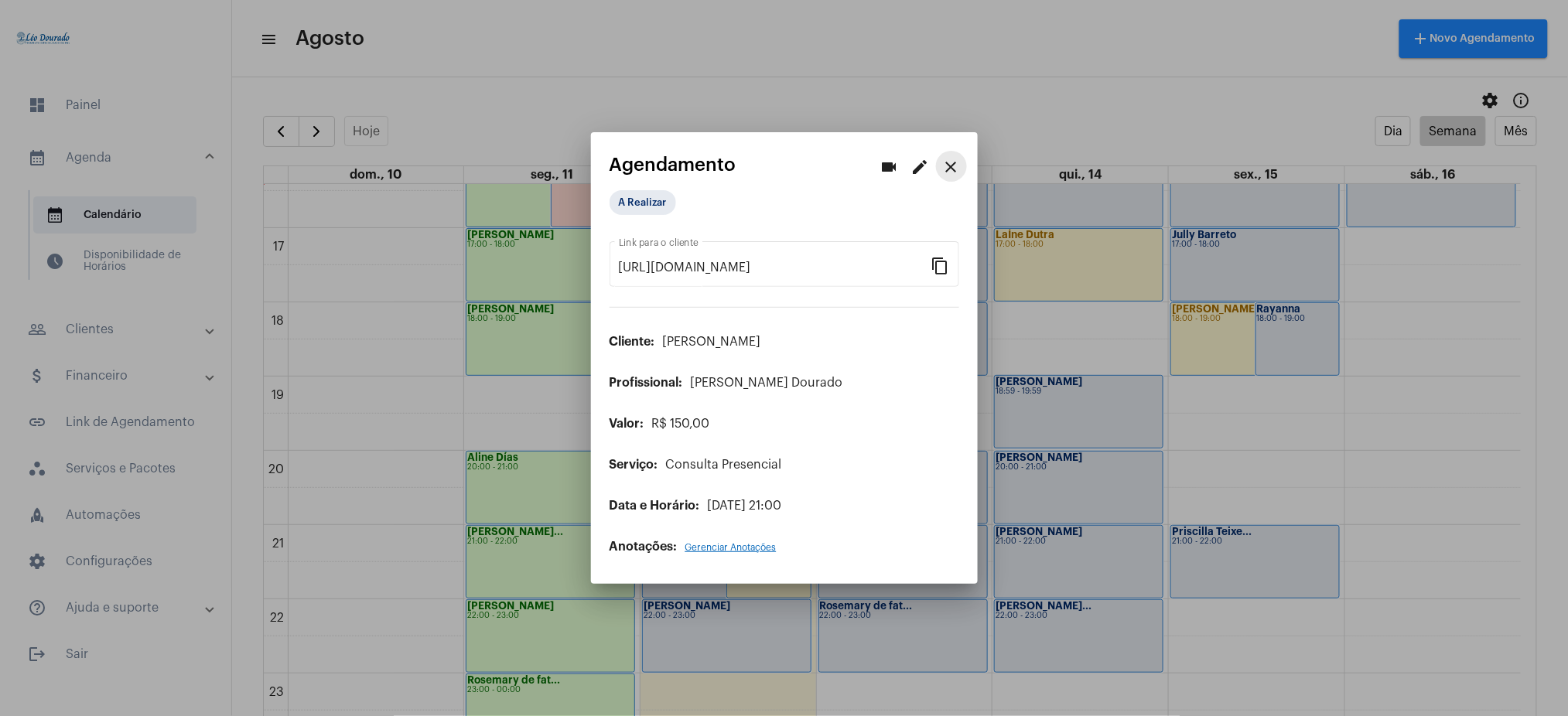
click at [955, 161] on mat-icon "close" at bounding box center [951, 167] width 19 height 19
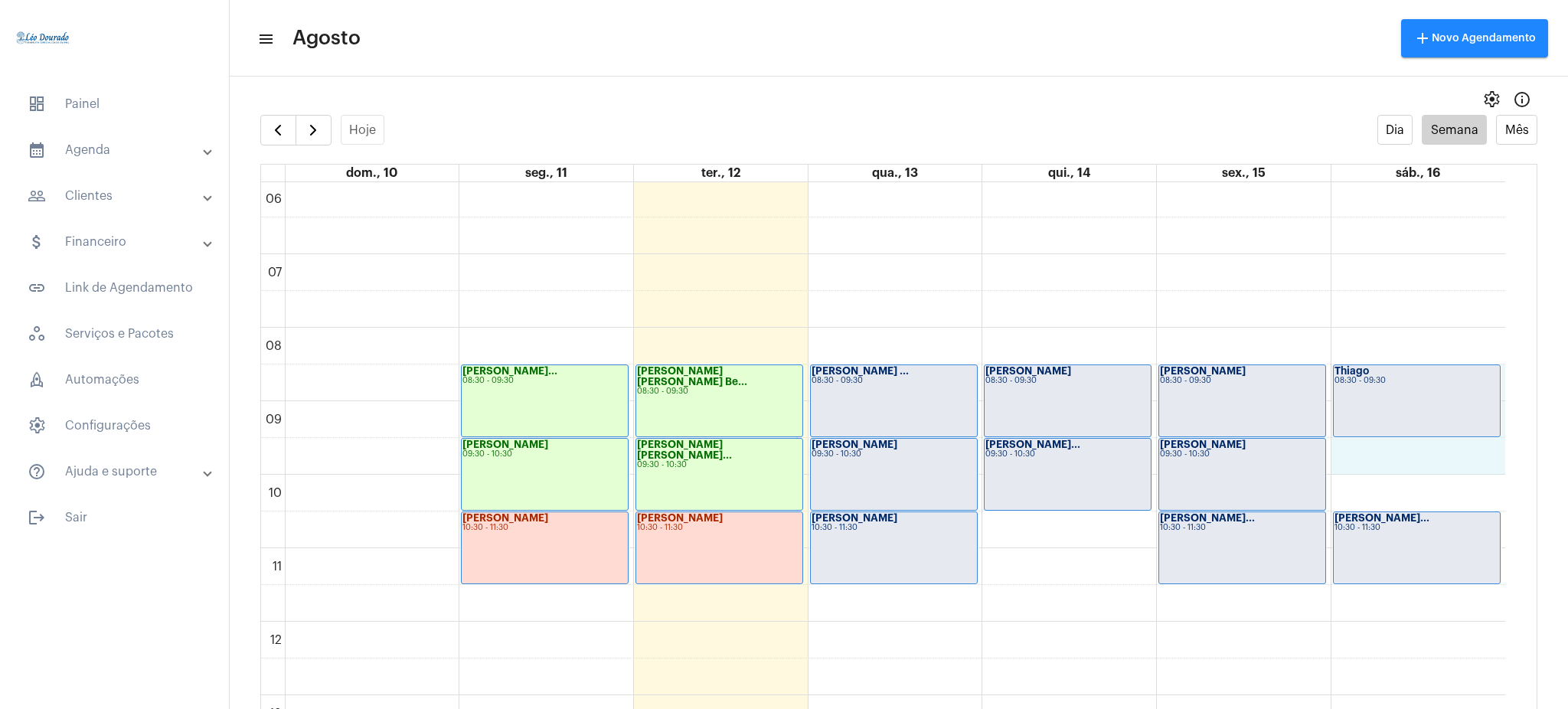
drag, startPoint x: 1505, startPoint y: 376, endPoint x: 1508, endPoint y: 450, distance: 74.1
click at [1508, 450] on div "00 01 02 03 04 05 06 07 08 09 10 11 12 13 14 15 16 17 18 19 20 21 22 23 [PERSON…" at bounding box center [899, 461] width 1275 height 557
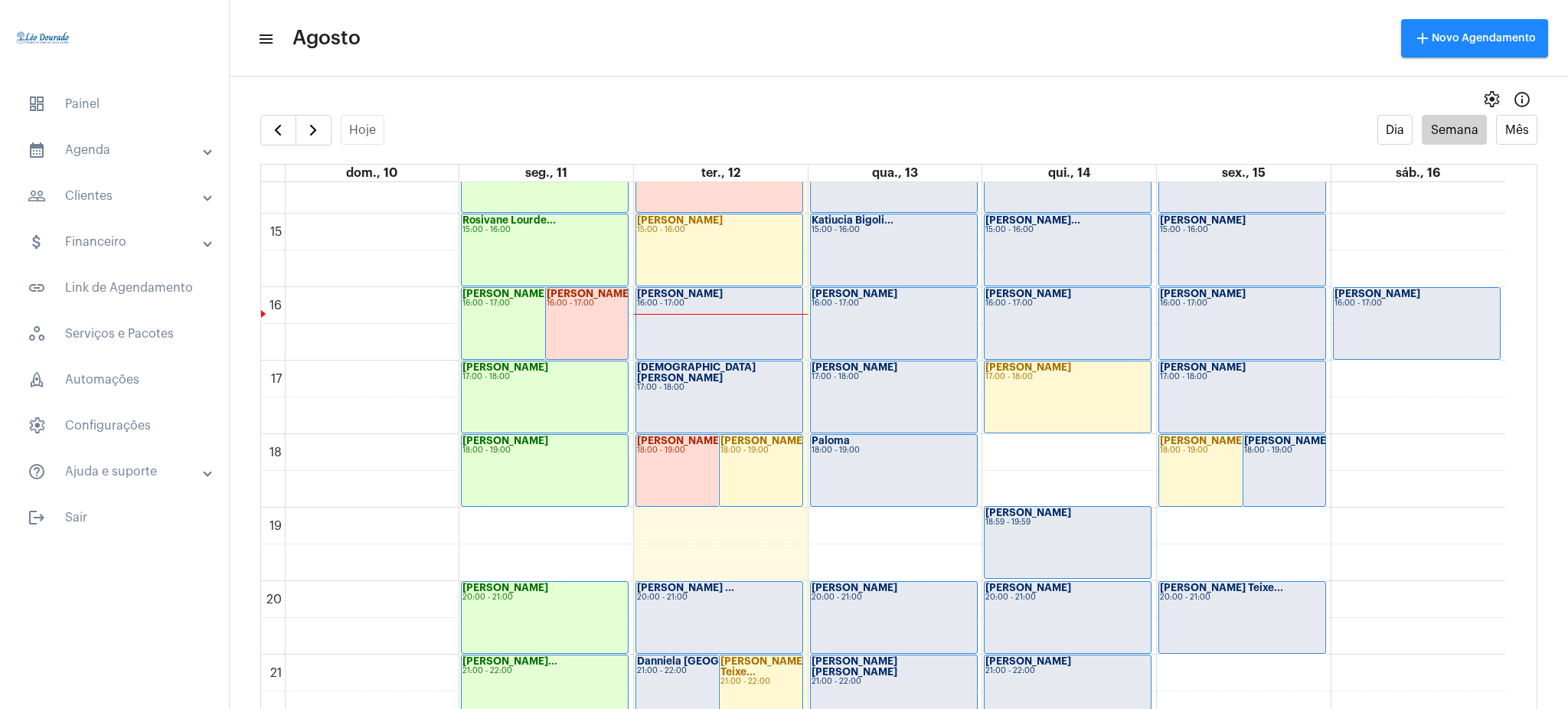
scroll to position [1052, 0]
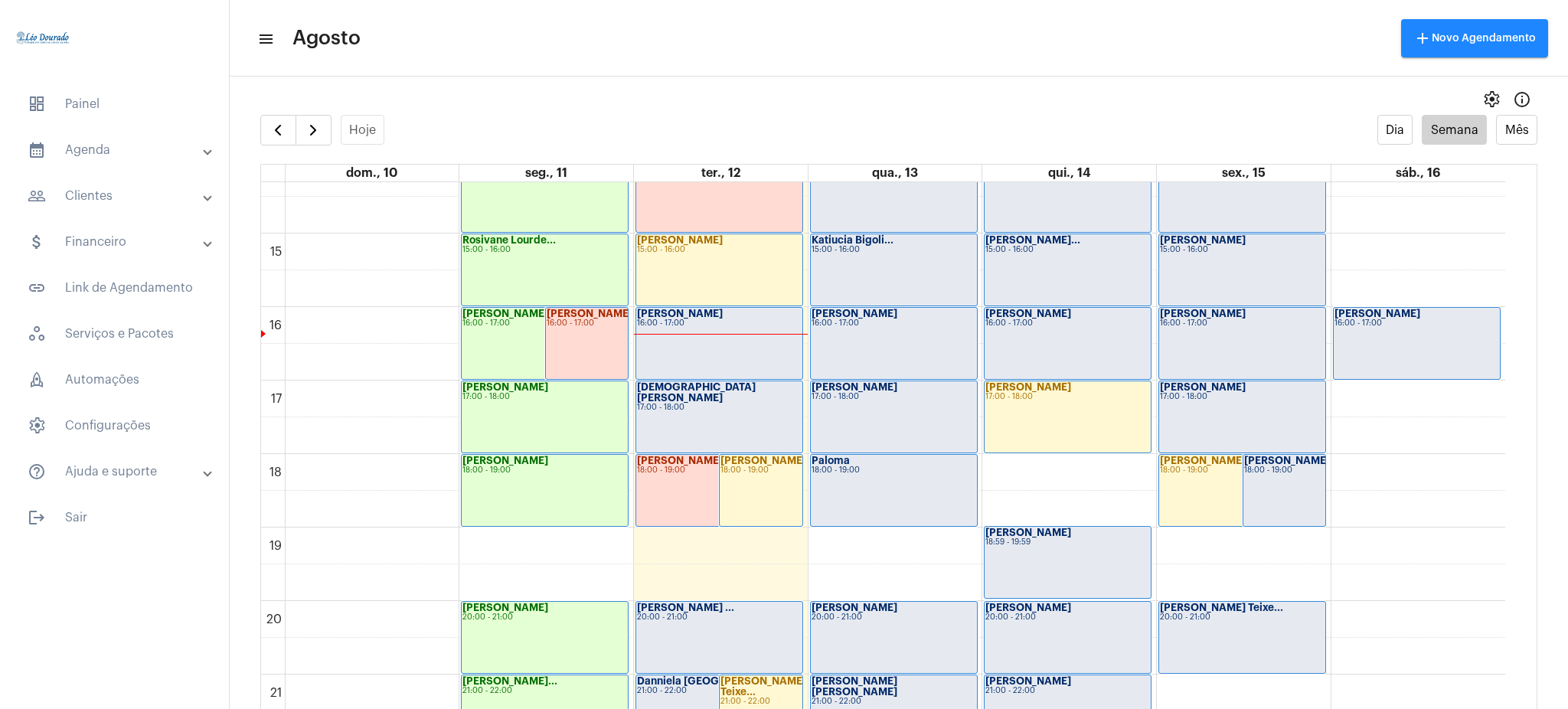
click at [1413, 361] on div "Rayanna 16:00 - 17:00" at bounding box center [1416, 344] width 167 height 71
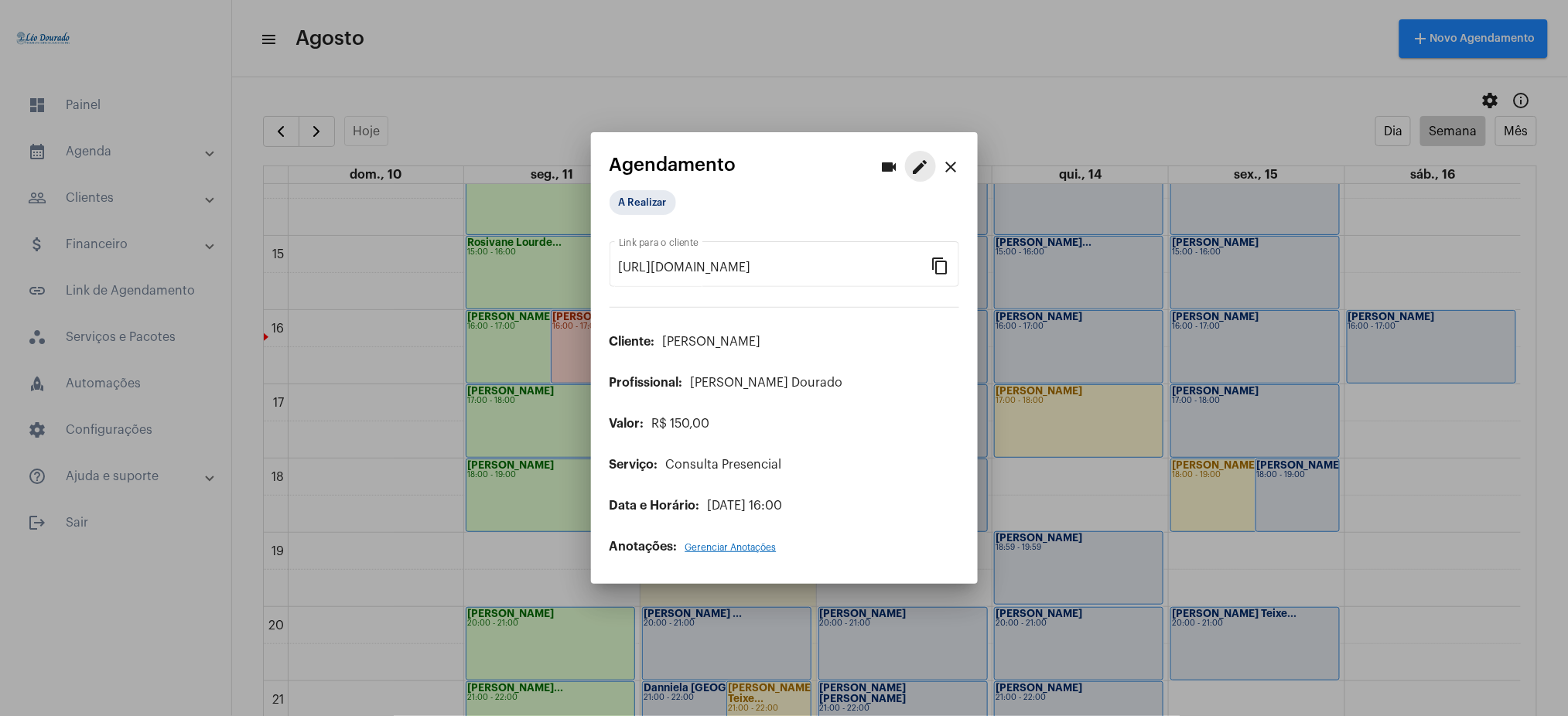
click at [916, 161] on mat-icon "edit" at bounding box center [920, 167] width 19 height 19
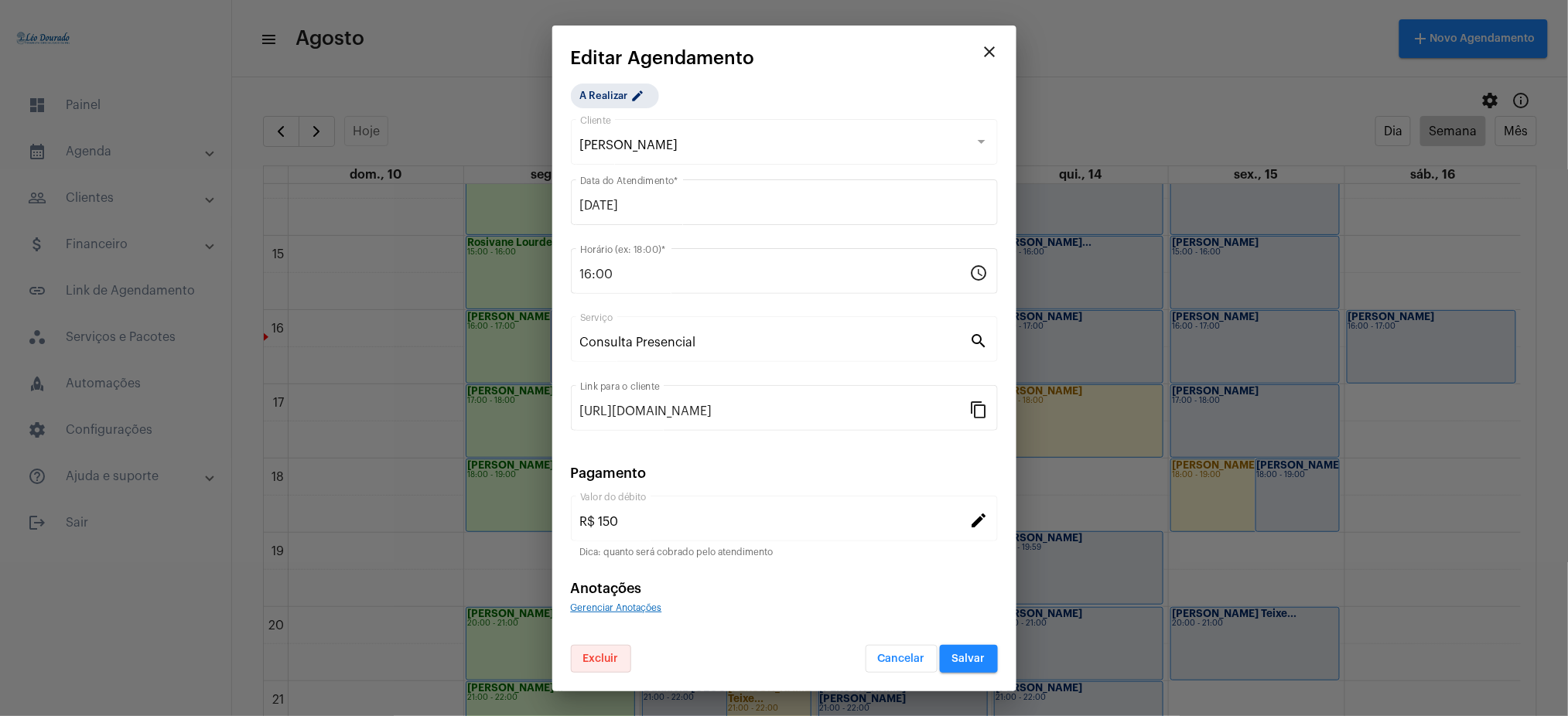
click at [606, 650] on button "Excluir" at bounding box center [601, 658] width 60 height 28
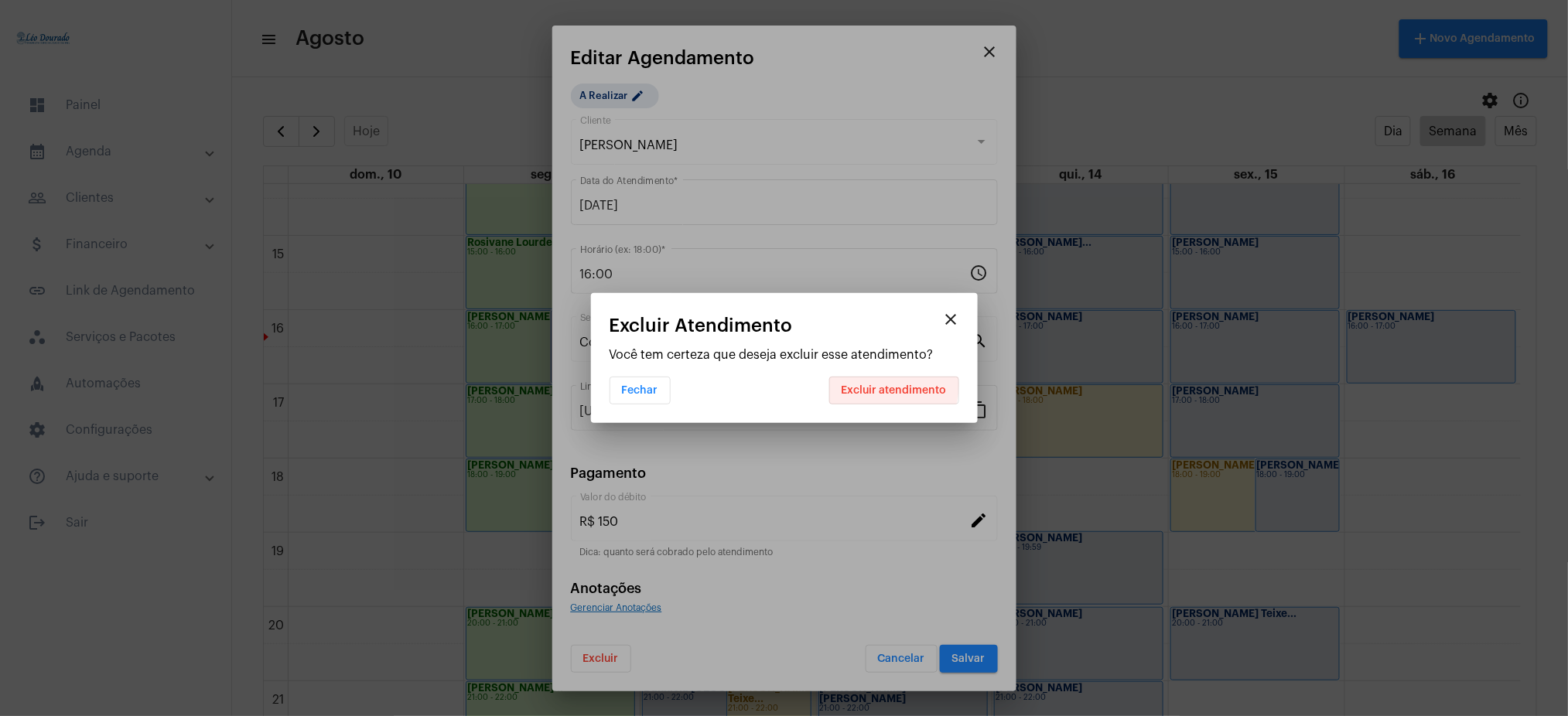
click at [862, 385] on span "Excluir atendimento" at bounding box center [894, 390] width 105 height 11
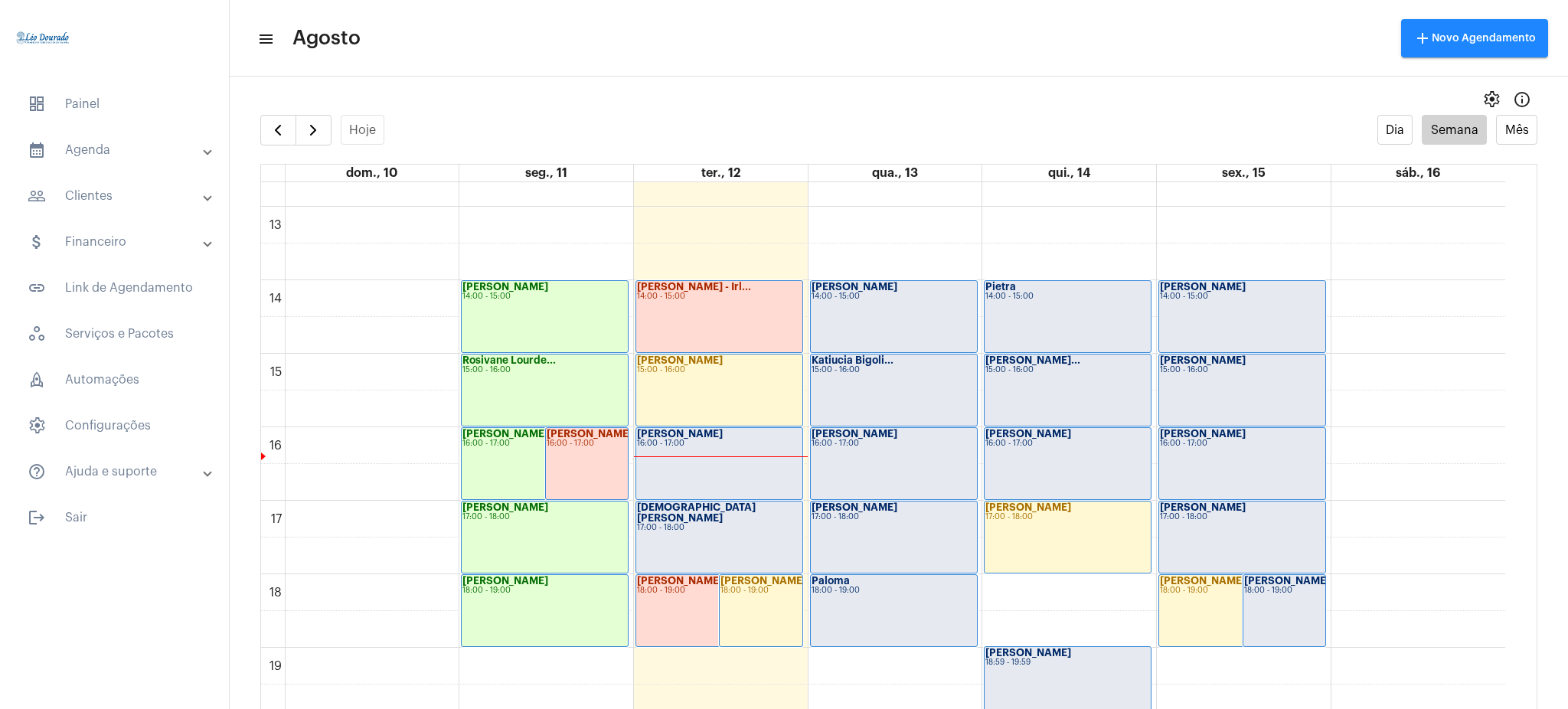
scroll to position [939, 0]
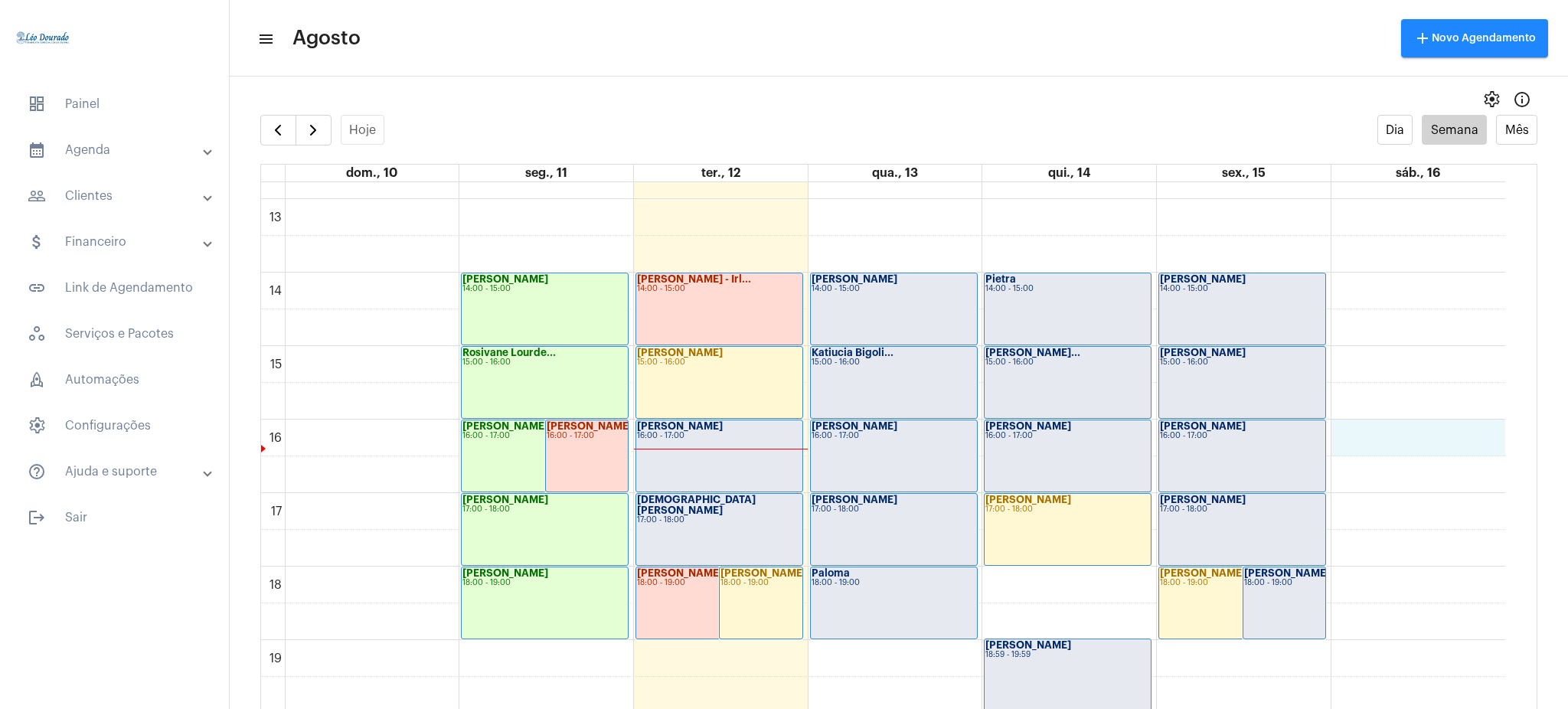
click at [1380, 446] on div "00 01 02 03 04 05 06 07 08 09 10 11 12 13 14 15 16 17 18 19 20 21 22 23 [PERSON…" at bounding box center [884, 126] width 1244 height 1764
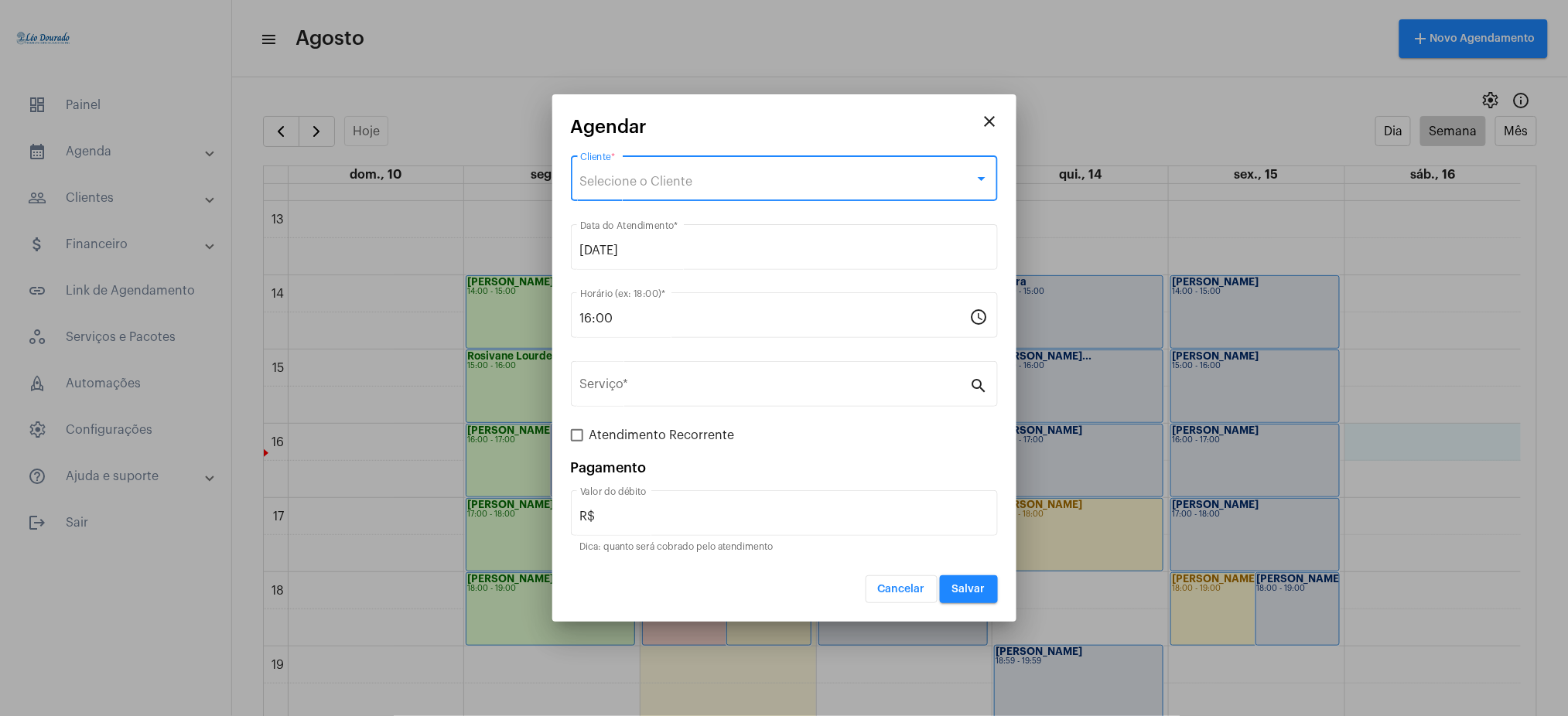
click at [706, 175] on div "Selecione o Cliente" at bounding box center [776, 181] width 394 height 14
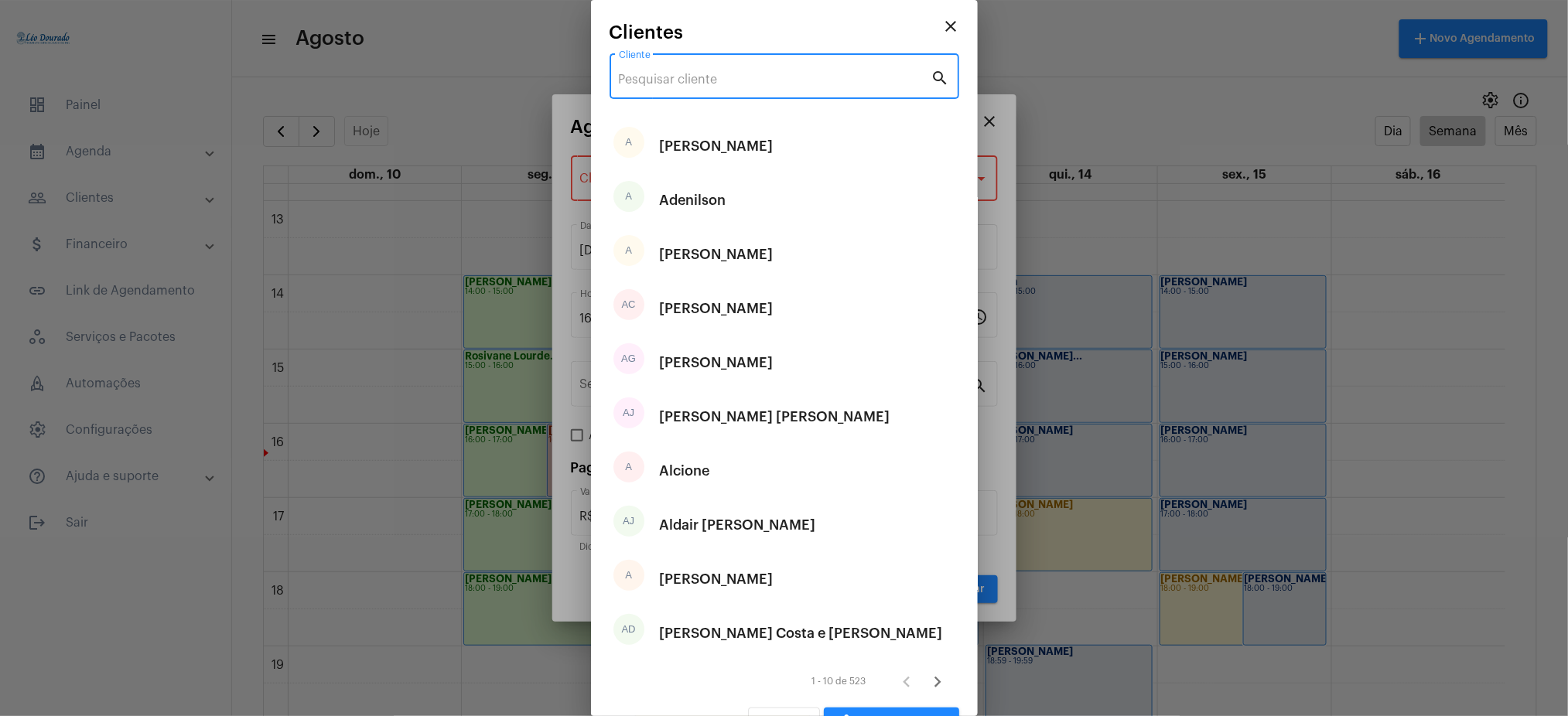
click at [734, 81] on input "Cliente" at bounding box center [775, 79] width 313 height 14
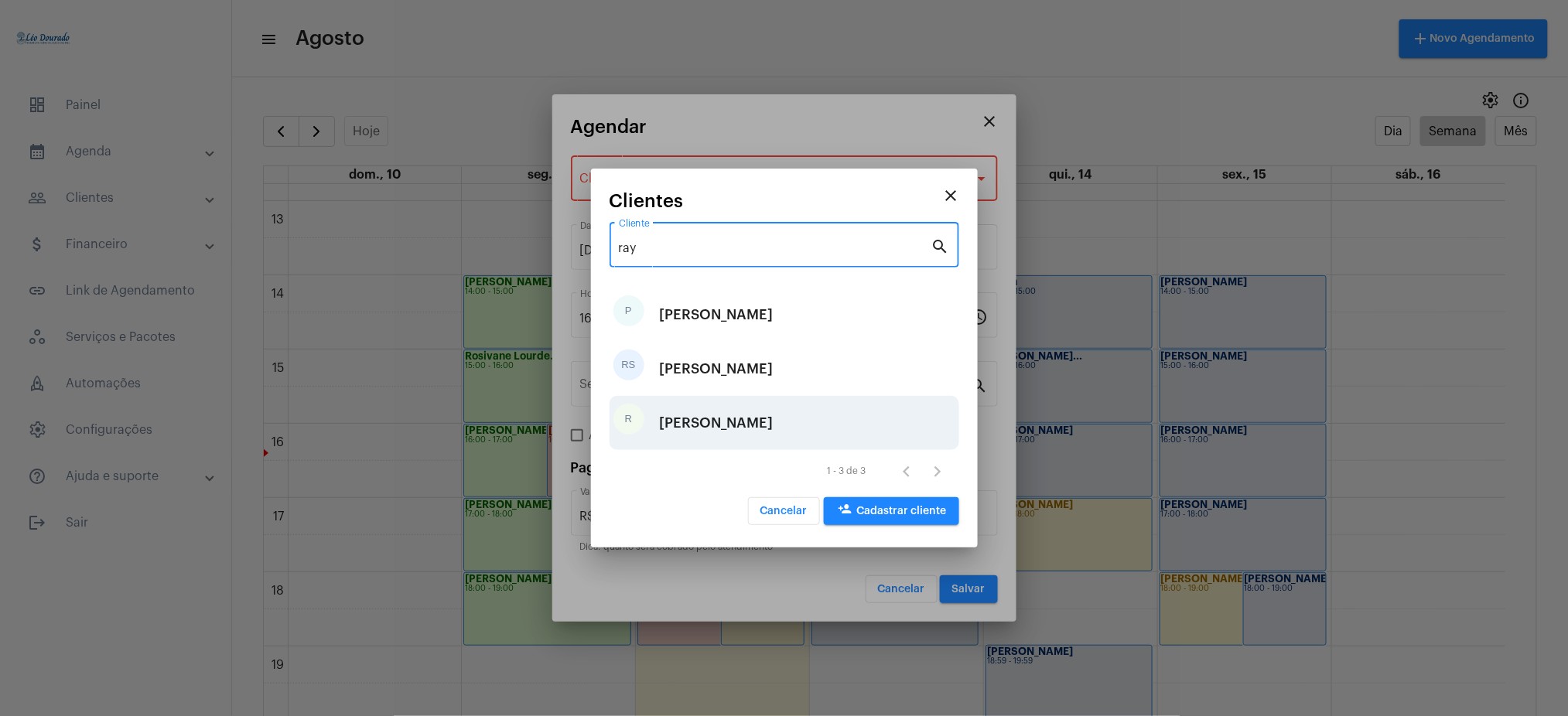
type input "ray"
click at [744, 417] on div "R Rayanna" at bounding box center [784, 423] width 350 height 54
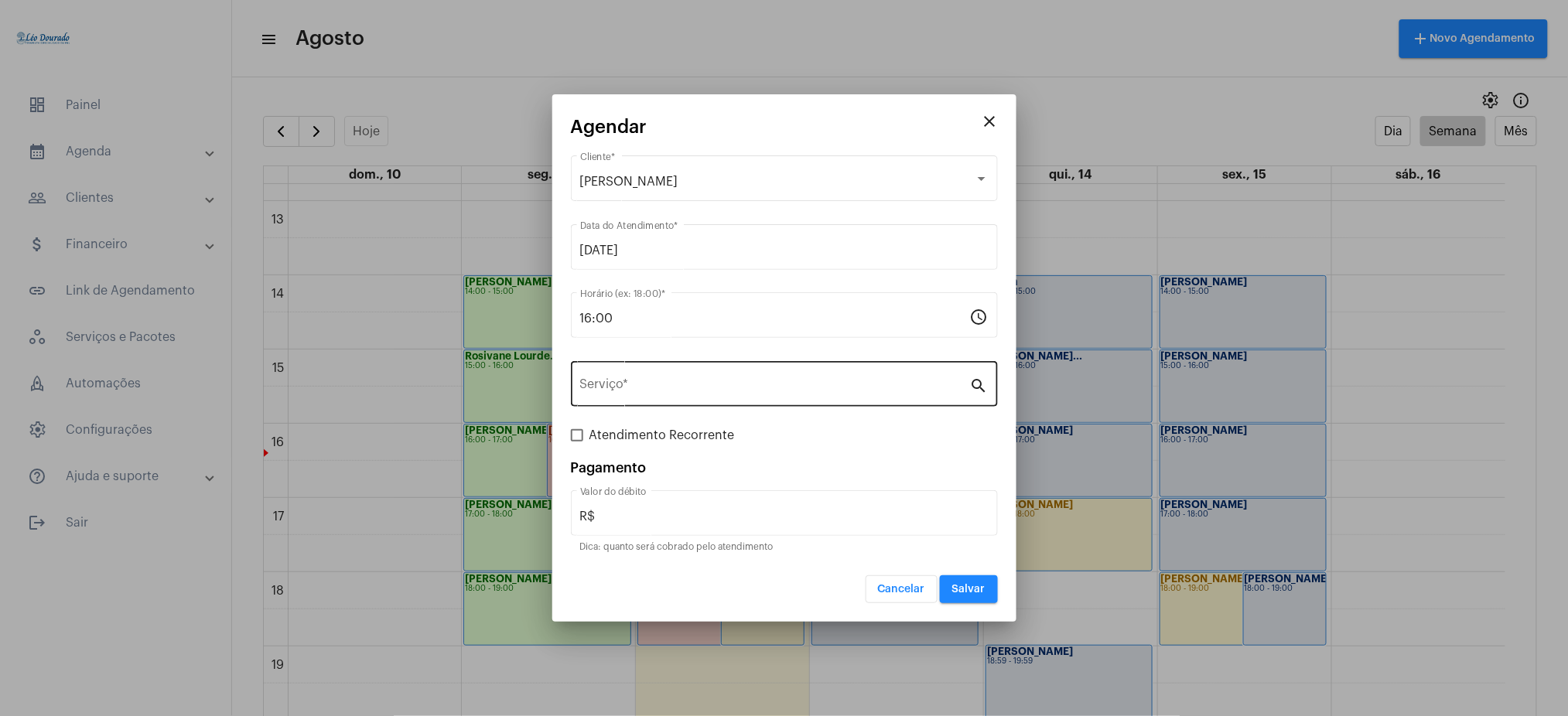
click at [607, 377] on div "Serviço *" at bounding box center [775, 382] width 390 height 49
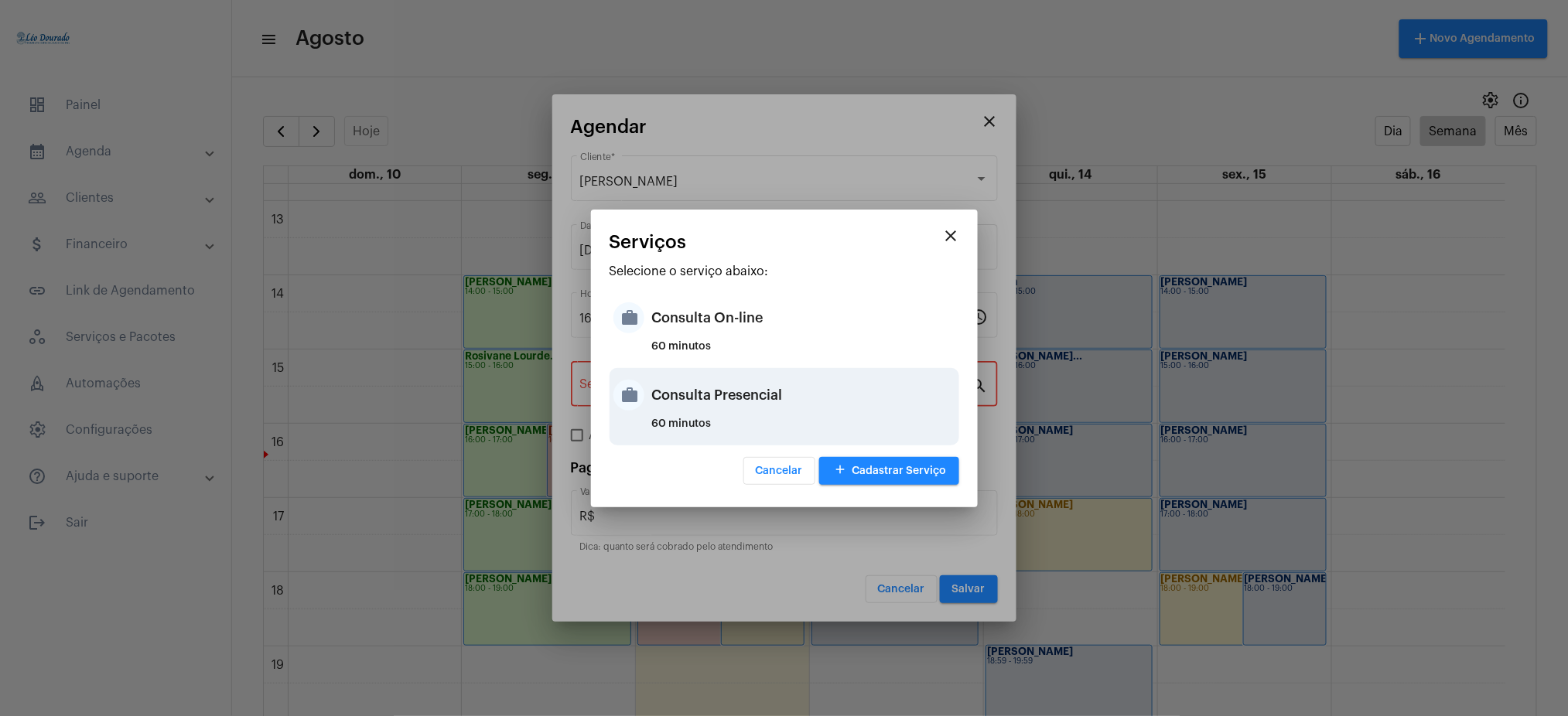
click at [835, 397] on div "Consulta Presencial" at bounding box center [803, 395] width 303 height 46
type input "Consulta Presencial"
type input "R$ 150"
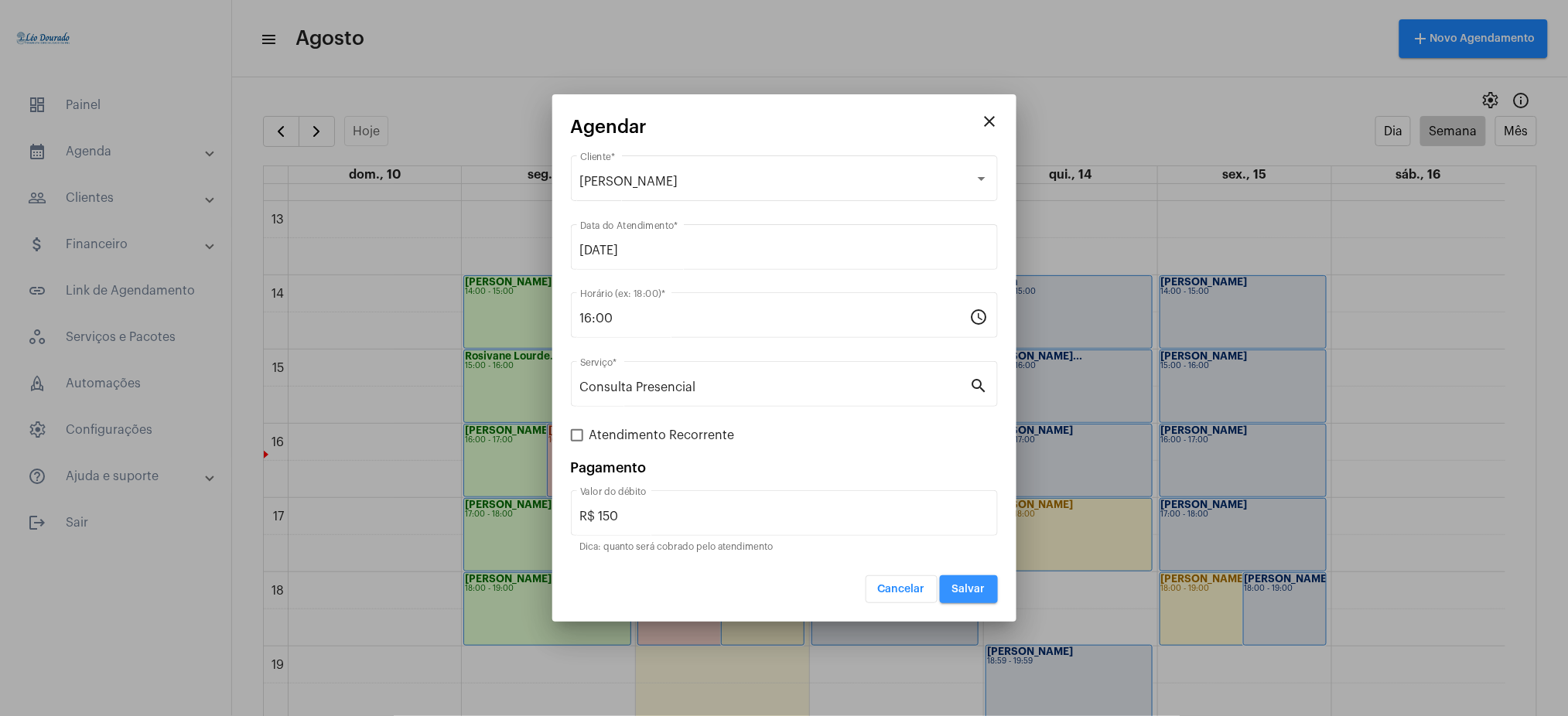
click at [976, 589] on span "Salvar" at bounding box center [968, 590] width 33 height 11
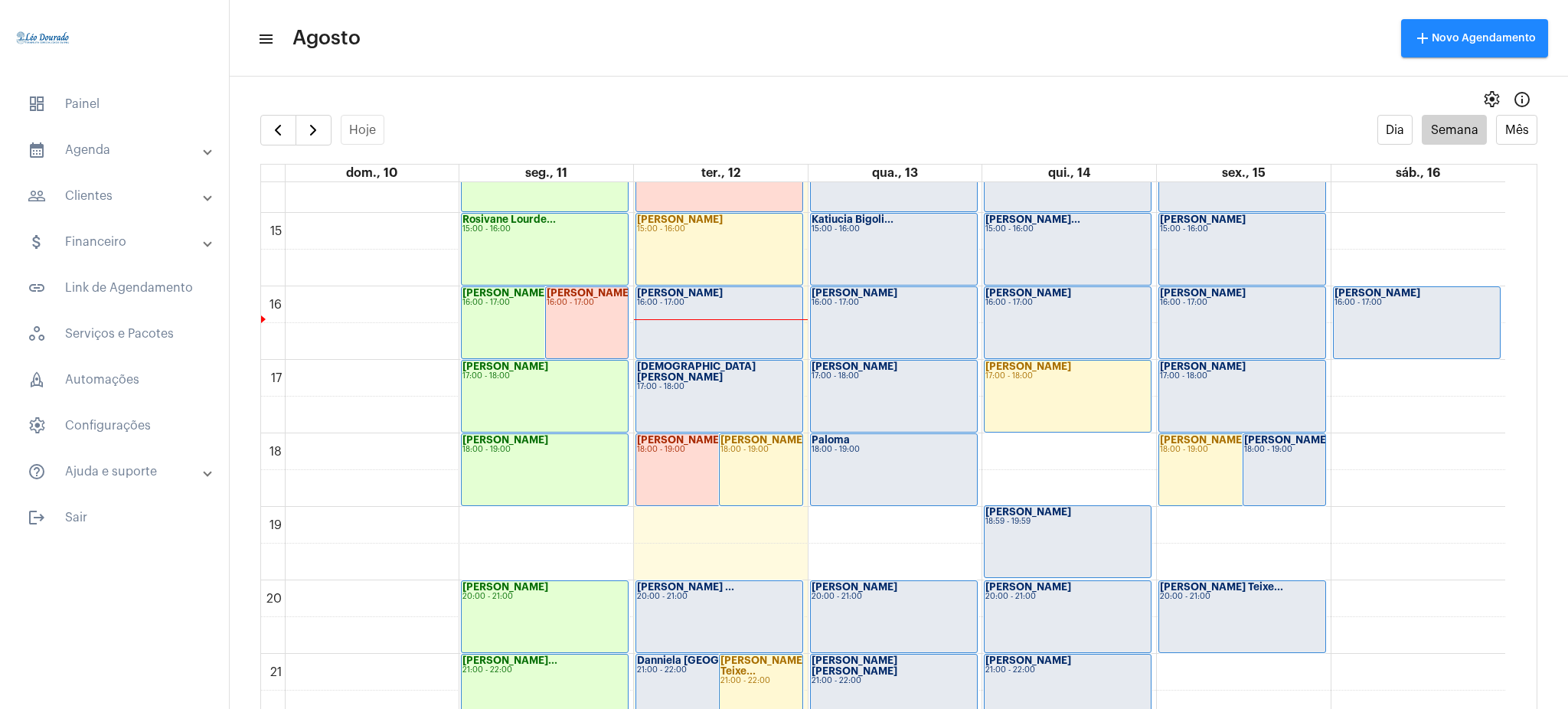
scroll to position [1069, 0]
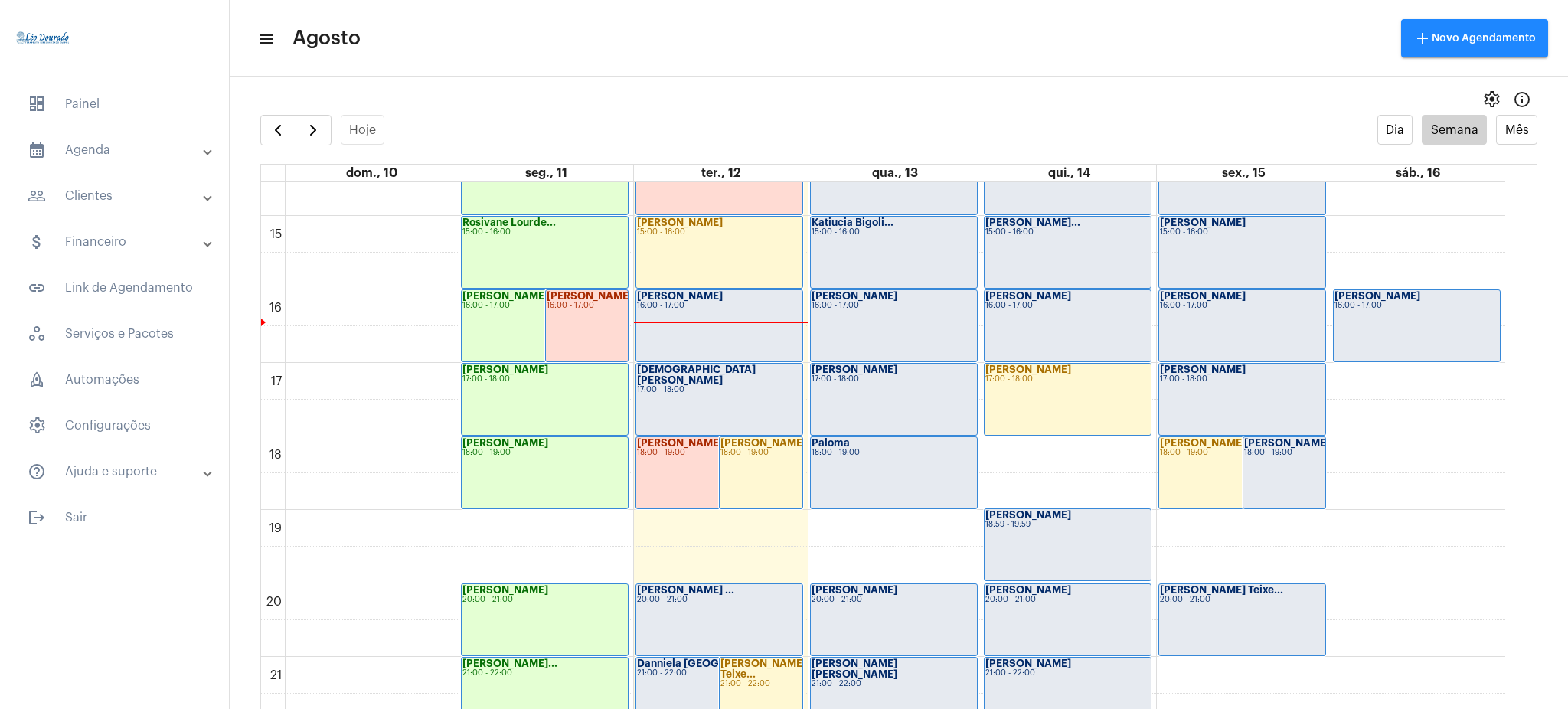
click at [1072, 542] on div "Amanda Chagas 18:59 - 19:59" at bounding box center [1067, 545] width 166 height 71
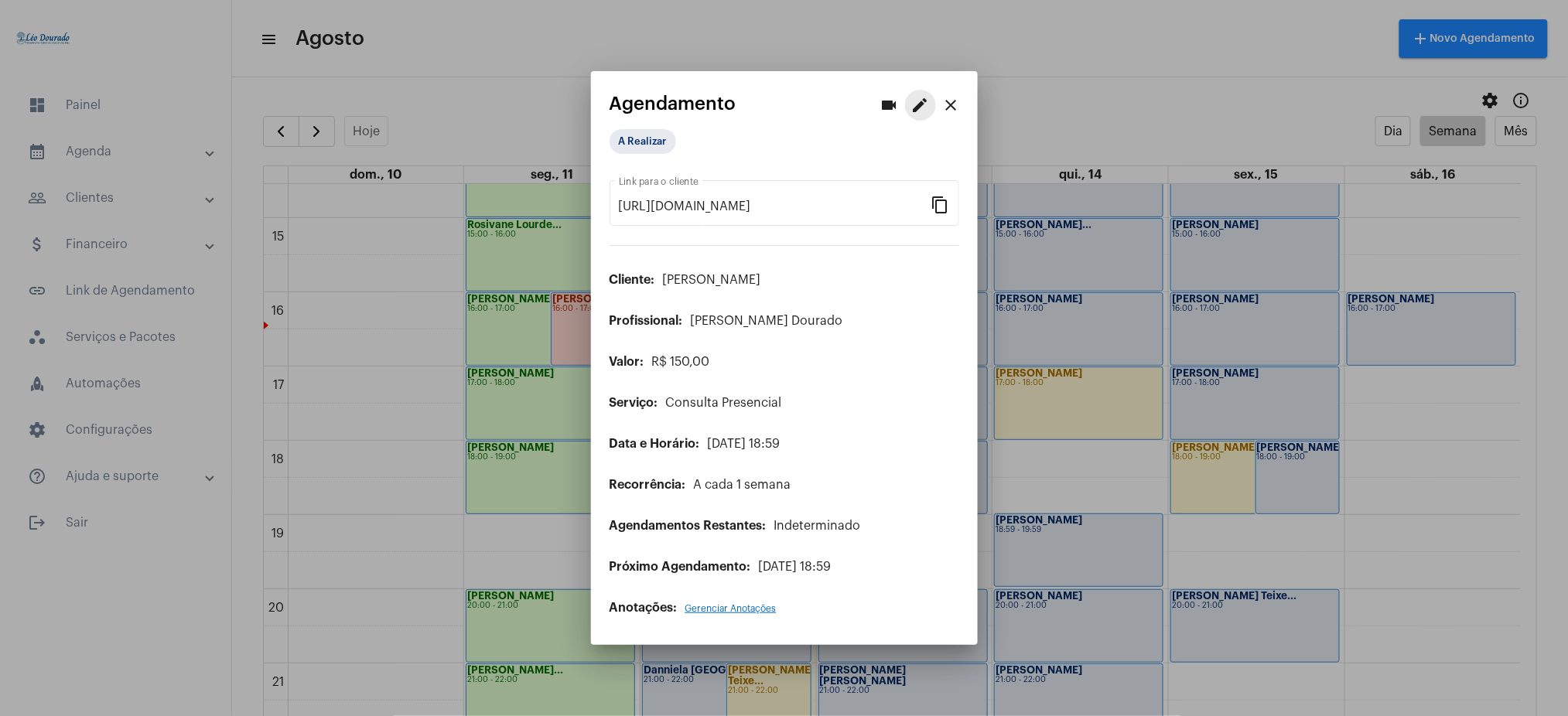
click at [920, 109] on mat-icon "edit" at bounding box center [920, 105] width 19 height 19
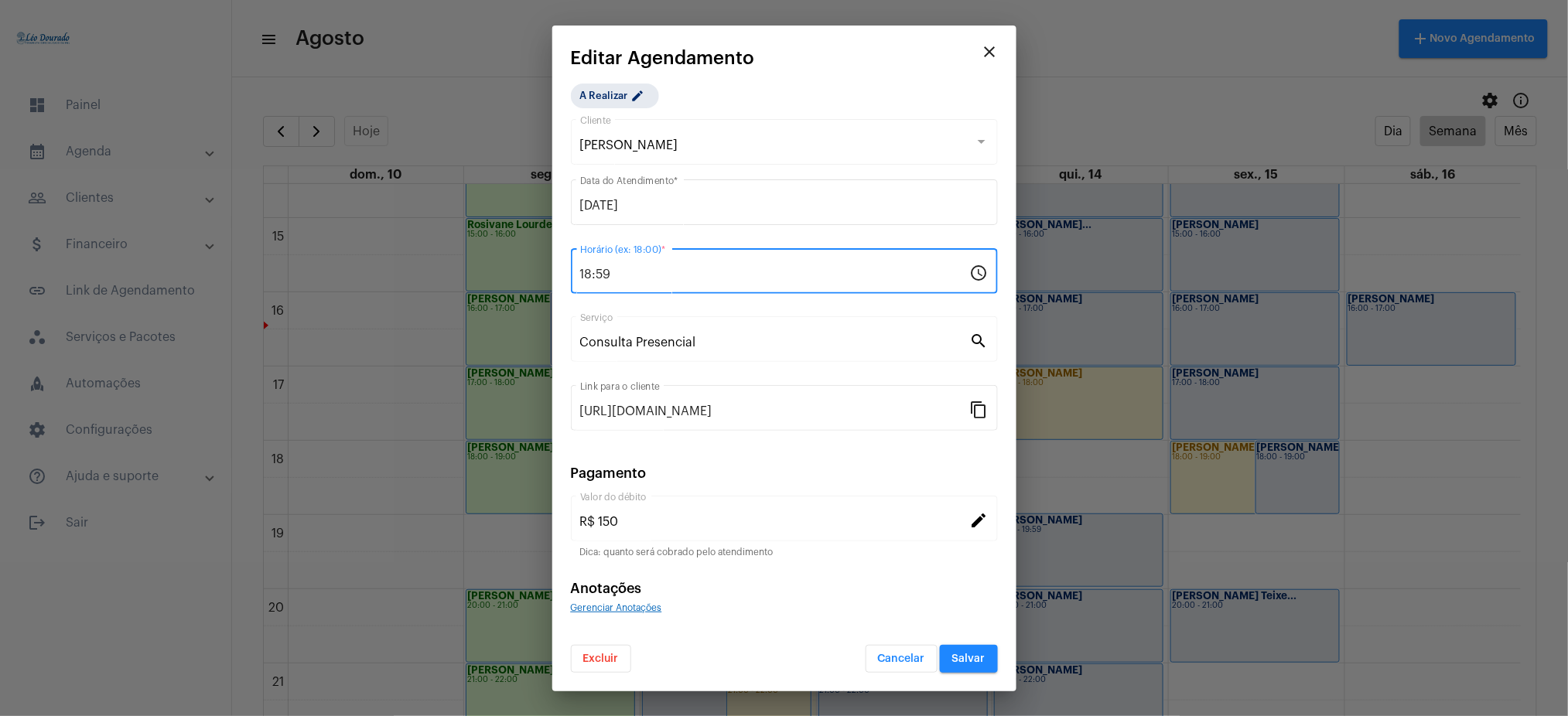
click at [614, 271] on input "18:59" at bounding box center [775, 274] width 390 height 14
type input "1"
type input "19:00"
click at [960, 648] on button "Salvar" at bounding box center [968, 658] width 58 height 28
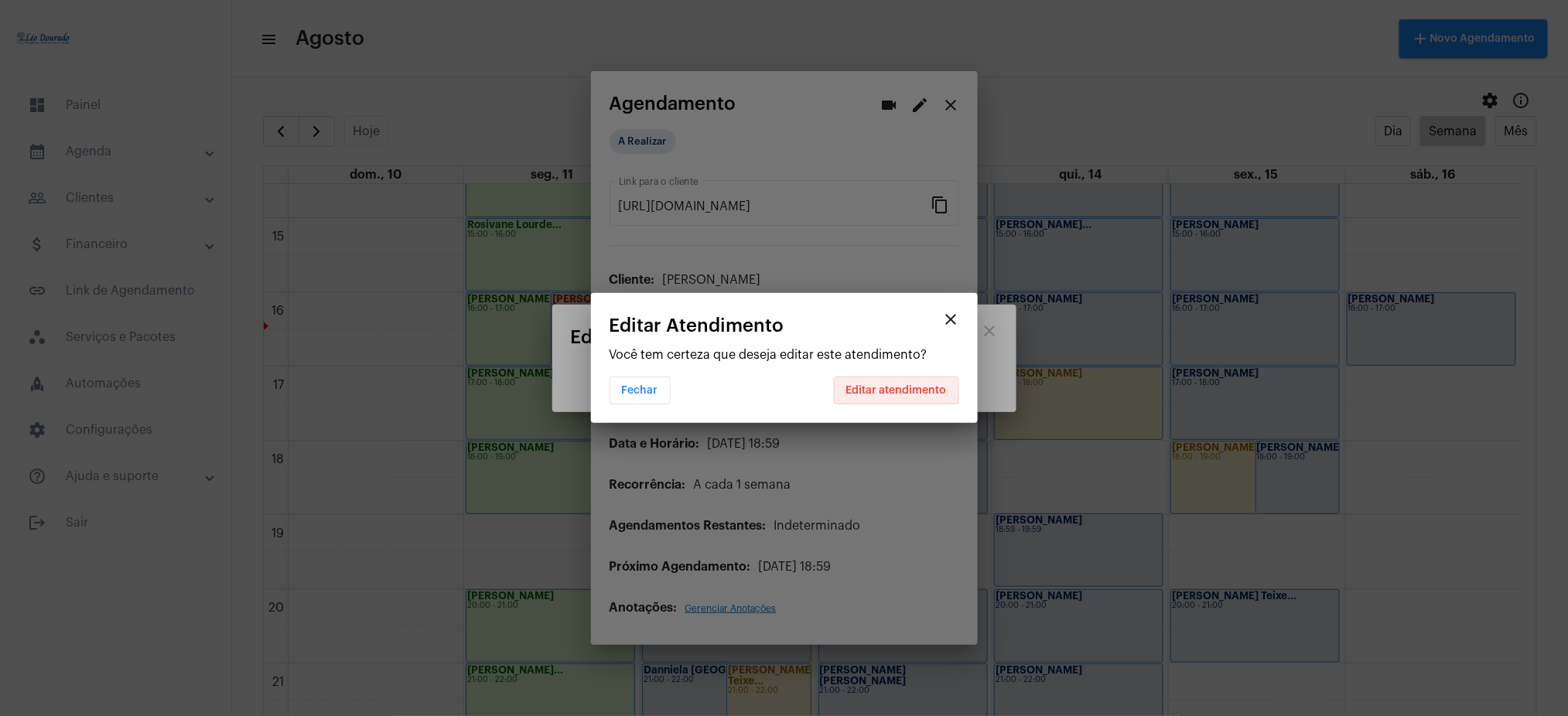
click at [894, 394] on span "Editar atendimento" at bounding box center [896, 390] width 101 height 11
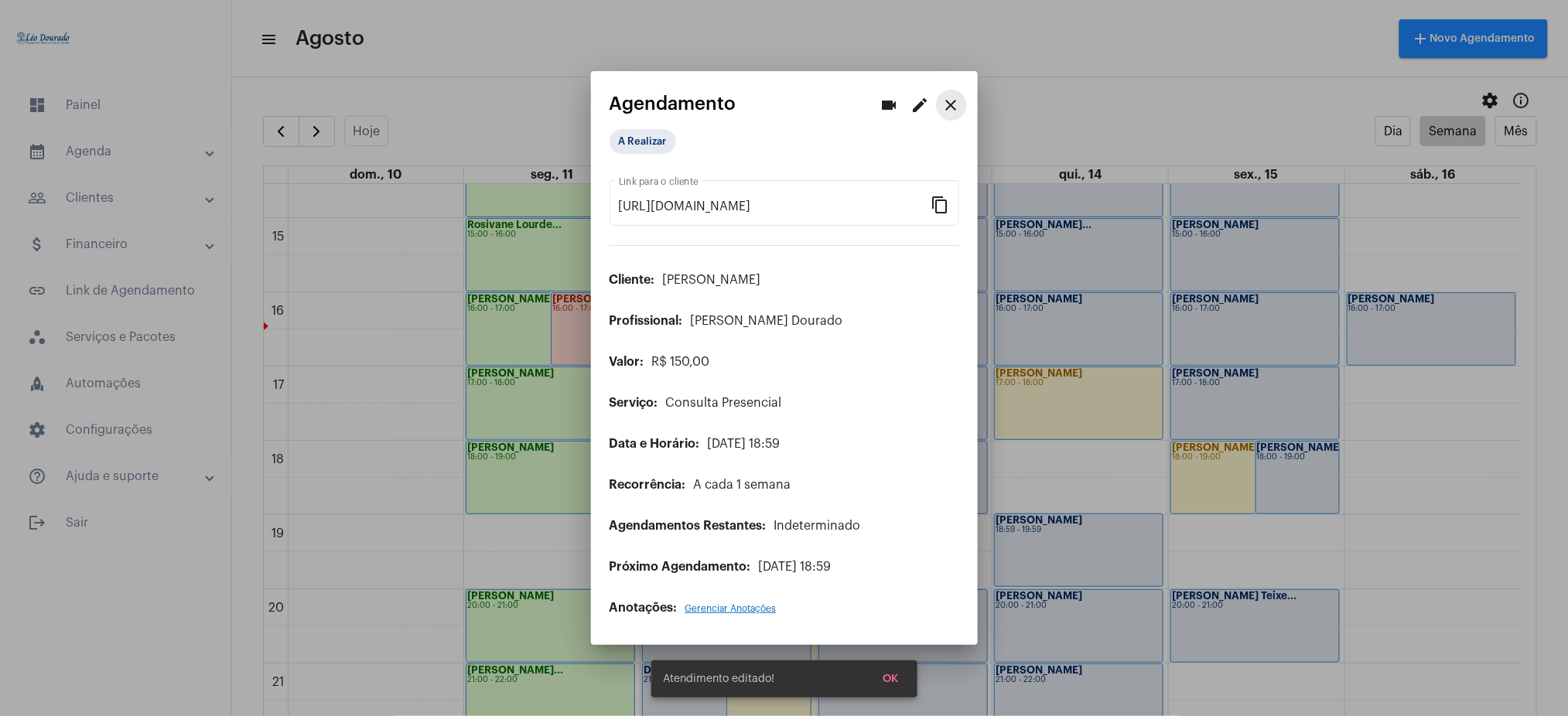
click at [954, 90] on button "close" at bounding box center [951, 106] width 31 height 31
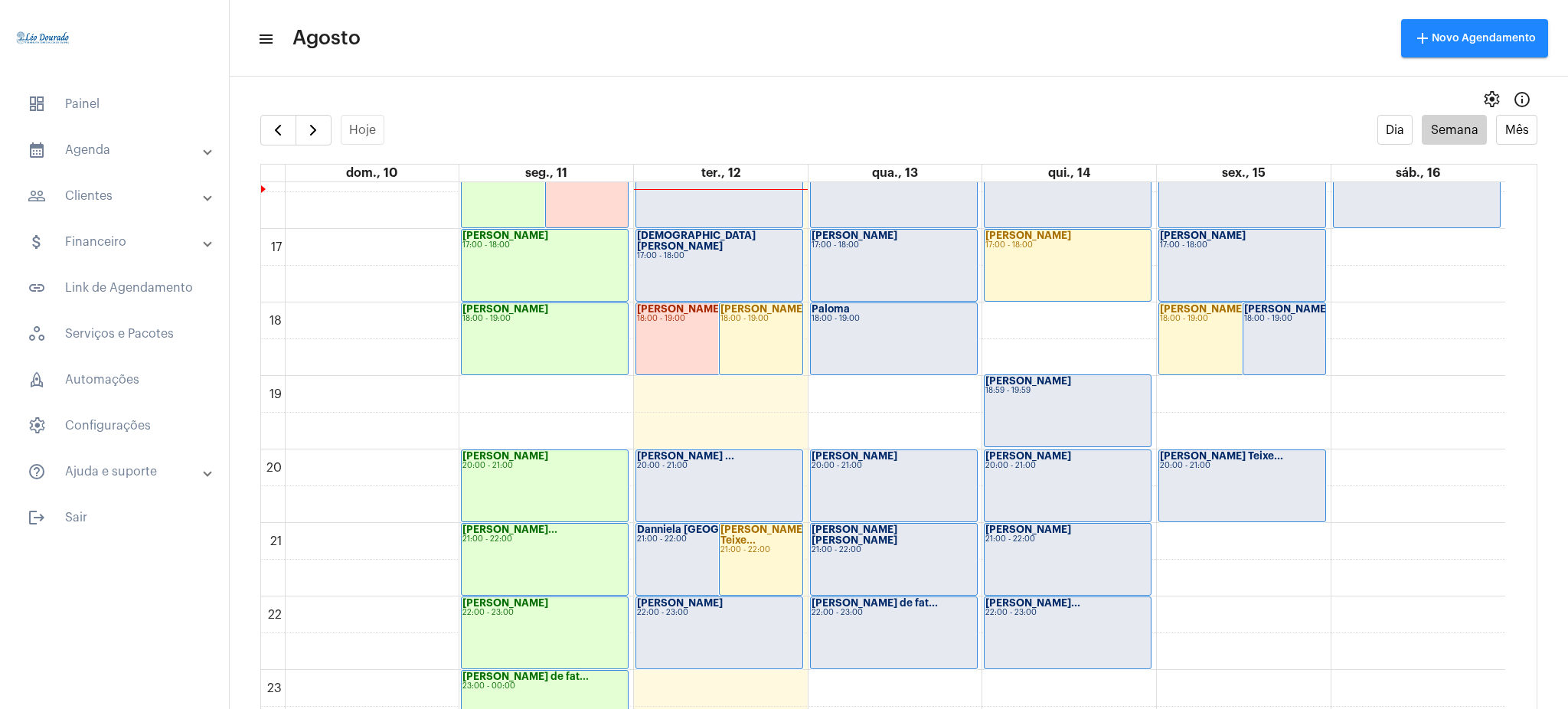
scroll to position [1206, 0]
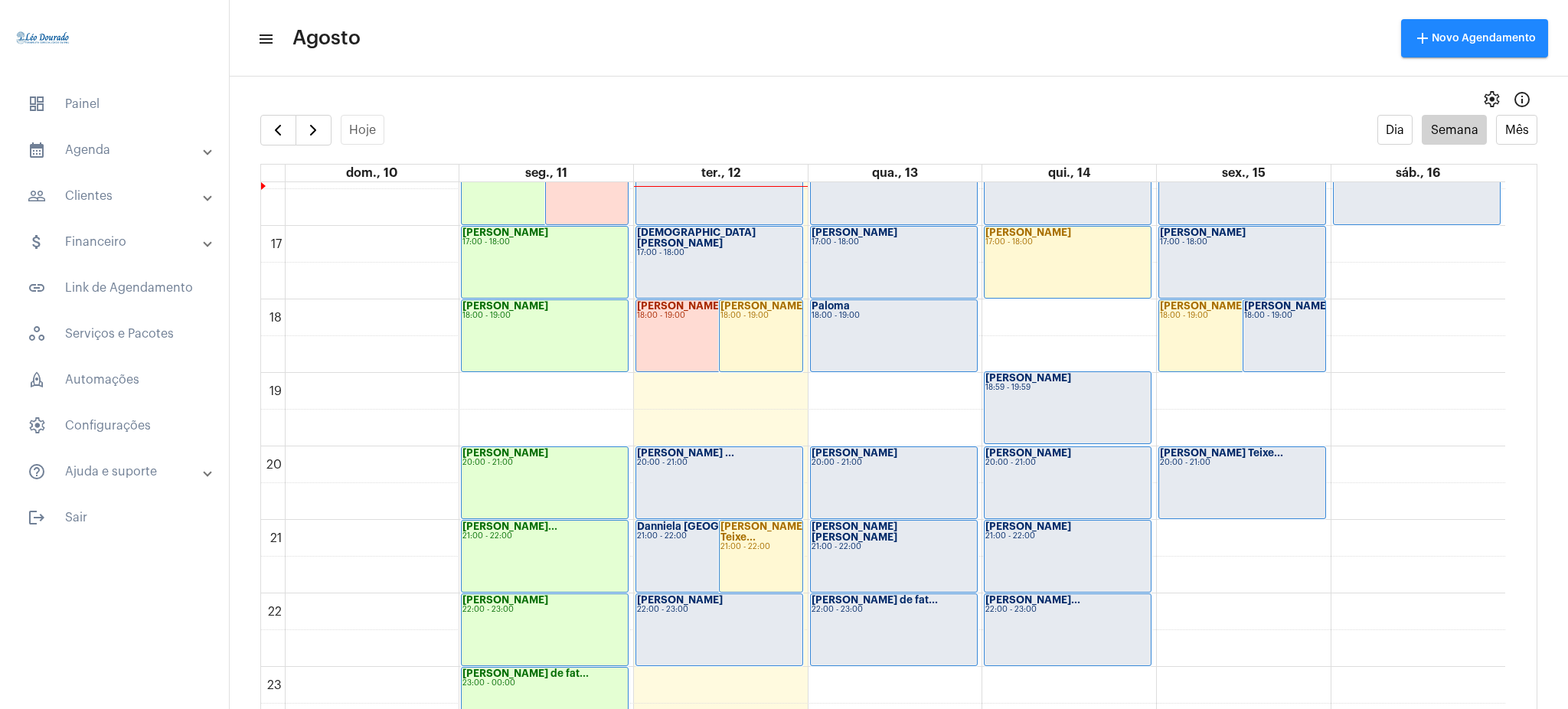
click at [1265, 318] on div "18:00 - 19:00" at bounding box center [1284, 315] width 81 height 8
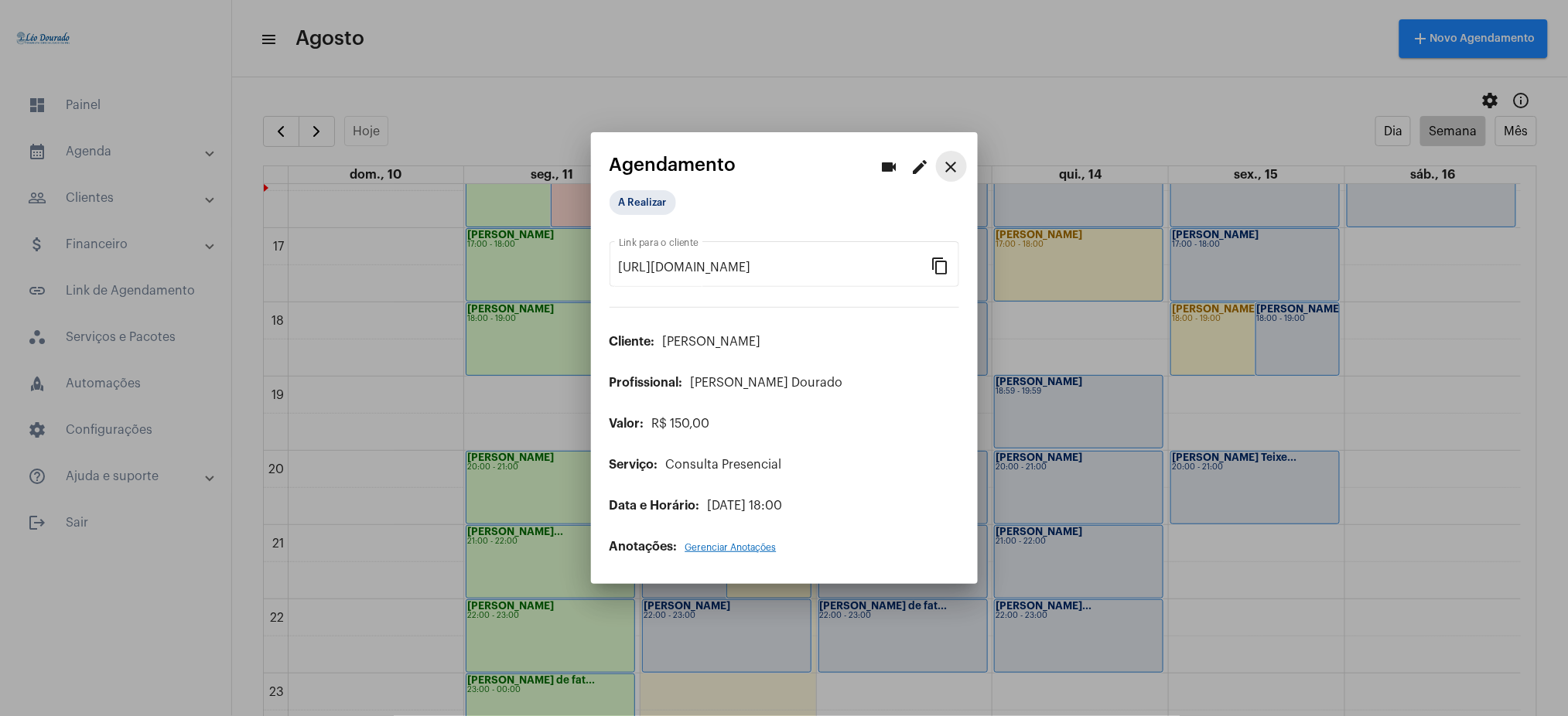
click at [957, 180] on button "close" at bounding box center [951, 166] width 31 height 31
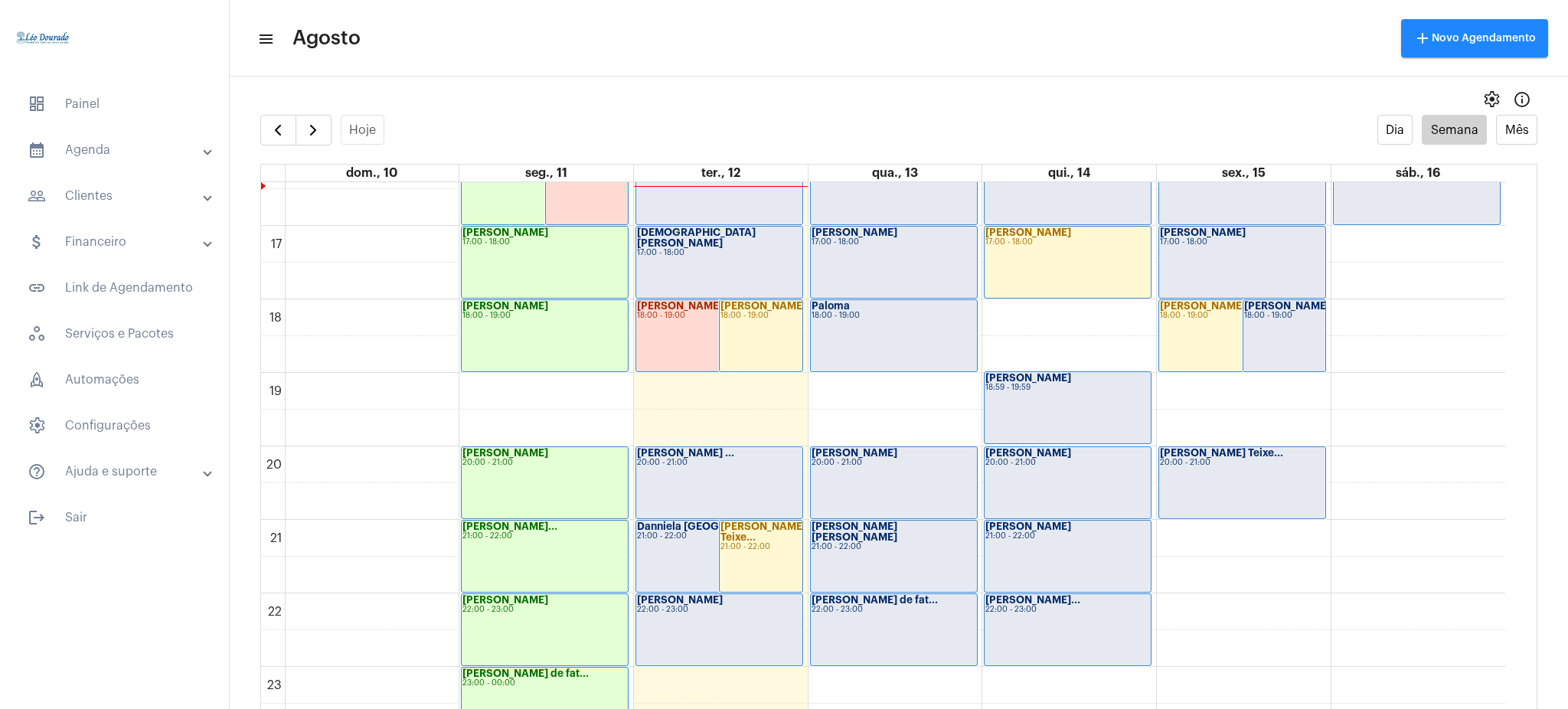
click at [1521, 630] on td "00 01 02 03 04 05 06 07 08 09 10 11 12 13 14 15 16 17 18 19 20 21 22 23 [PERSON…" at bounding box center [900, 461] width 1276 height 557
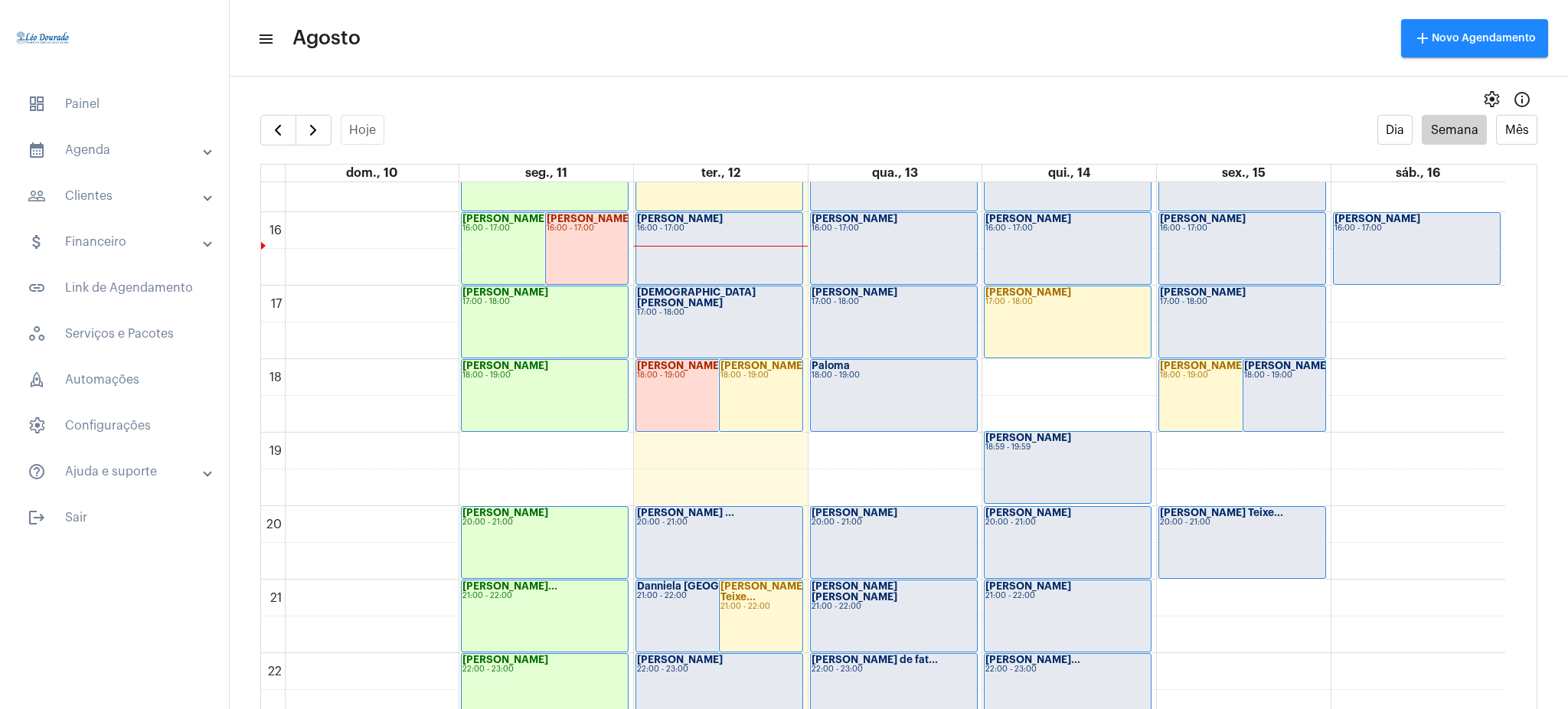
scroll to position [1158, 0]
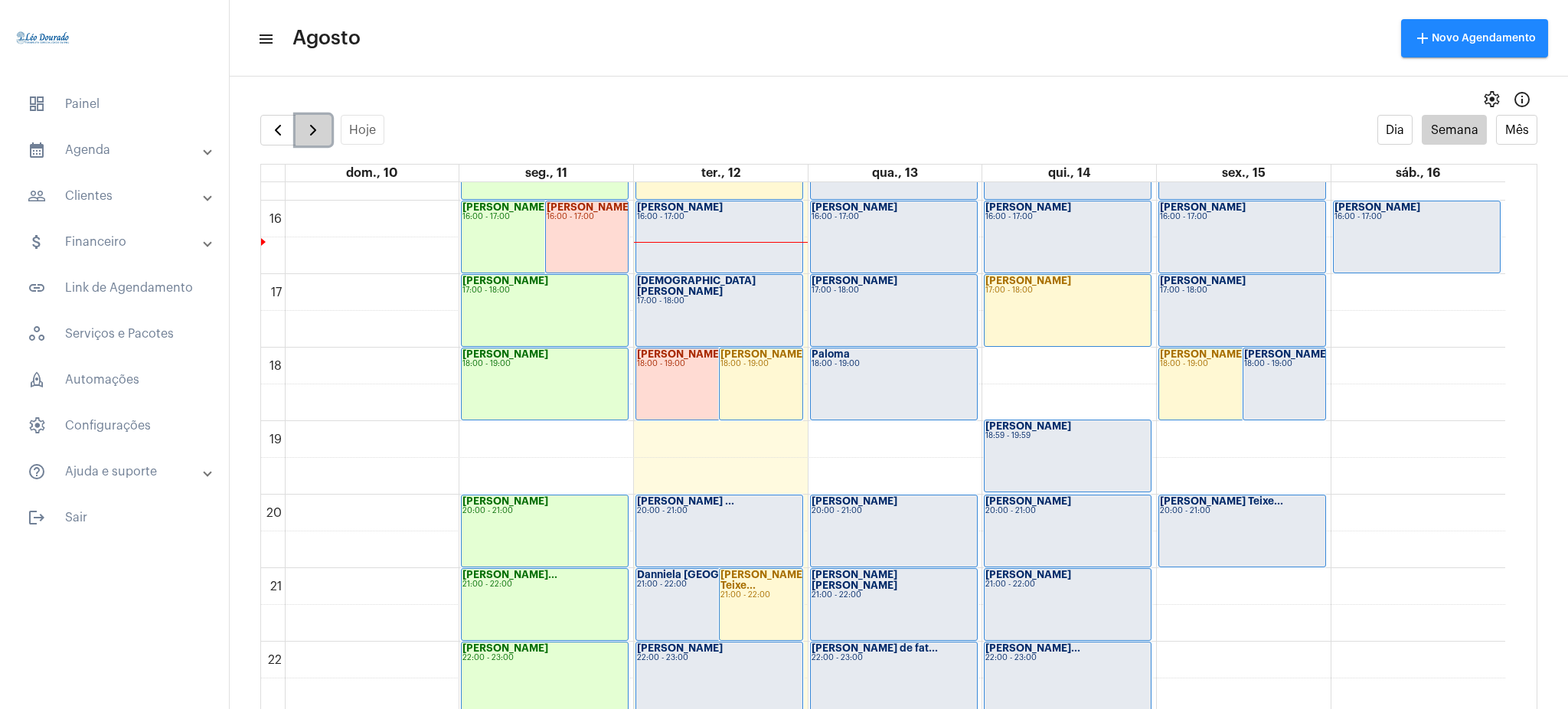
click at [315, 115] on button "button" at bounding box center [313, 130] width 36 height 30
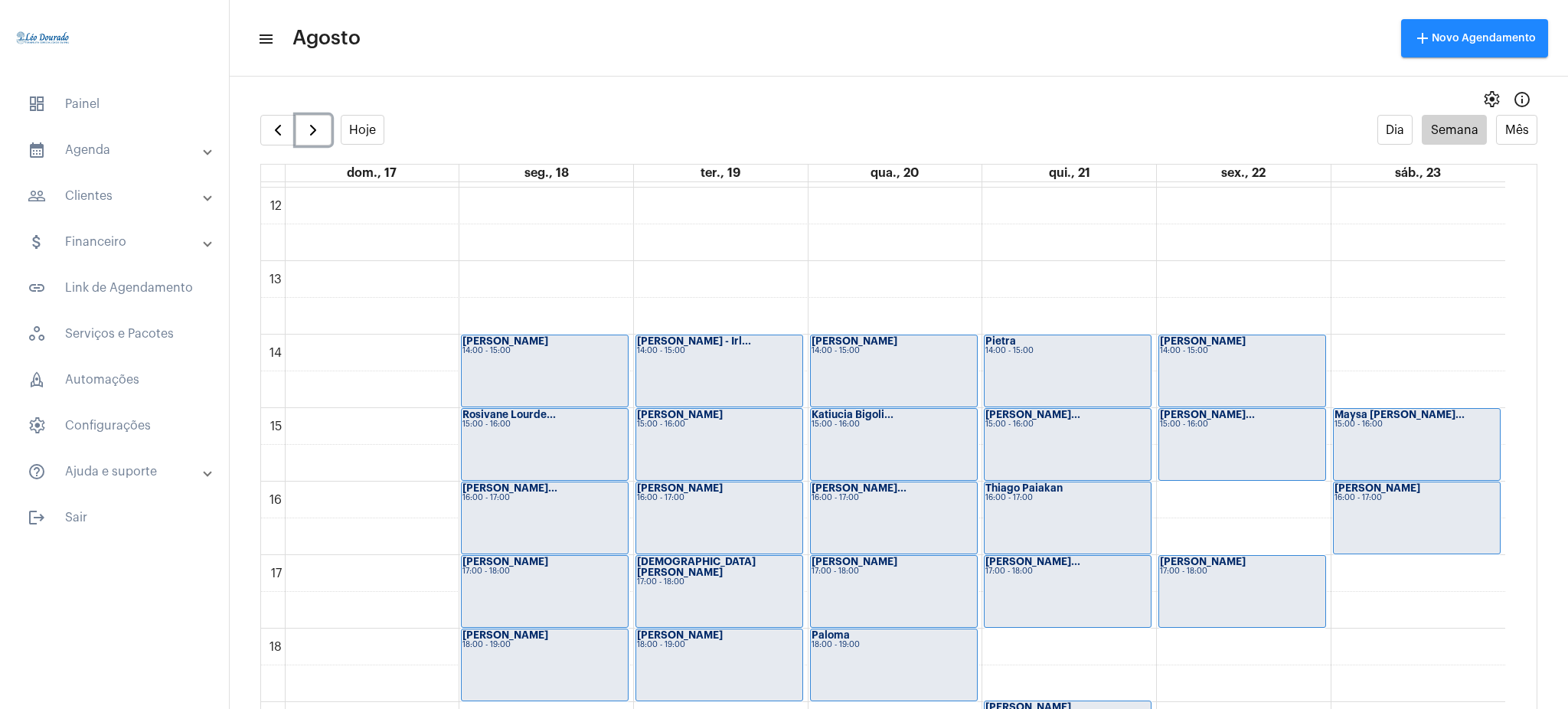
scroll to position [866, 0]
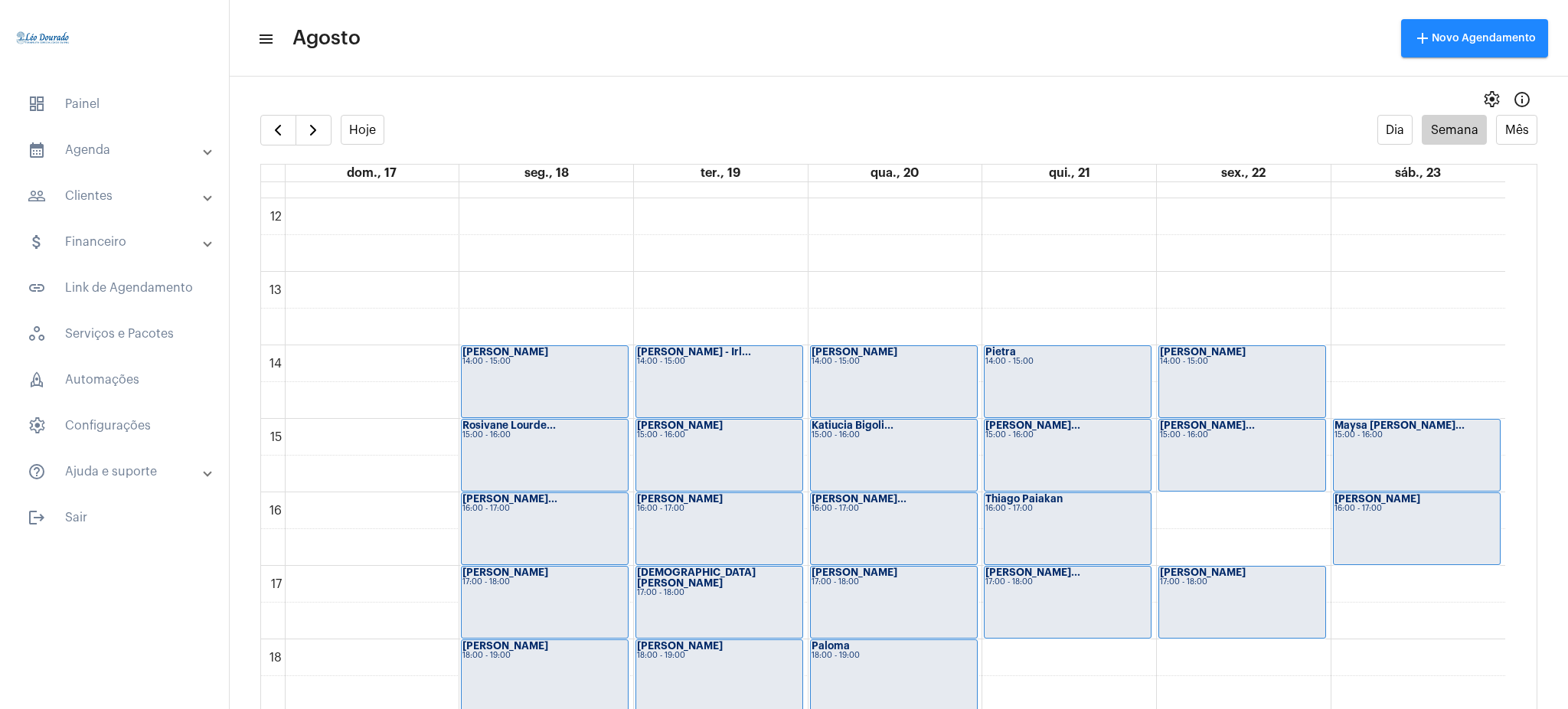
click at [280, 115] on div at bounding box center [296, 130] width 71 height 30
click at [286, 122] on span "button" at bounding box center [278, 130] width 19 height 19
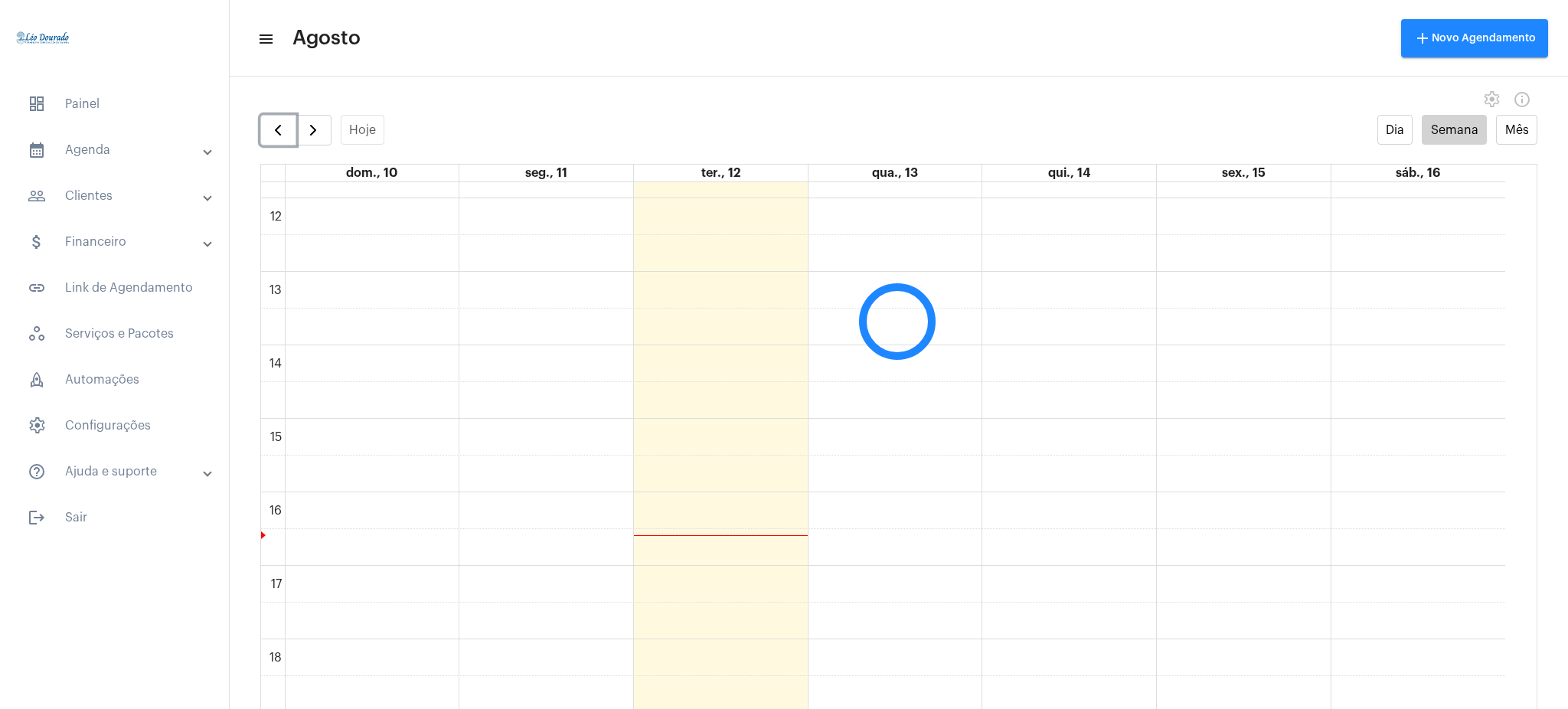
scroll to position [443, 0]
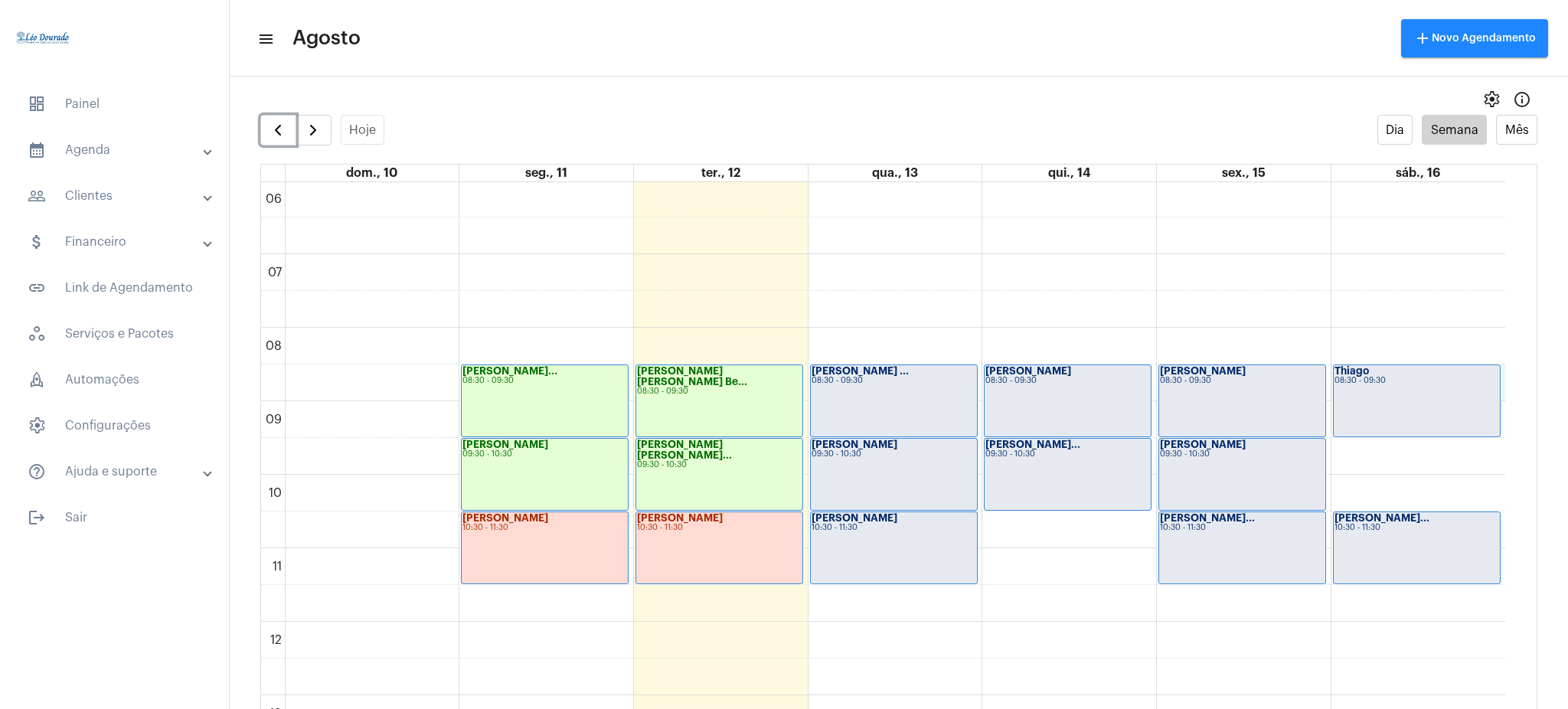
drag, startPoint x: 1504, startPoint y: 374, endPoint x: 1511, endPoint y: 387, distance: 14.8
click at [1511, 387] on div "00 01 02 03 04 05 06 07 08 09 10 11 12 13 14 15 16 17 18 19 20 21 22 23 [PERSON…" at bounding box center [899, 461] width 1275 height 557
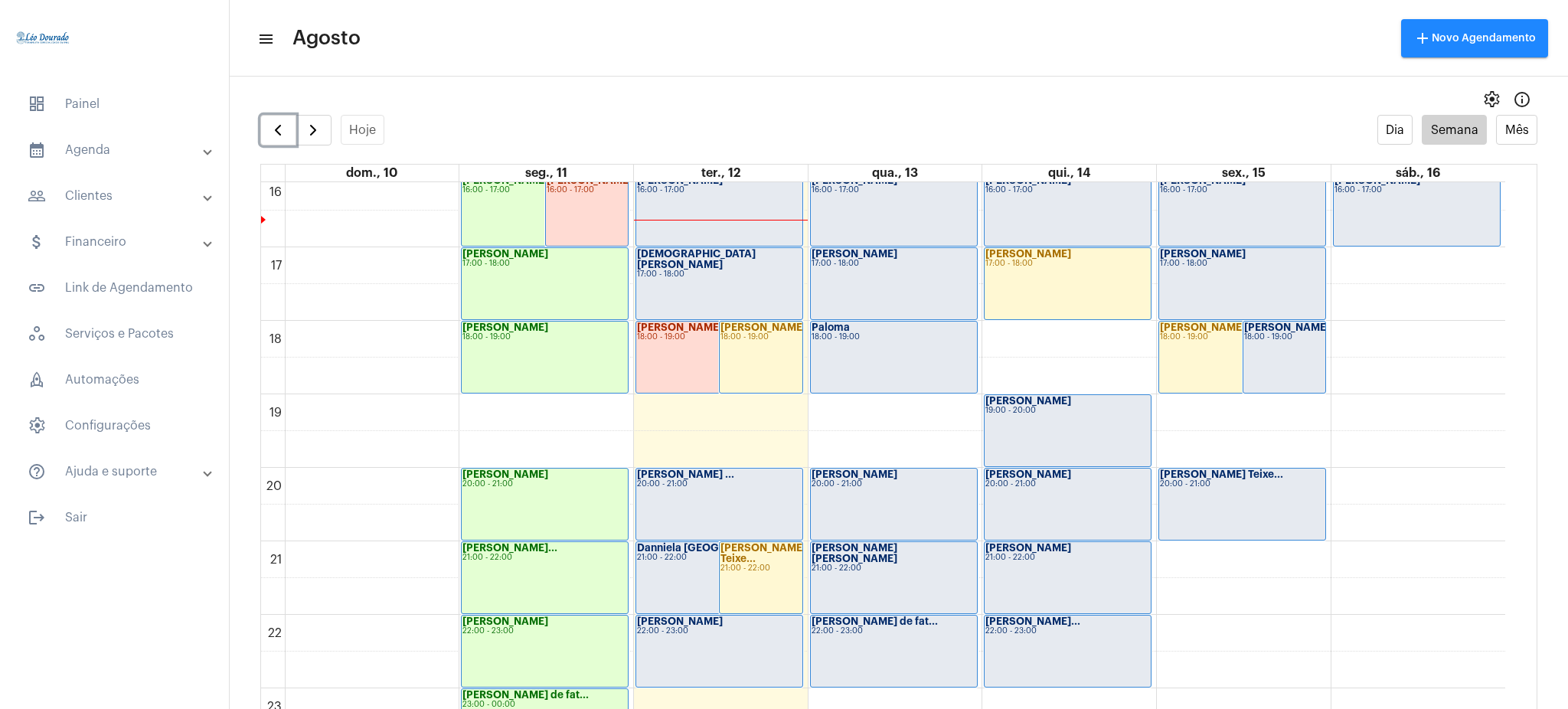
scroll to position [1206, 0]
